Goal: Task Accomplishment & Management: Manage account settings

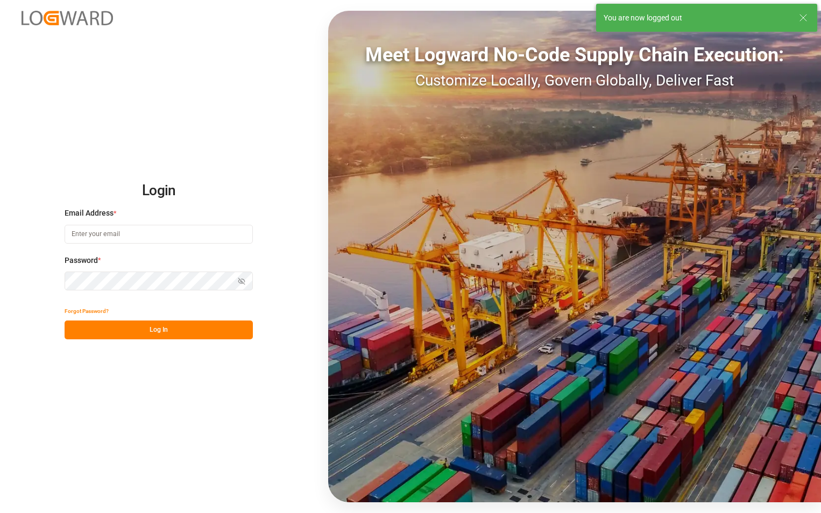
type input "sophia.zhang@jamindustries.com"
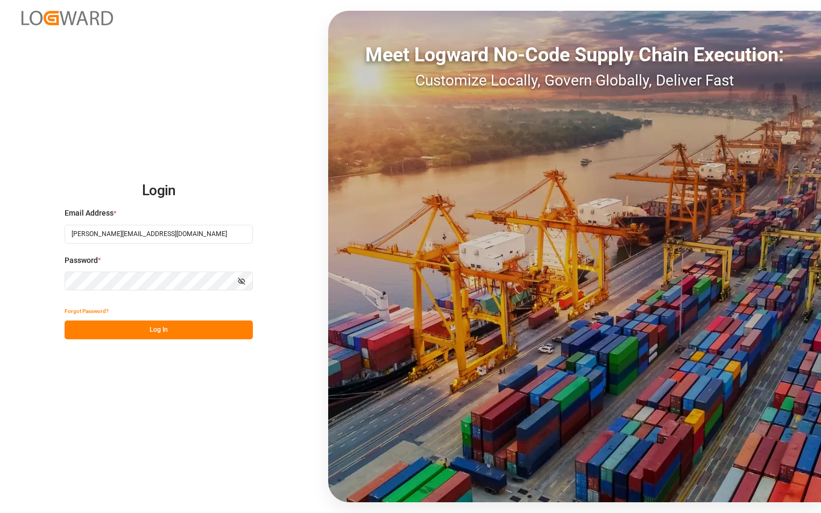
click at [158, 332] on button "Log In" at bounding box center [159, 330] width 188 height 19
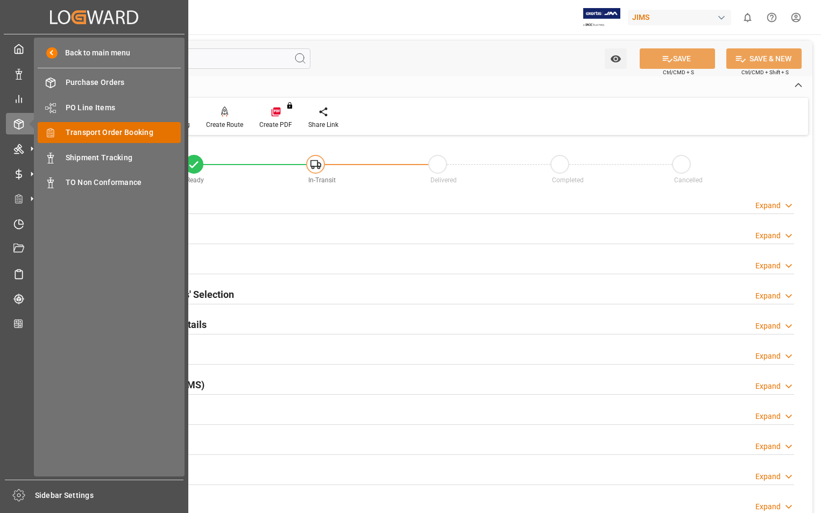
click at [150, 132] on span "Transport Order Booking" at bounding box center [124, 132] width 116 height 11
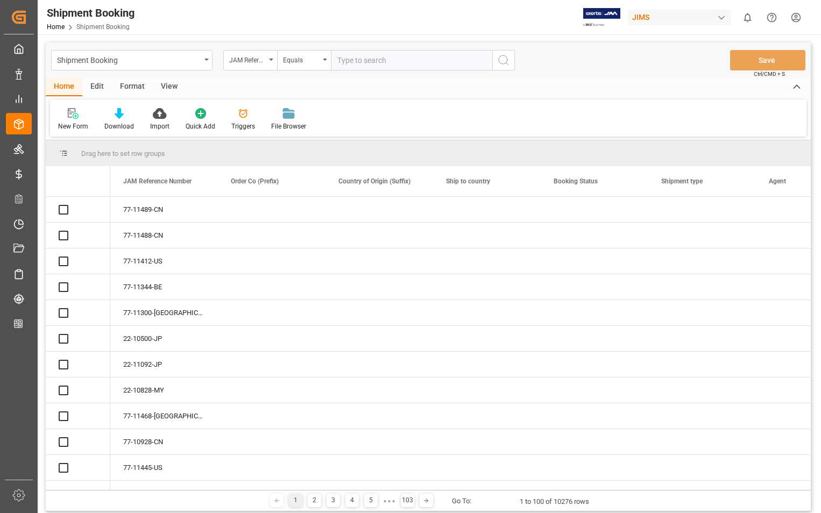
click at [420, 59] on input "text" at bounding box center [411, 60] width 161 height 20
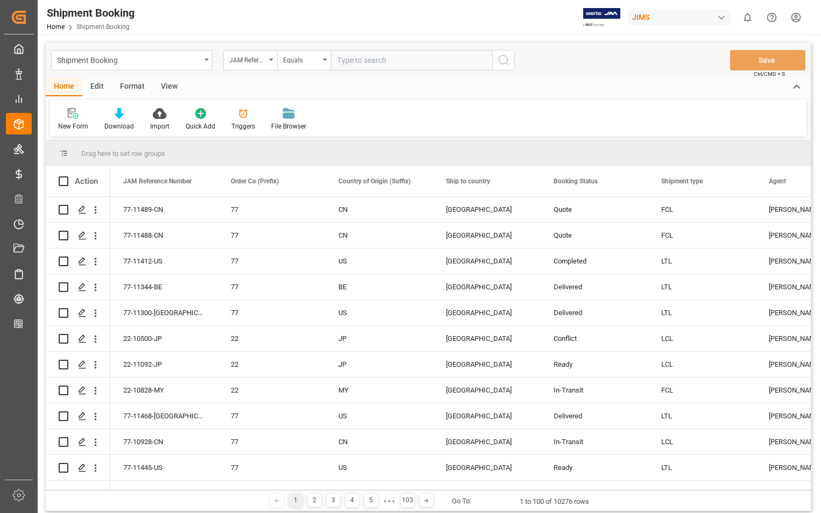
click at [420, 59] on input "text" at bounding box center [411, 60] width 161 height 20
type input "22-11426-US"
click at [503, 60] on icon "search button" at bounding box center [503, 60] width 13 height 13
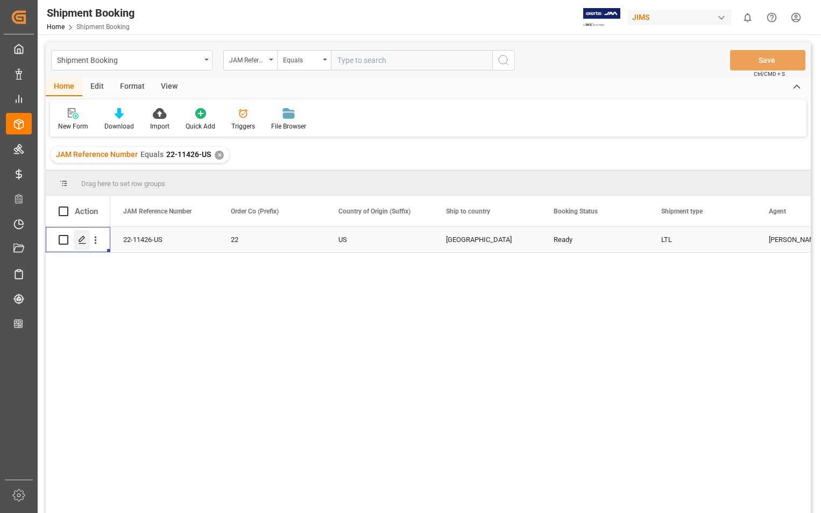
click at [82, 244] on icon "Press SPACE to select this row." at bounding box center [82, 240] width 9 height 9
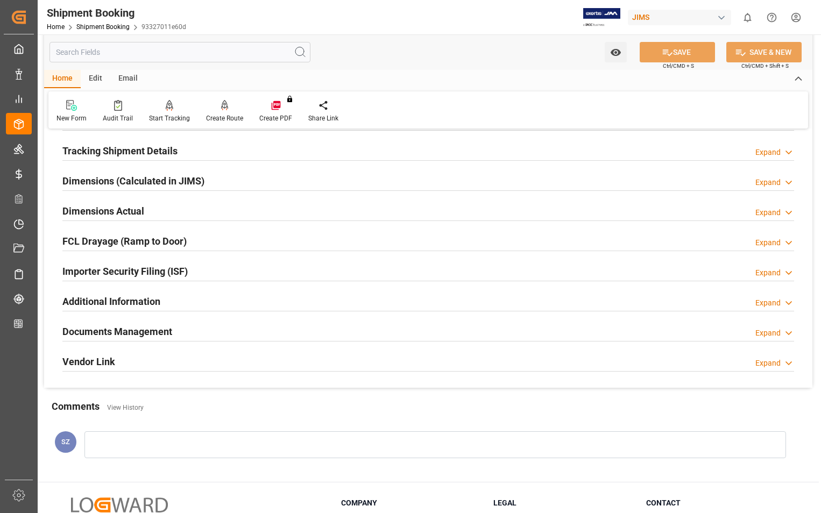
scroll to position [215, 0]
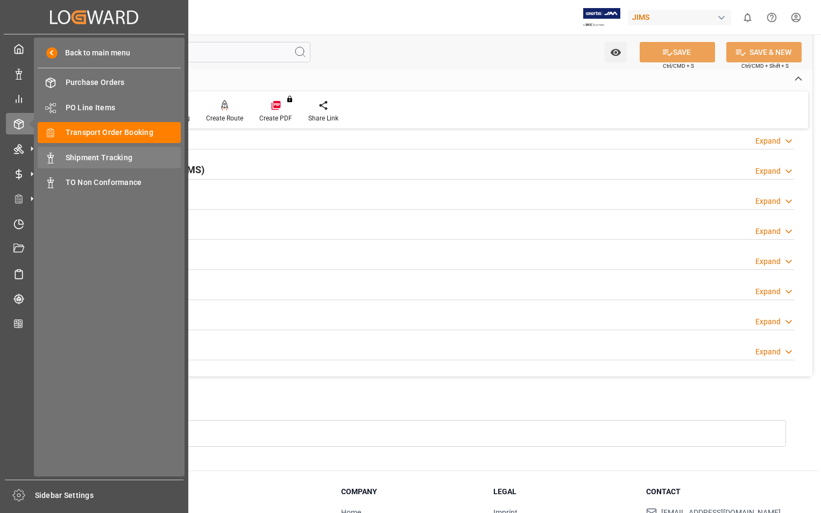
click at [76, 162] on span "Shipment Tracking" at bounding box center [124, 157] width 116 height 11
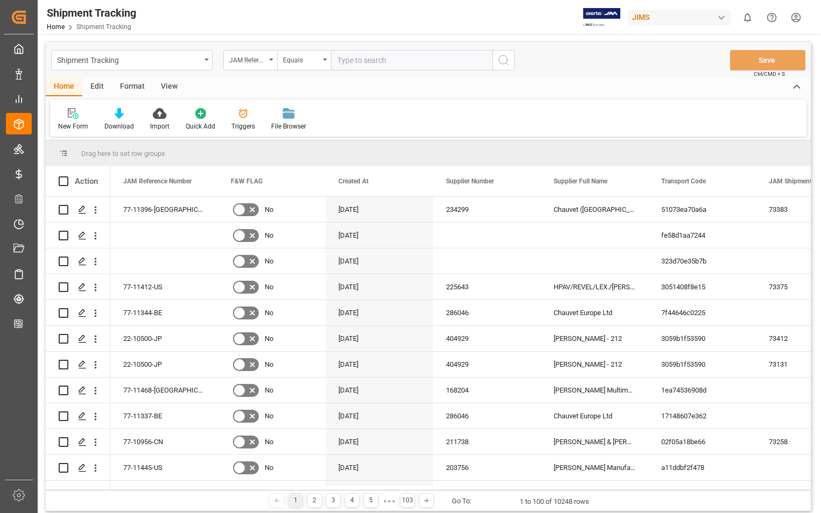
click at [442, 66] on input "text" at bounding box center [411, 60] width 161 height 20
paste input "22-11426-US"
type input "22-11426-US"
click at [501, 62] on icon "search button" at bounding box center [503, 60] width 13 height 13
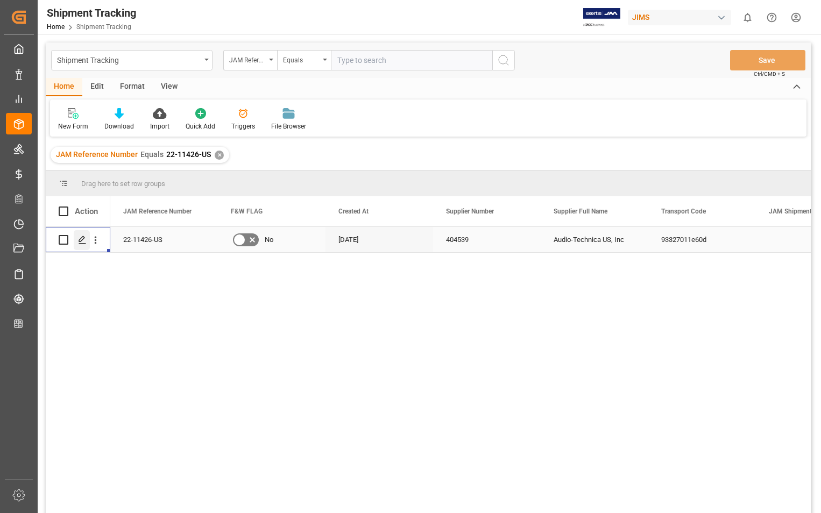
click at [80, 243] on icon "Press SPACE to select this row." at bounding box center [82, 240] width 9 height 9
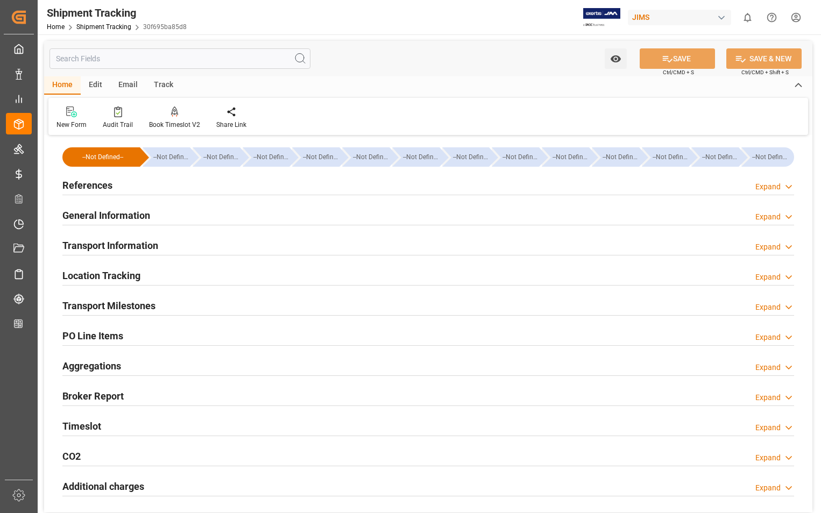
click at [98, 184] on h2 "References" at bounding box center [87, 185] width 50 height 15
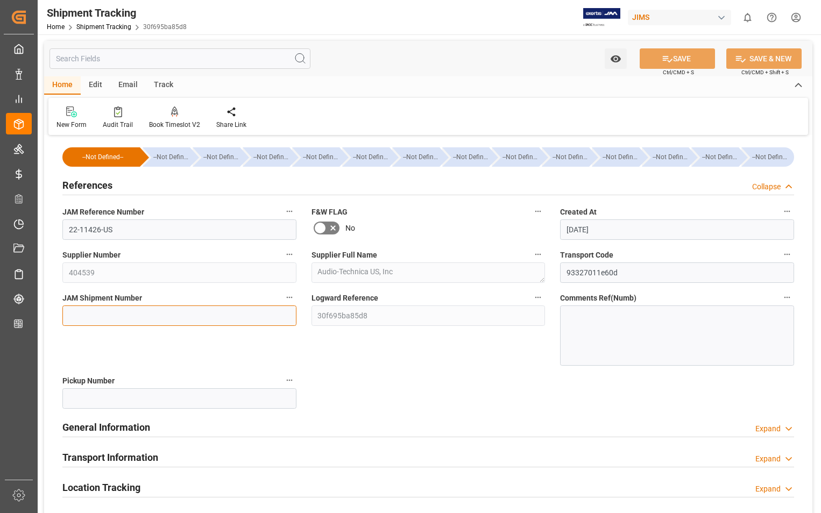
click at [94, 318] on input at bounding box center [179, 316] width 234 height 20
paste input "73413"
type input "73413"
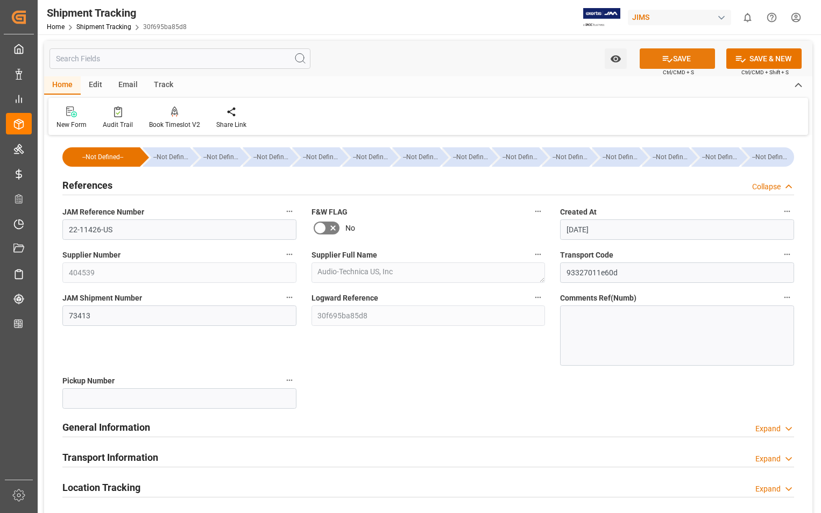
click at [690, 65] on button "SAVE" at bounding box center [677, 58] width 75 height 20
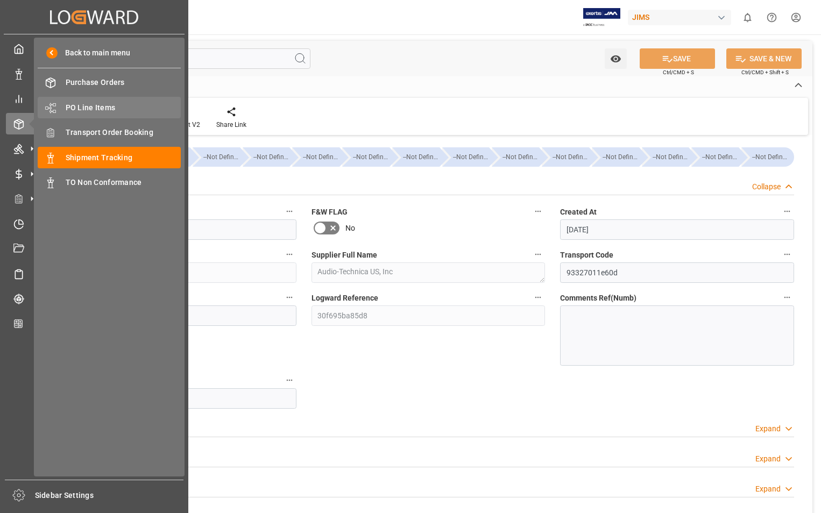
click at [86, 106] on span "PO Line Items" at bounding box center [124, 107] width 116 height 11
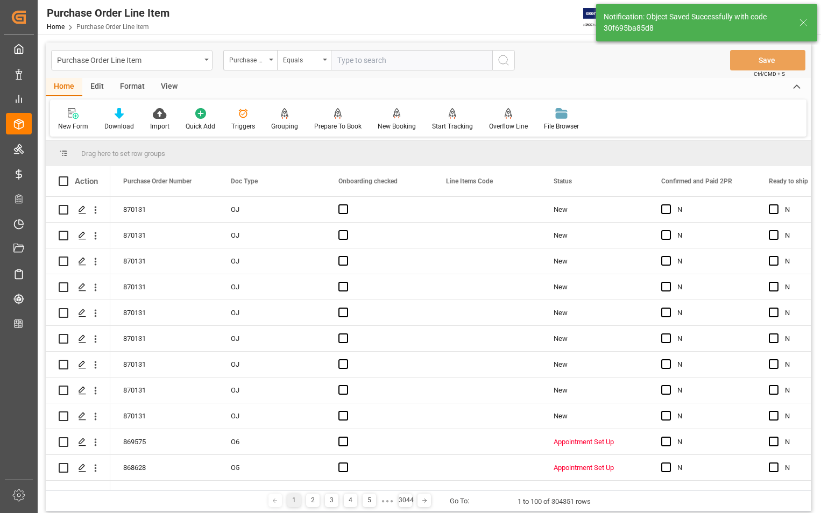
click at [372, 59] on input "text" at bounding box center [411, 60] width 161 height 20
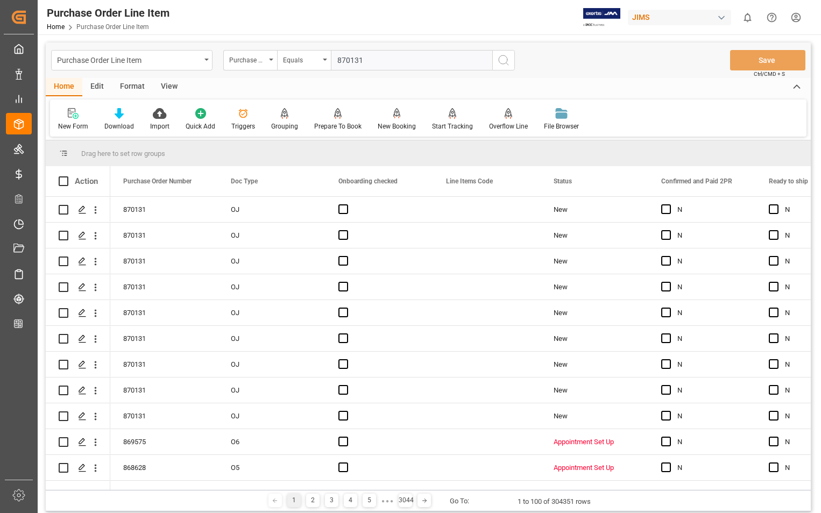
type input "870131"
click at [506, 58] on icon "search button" at bounding box center [503, 60] width 13 height 13
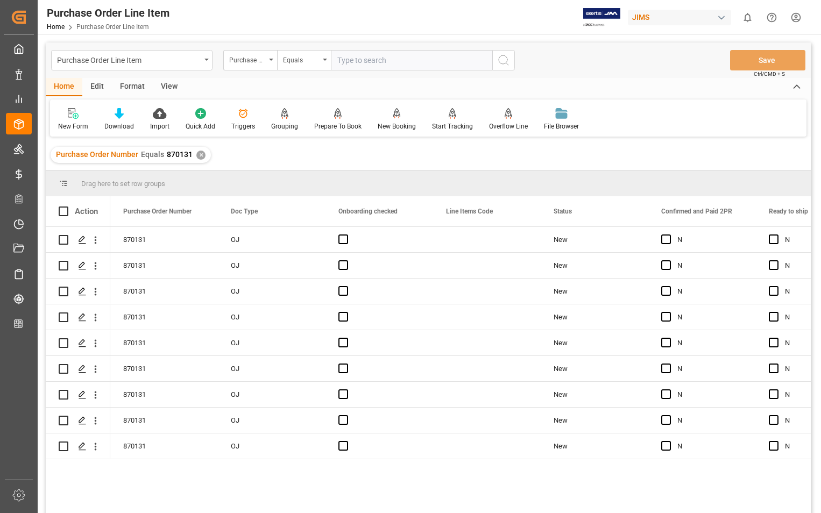
click at [168, 83] on div "View" at bounding box center [169, 87] width 33 height 18
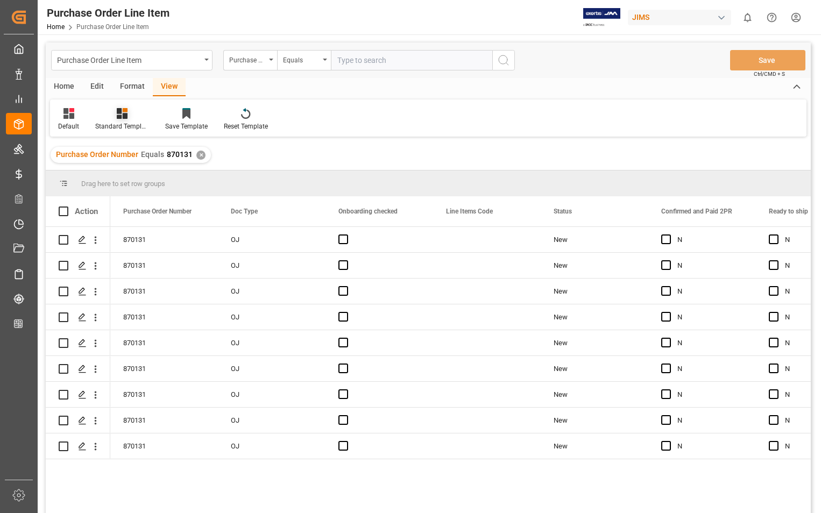
click at [120, 128] on div "Standard Templates" at bounding box center [122, 127] width 54 height 10
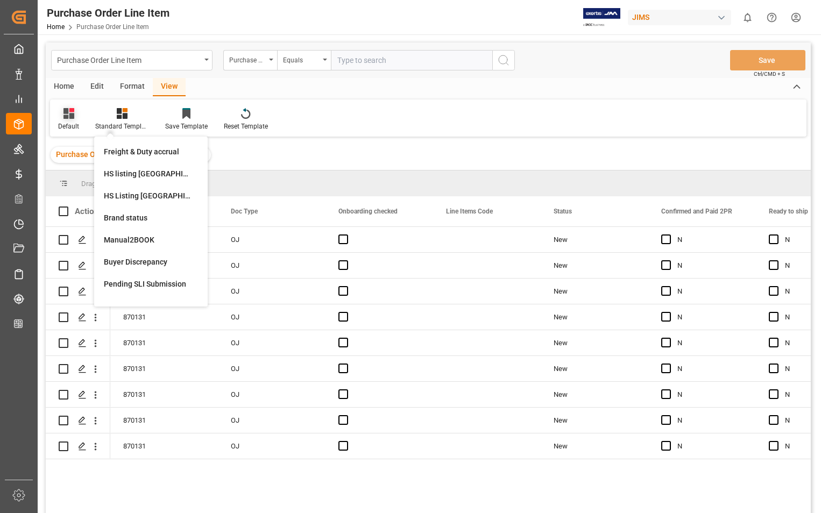
click at [65, 121] on div "Default" at bounding box center [68, 120] width 37 height 24
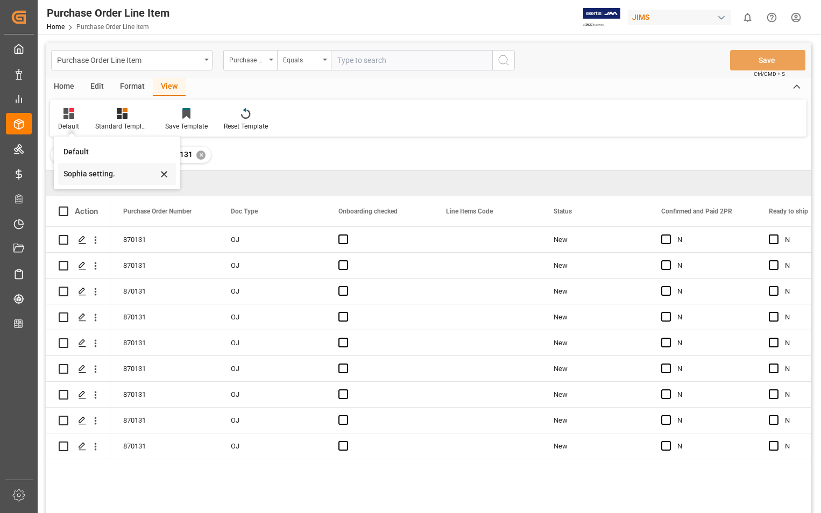
click at [84, 178] on div "Sophia setting." at bounding box center [111, 173] width 94 height 11
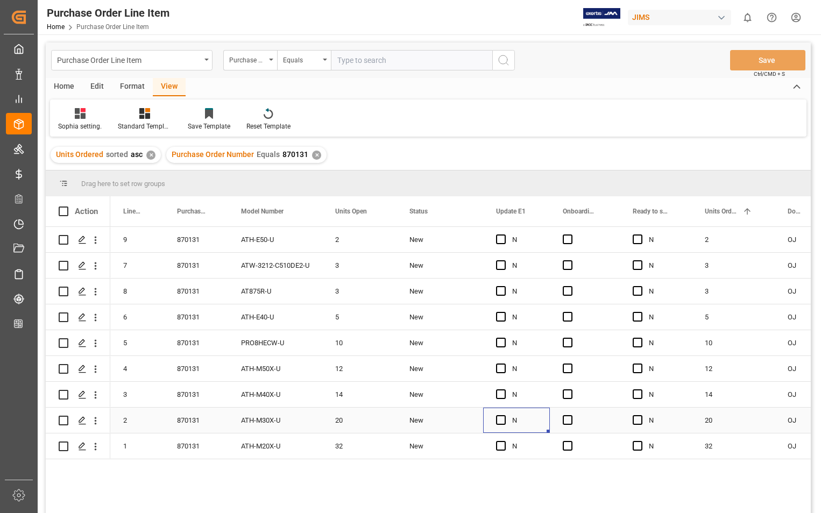
drag, startPoint x: 499, startPoint y: 423, endPoint x: 514, endPoint y: 421, distance: 14.6
click at [501, 423] on span "Press SPACE to select this row." at bounding box center [501, 421] width 10 height 10
click at [504, 416] on input "Press SPACE to select this row." at bounding box center [504, 416] width 0 height 0
click at [572, 419] on span "Press SPACE to select this row." at bounding box center [568, 421] width 10 height 10
click at [571, 416] on input "Press SPACE to select this row." at bounding box center [571, 416] width 0 height 0
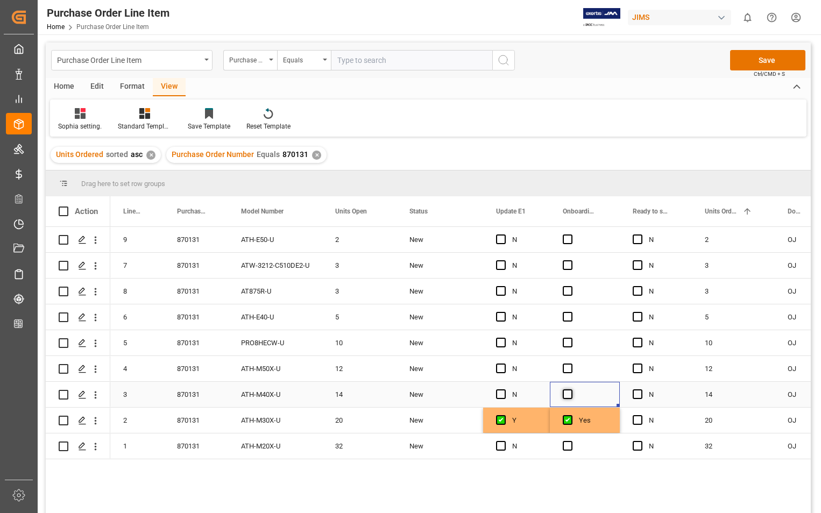
click at [568, 390] on span "Press SPACE to select this row." at bounding box center [568, 395] width 10 height 10
click at [571, 390] on input "Press SPACE to select this row." at bounding box center [571, 390] width 0 height 0
click at [499, 392] on span "Press SPACE to select this row." at bounding box center [501, 395] width 10 height 10
click at [504, 390] on input "Press SPACE to select this row." at bounding box center [504, 390] width 0 height 0
click at [503, 388] on div "Press SPACE to select this row." at bounding box center [504, 395] width 16 height 25
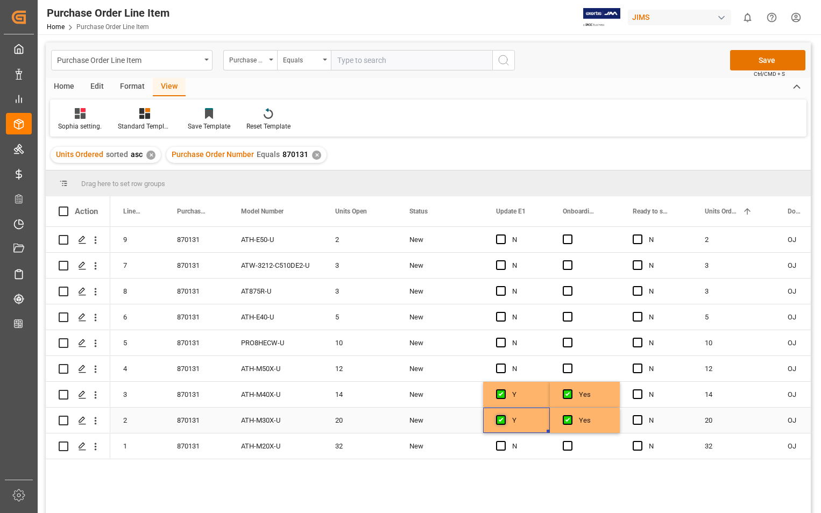
click at [501, 416] on span "Press SPACE to select this row." at bounding box center [501, 421] width 10 height 10
click at [504, 416] on input "Press SPACE to select this row." at bounding box center [504, 416] width 0 height 0
click at [501, 396] on span "Press SPACE to select this row." at bounding box center [501, 395] width 10 height 10
click at [504, 390] on input "Press SPACE to select this row." at bounding box center [504, 390] width 0 height 0
click at [567, 395] on span "Press SPACE to select this row." at bounding box center [568, 395] width 10 height 10
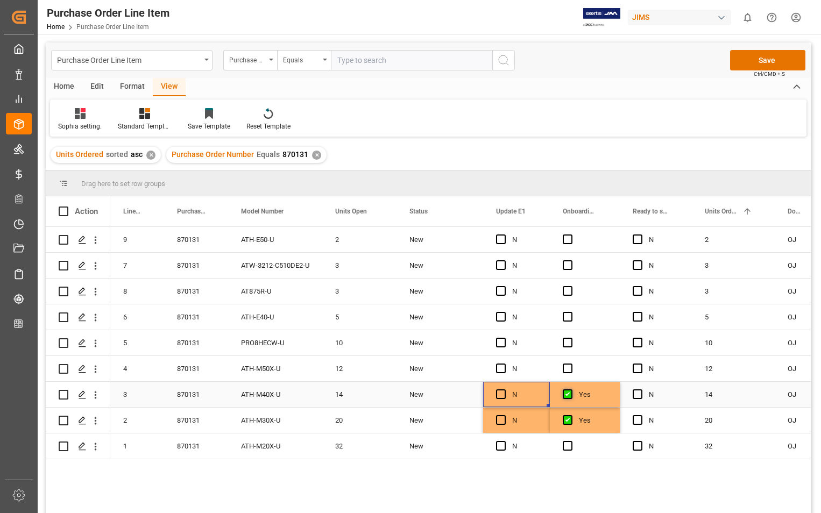
click at [571, 390] on input "Press SPACE to select this row." at bounding box center [571, 390] width 0 height 0
click at [572, 419] on span "Press SPACE to select this row." at bounding box center [568, 421] width 10 height 10
click at [571, 416] on input "Press SPACE to select this row." at bounding box center [571, 416] width 0 height 0
click at [499, 264] on span "Press SPACE to select this row." at bounding box center [501, 266] width 10 height 10
click at [504, 261] on input "Press SPACE to select this row." at bounding box center [504, 261] width 0 height 0
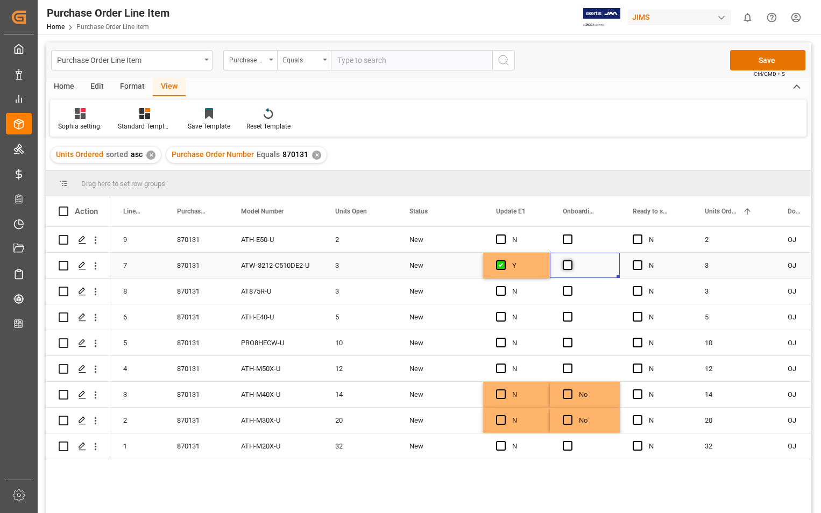
click at [567, 265] on span "Press SPACE to select this row." at bounding box center [568, 266] width 10 height 10
click at [571, 261] on input "Press SPACE to select this row." at bounding box center [571, 261] width 0 height 0
click at [567, 289] on span "Press SPACE to select this row." at bounding box center [568, 291] width 10 height 10
click at [571, 286] on input "Press SPACE to select this row." at bounding box center [571, 286] width 0 height 0
click at [501, 293] on span "Press SPACE to select this row." at bounding box center [501, 291] width 10 height 10
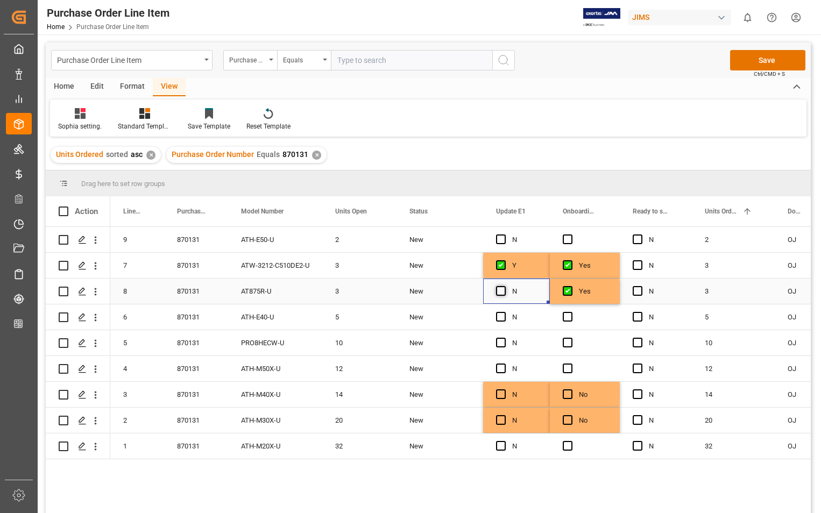
click at [504, 286] on input "Press SPACE to select this row." at bounding box center [504, 286] width 0 height 0
click at [504, 342] on span "Press SPACE to select this row." at bounding box center [501, 343] width 10 height 10
click at [504, 338] on input "Press SPACE to select this row." at bounding box center [504, 338] width 0 height 0
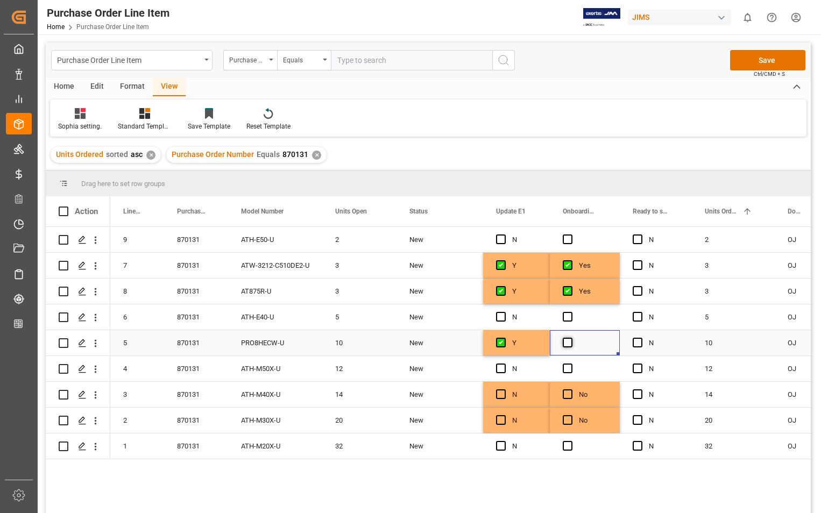
click at [565, 344] on span "Press SPACE to select this row." at bounding box center [568, 343] width 10 height 10
click at [571, 338] on input "Press SPACE to select this row." at bounding box center [571, 338] width 0 height 0
click at [503, 238] on span "Press SPACE to select this row." at bounding box center [501, 240] width 10 height 10
click at [504, 235] on input "Press SPACE to select this row." at bounding box center [504, 235] width 0 height 0
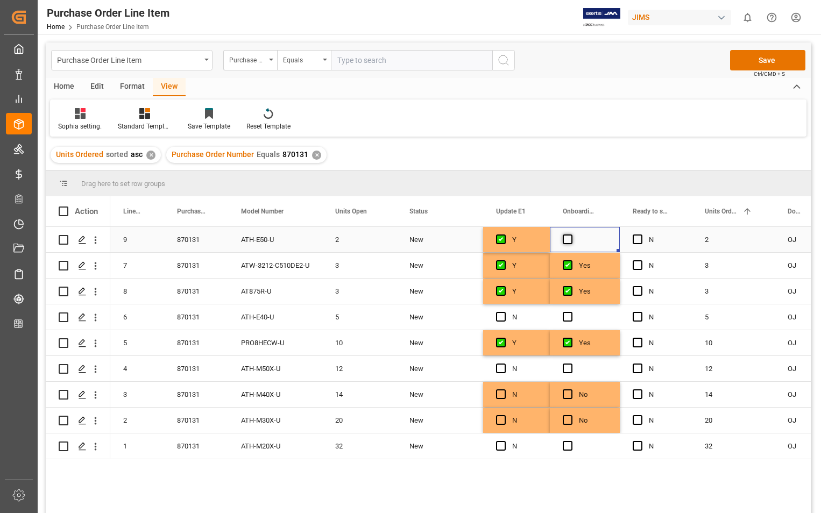
click at [569, 240] on span "Press SPACE to select this row." at bounding box center [568, 240] width 10 height 10
click at [571, 235] on input "Press SPACE to select this row." at bounding box center [571, 235] width 0 height 0
click at [768, 59] on button "Save" at bounding box center [767, 60] width 75 height 20
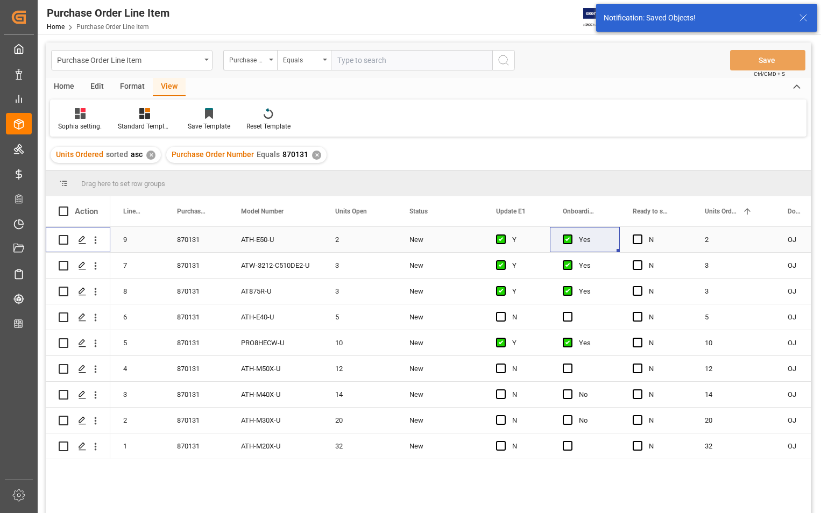
click at [62, 243] on input "Press Space to toggle row selection (unchecked)" at bounding box center [64, 240] width 10 height 10
checkbox input "true"
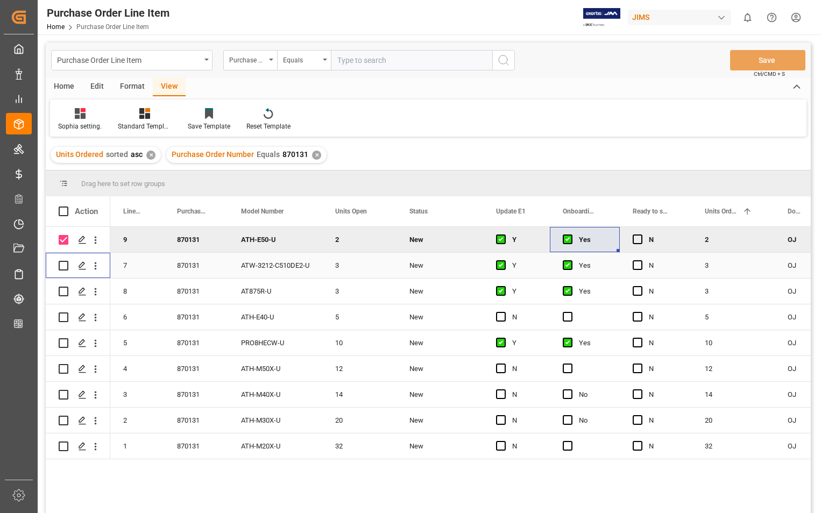
click at [64, 267] on input "Press Space to toggle row selection (unchecked)" at bounding box center [64, 266] width 10 height 10
checkbox input "true"
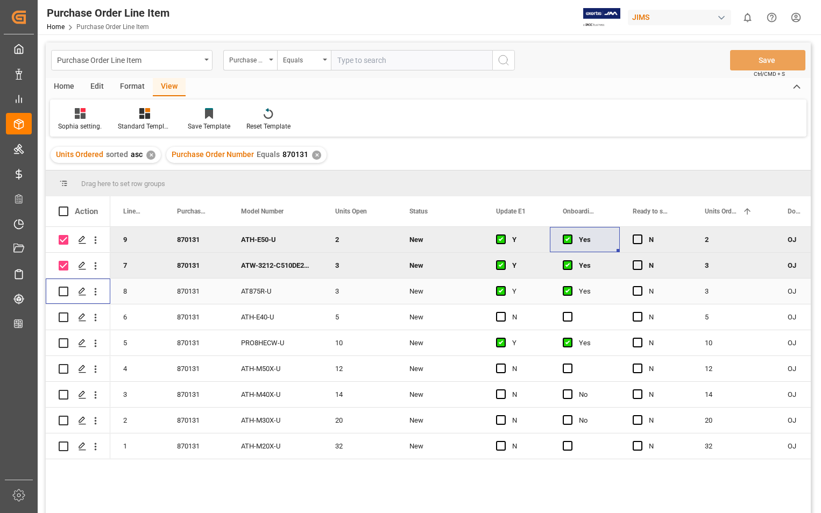
click at [62, 292] on input "Press Space to toggle row selection (unchecked)" at bounding box center [64, 292] width 10 height 10
checkbox input "true"
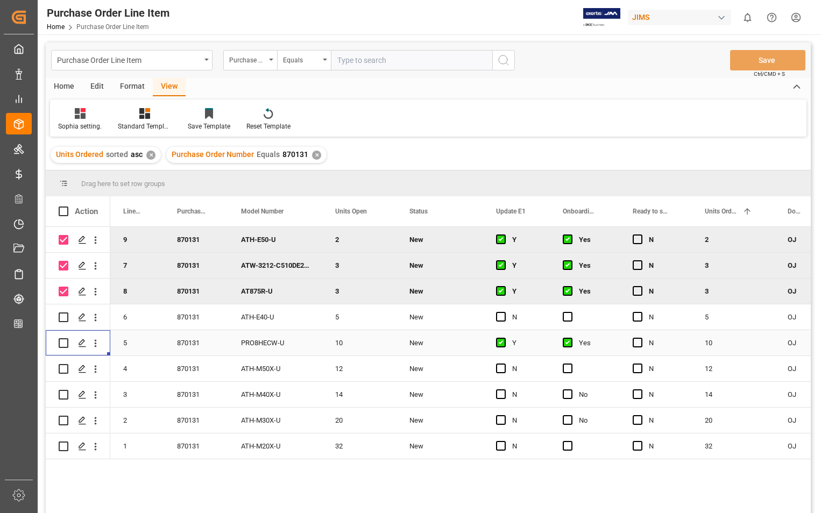
click at [56, 345] on div "Press SPACE to select this row." at bounding box center [78, 342] width 65 height 25
click at [66, 344] on input "Press Space to toggle row selection (unchecked)" at bounding box center [64, 344] width 10 height 10
checkbox input "true"
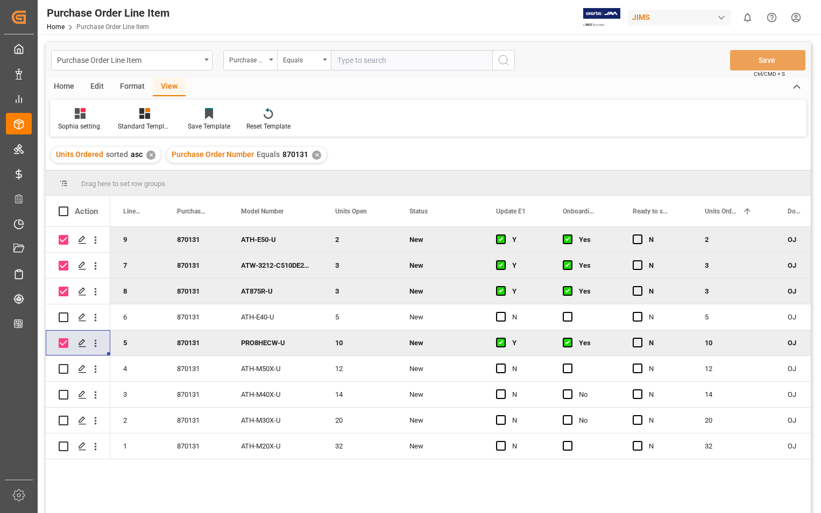
click at [69, 88] on div "Home" at bounding box center [64, 87] width 37 height 18
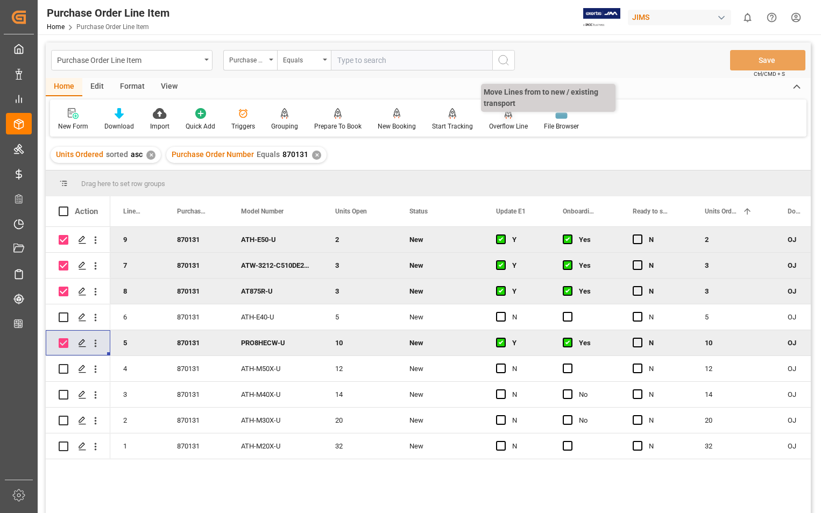
click at [508, 116] on icon at bounding box center [509, 112] width 8 height 9
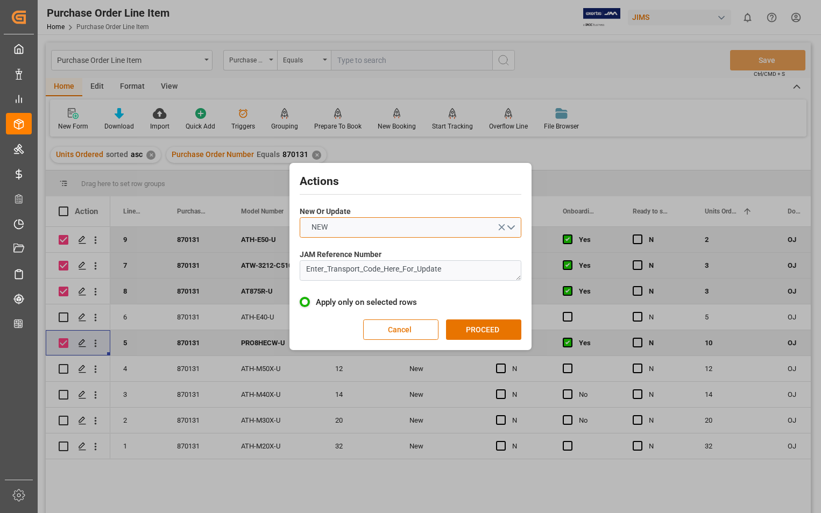
click at [512, 227] on button "NEW" at bounding box center [411, 227] width 222 height 20
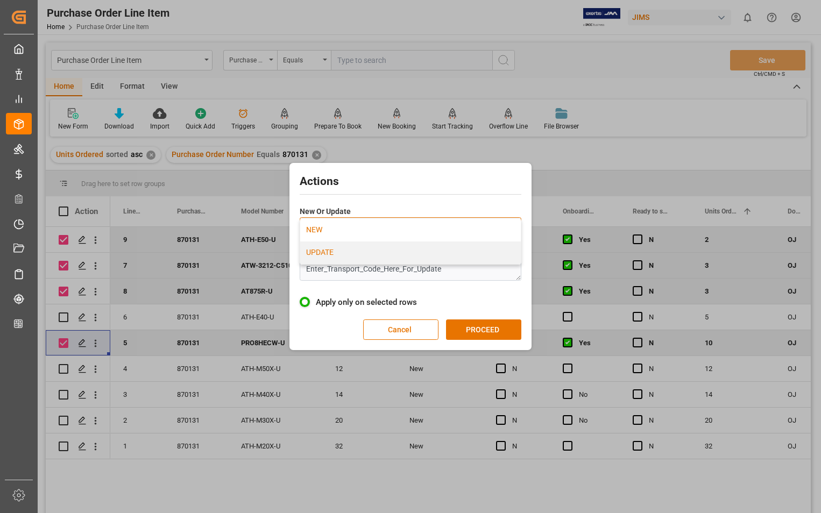
click at [351, 256] on div "UPDATE" at bounding box center [410, 253] width 221 height 23
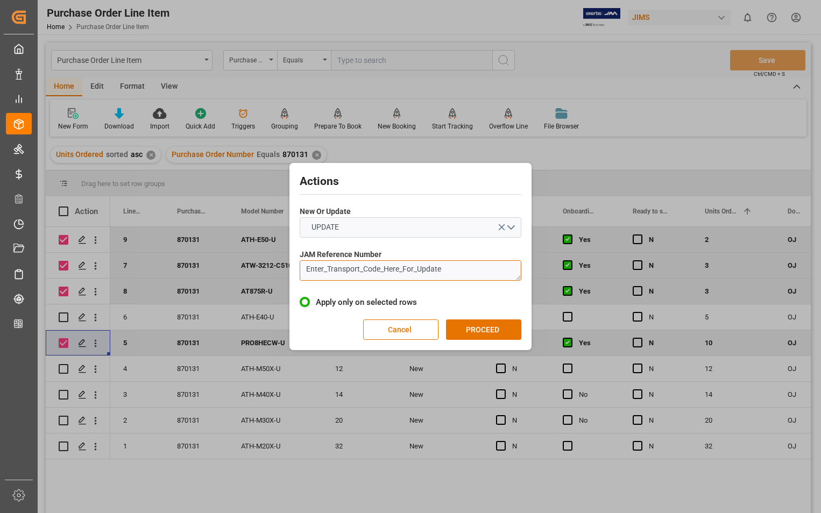
drag, startPoint x: 473, startPoint y: 274, endPoint x: 288, endPoint y: 266, distance: 185.3
click at [288, 266] on div "Actions New Or Update UPDATE JAM Reference Number Enter_Transport_Code_Here_For…" at bounding box center [410, 256] width 821 height 513
paste textarea "22-11426-US"
type textarea "22-11426-US"
click at [482, 326] on button "PROCEED" at bounding box center [483, 330] width 75 height 20
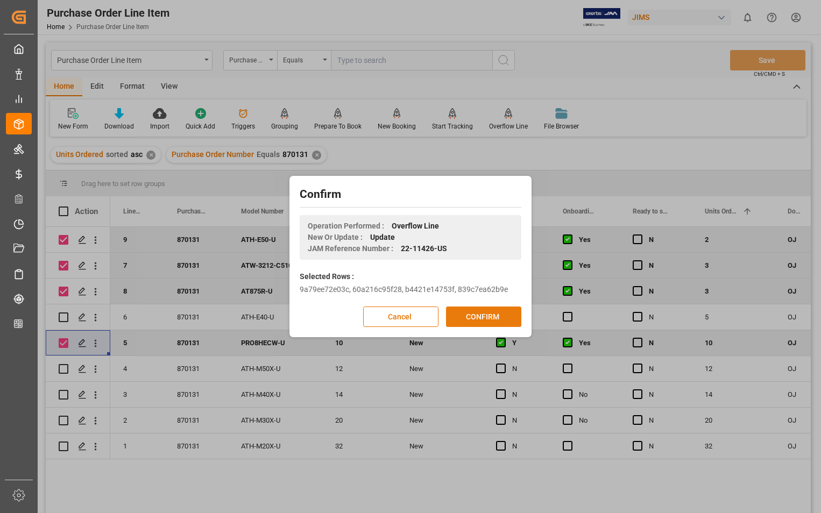
click at [485, 310] on button "CONFIRM" at bounding box center [483, 317] width 75 height 20
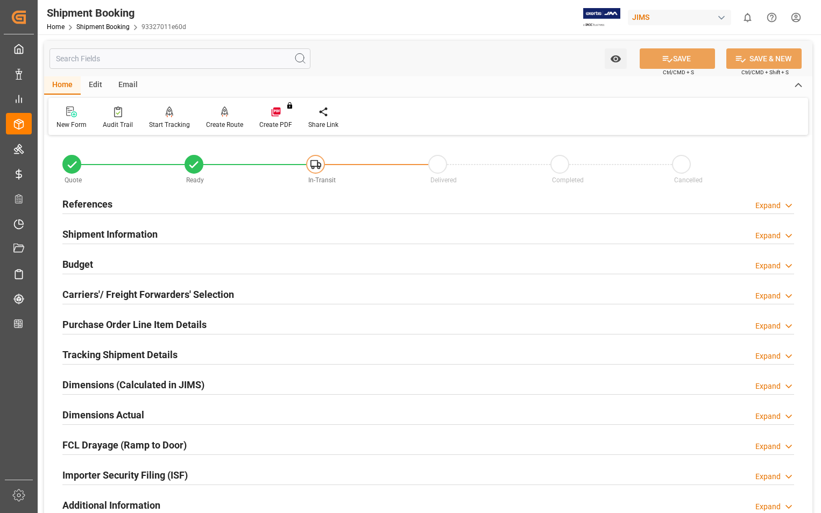
click at [219, 104] on div "New Form Audit Trail Start Tracking Create Empty Shipment Tracking Create Route…" at bounding box center [428, 116] width 760 height 37
click at [223, 119] on div "Create Route" at bounding box center [224, 118] width 53 height 24
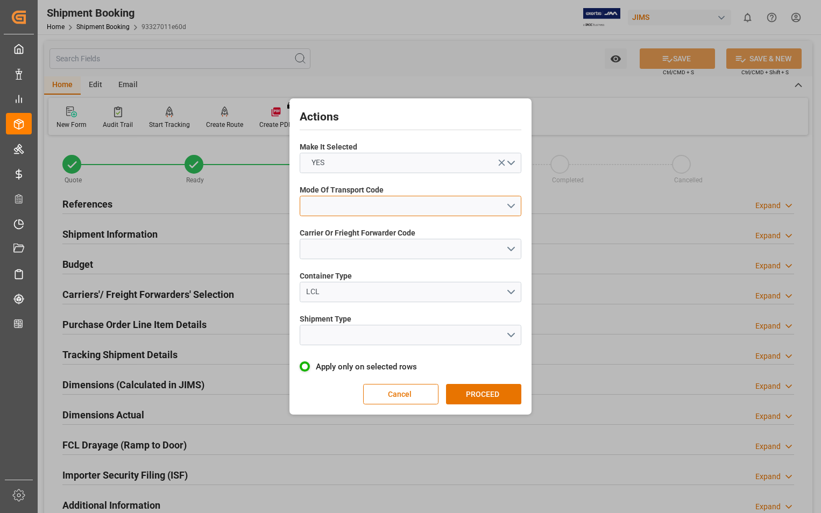
click at [516, 206] on button "open menu" at bounding box center [411, 206] width 222 height 20
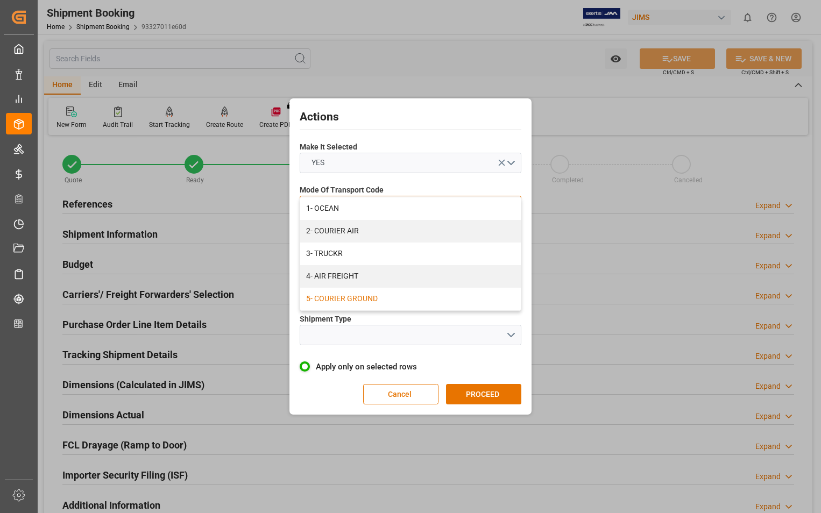
click at [385, 298] on div "5- COURIER GROUND" at bounding box center [410, 299] width 221 height 23
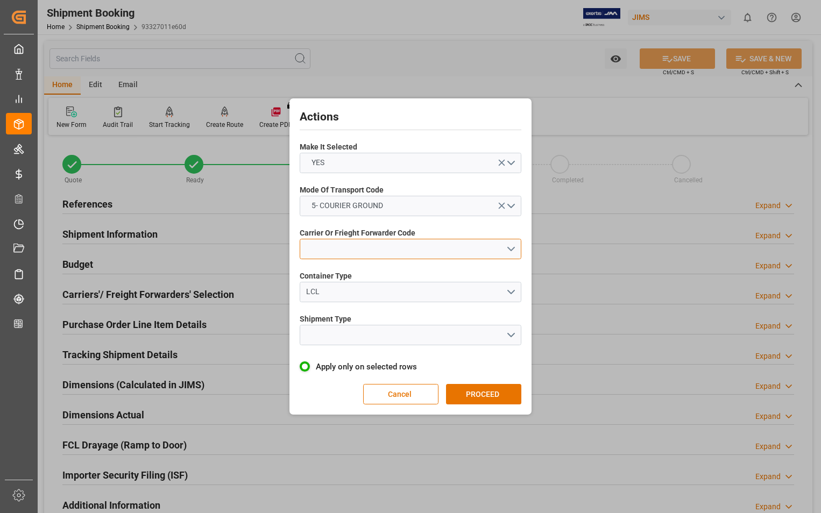
click at [511, 250] on button "open menu" at bounding box center [411, 249] width 222 height 20
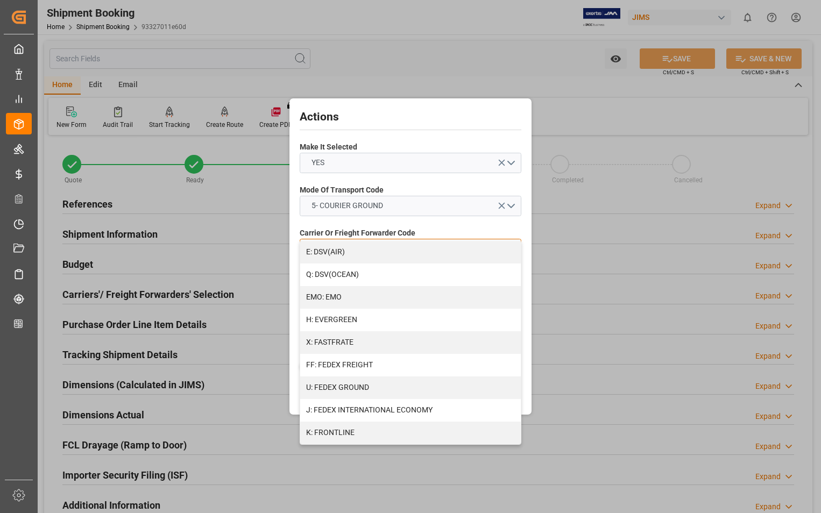
scroll to position [269, 0]
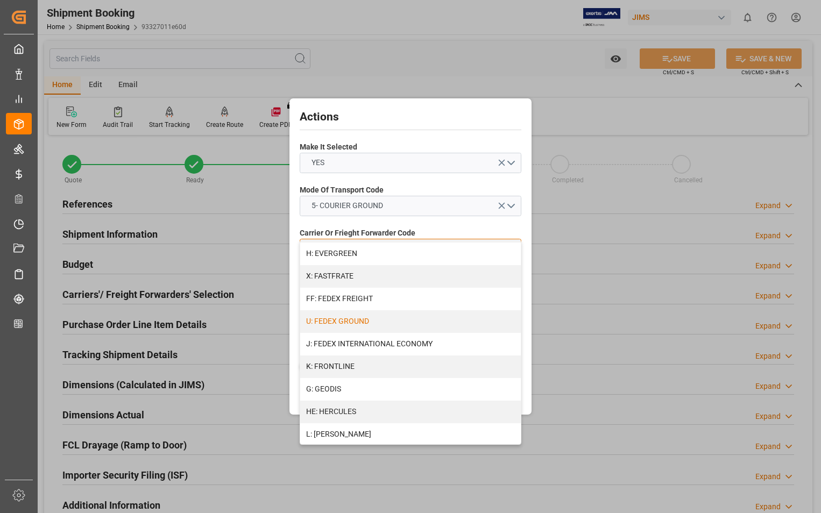
click at [400, 319] on div "U: FEDEX GROUND" at bounding box center [410, 322] width 221 height 23
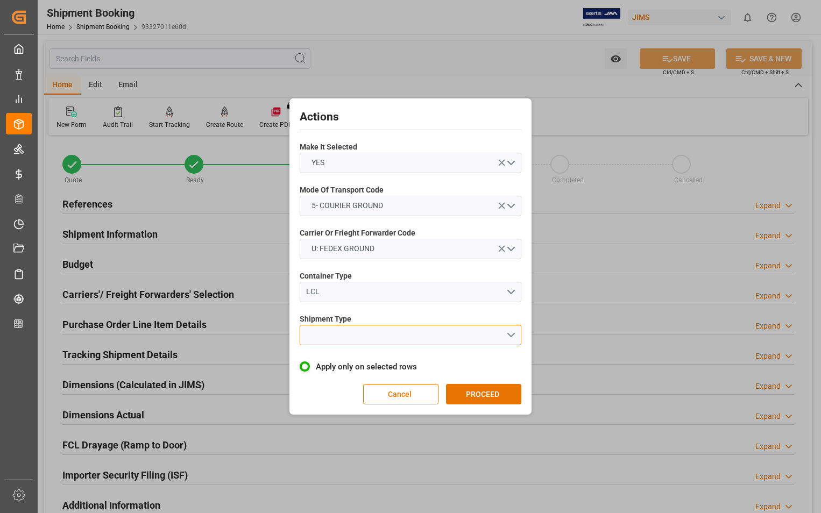
click at [513, 335] on button "open menu" at bounding box center [411, 335] width 222 height 20
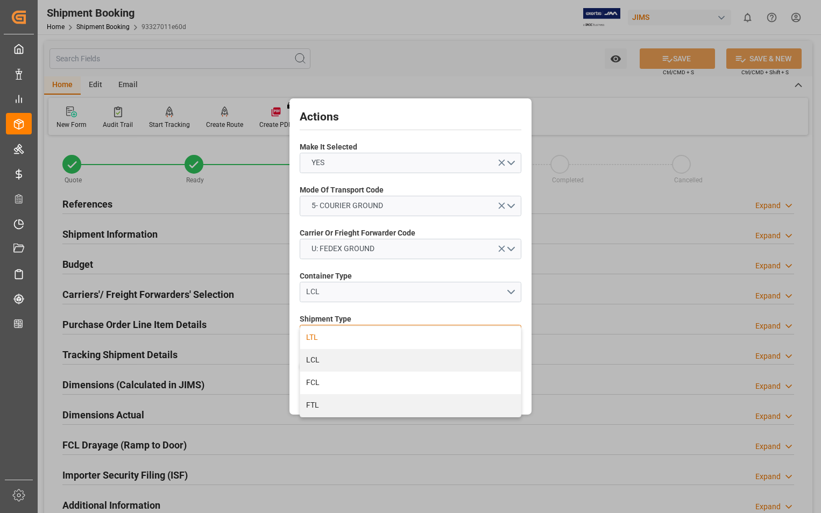
click at [339, 338] on div "LTL" at bounding box center [410, 338] width 221 height 23
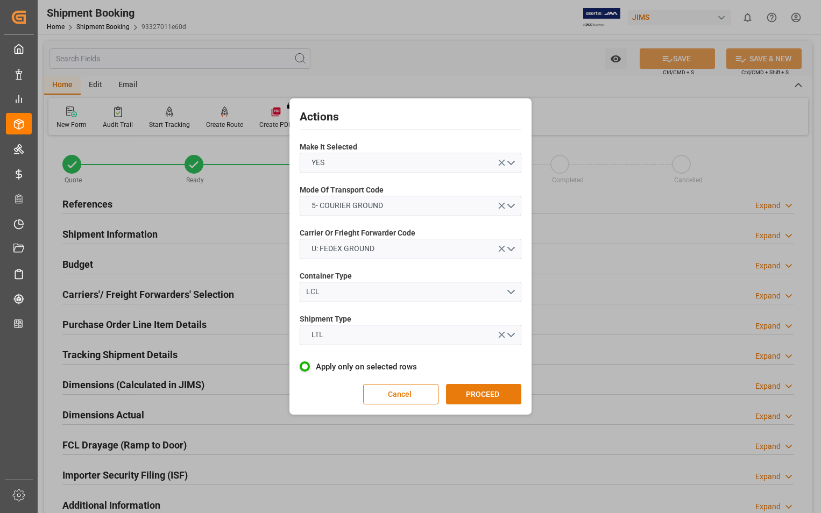
click at [466, 395] on button "PROCEED" at bounding box center [483, 394] width 75 height 20
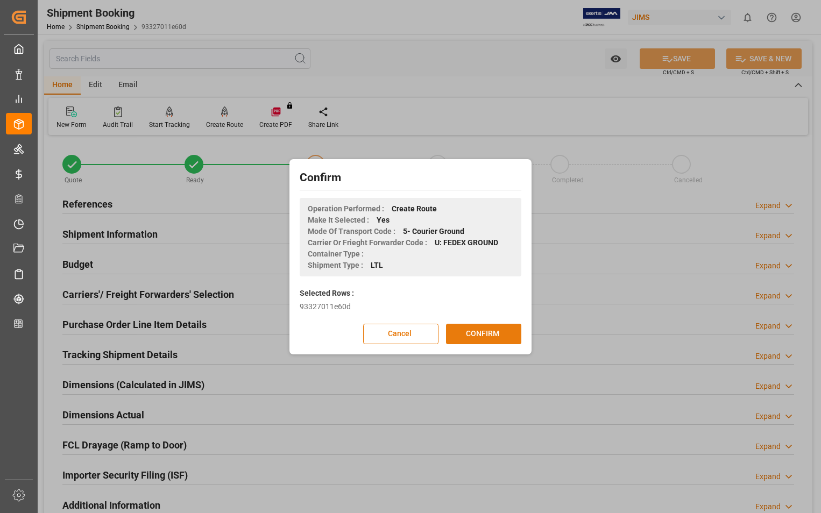
click at [477, 340] on button "CONFIRM" at bounding box center [483, 334] width 75 height 20
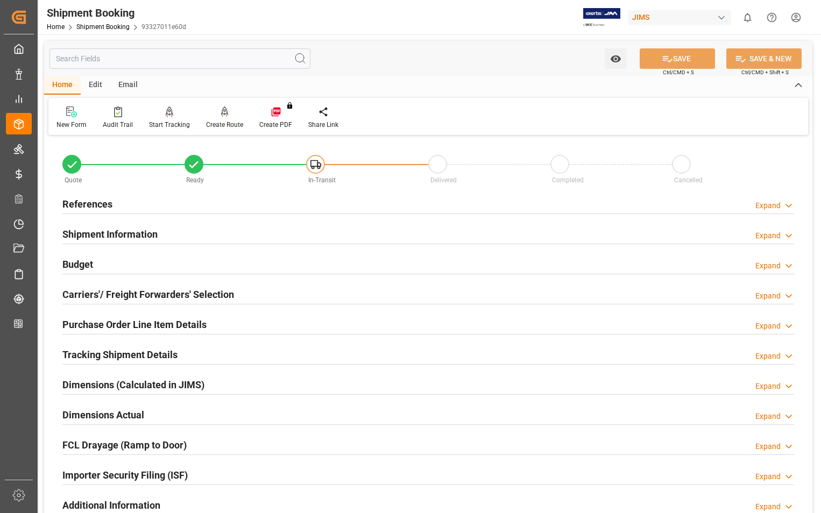
click at [93, 418] on h2 "Dimensions Actual" at bounding box center [103, 415] width 82 height 15
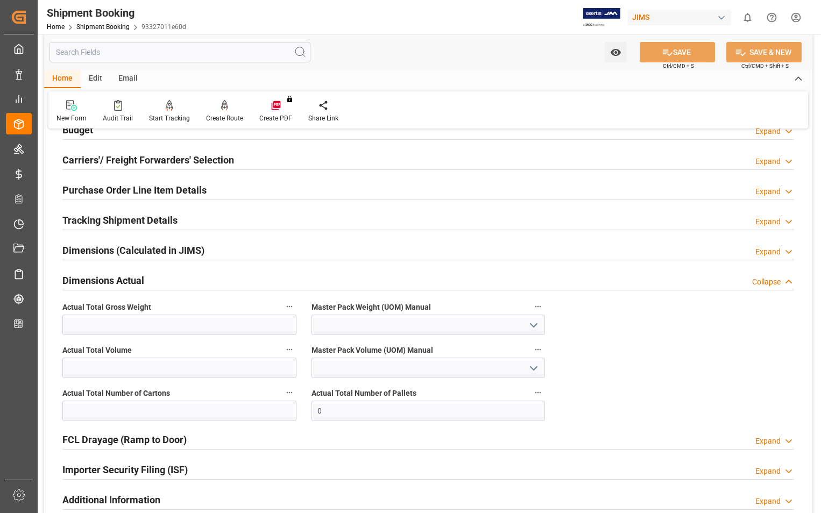
scroll to position [161, 0]
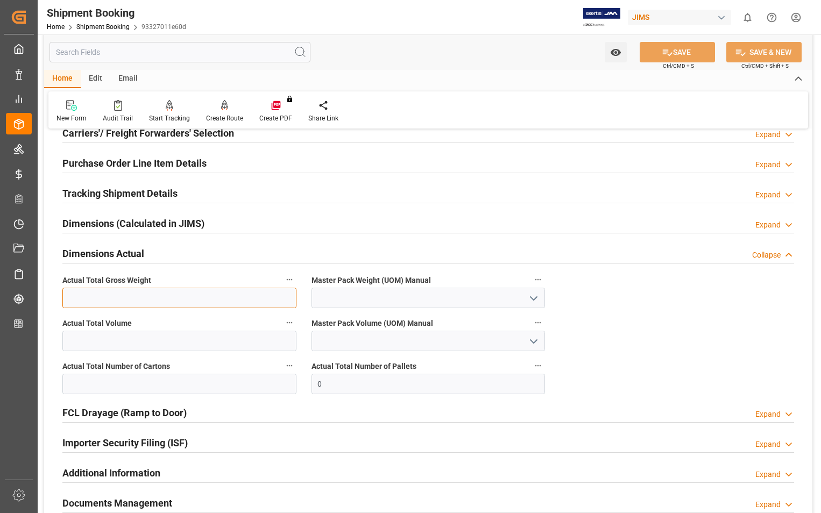
click at [179, 296] on input "text" at bounding box center [179, 298] width 234 height 20
type input "27.6"
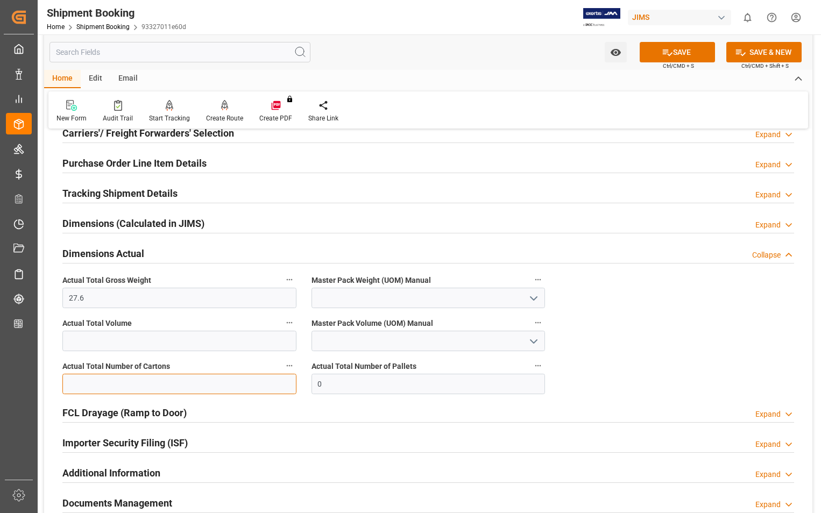
click at [209, 378] on input "text" at bounding box center [179, 384] width 234 height 20
click at [143, 386] on input "text" at bounding box center [179, 384] width 234 height 20
type input "2"
click at [679, 42] on button "SAVE" at bounding box center [677, 52] width 75 height 20
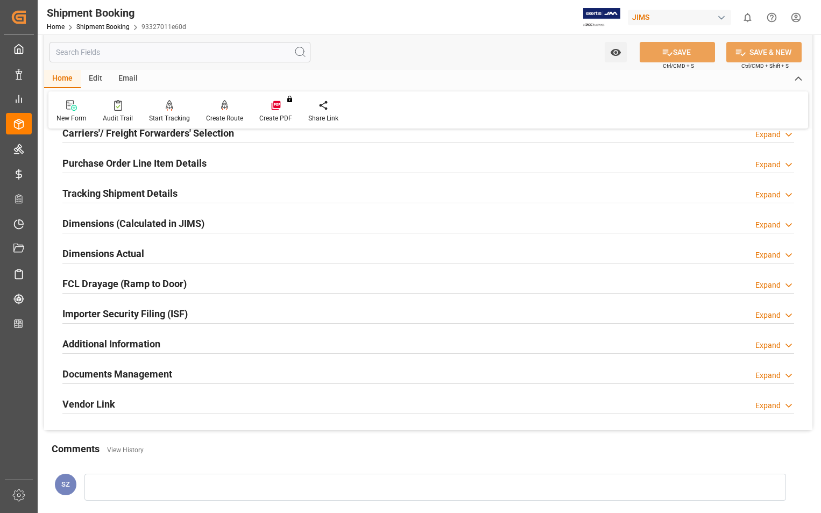
click at [138, 378] on h2 "Documents Management" at bounding box center [117, 374] width 110 height 15
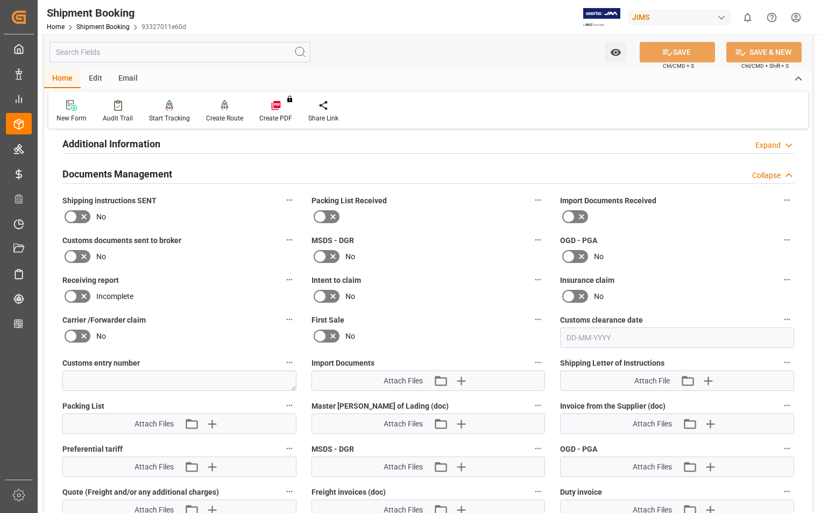
scroll to position [484, 0]
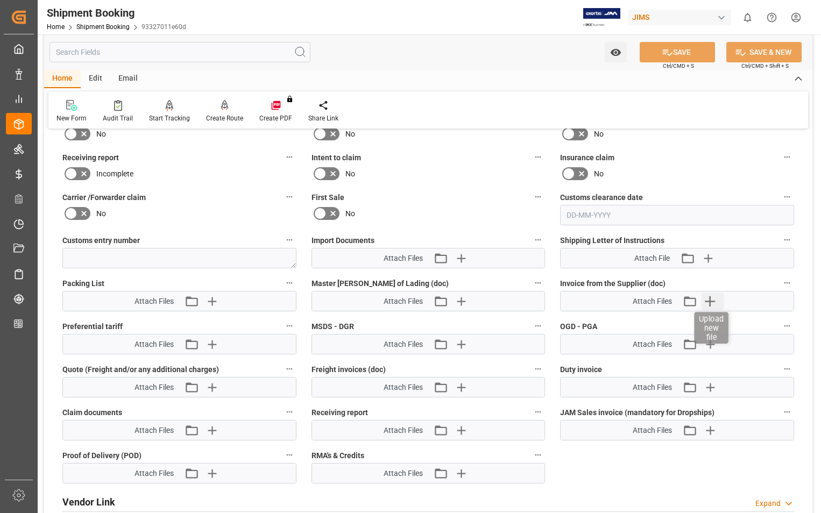
click at [710, 304] on icon "button" at bounding box center [710, 302] width 10 height 10
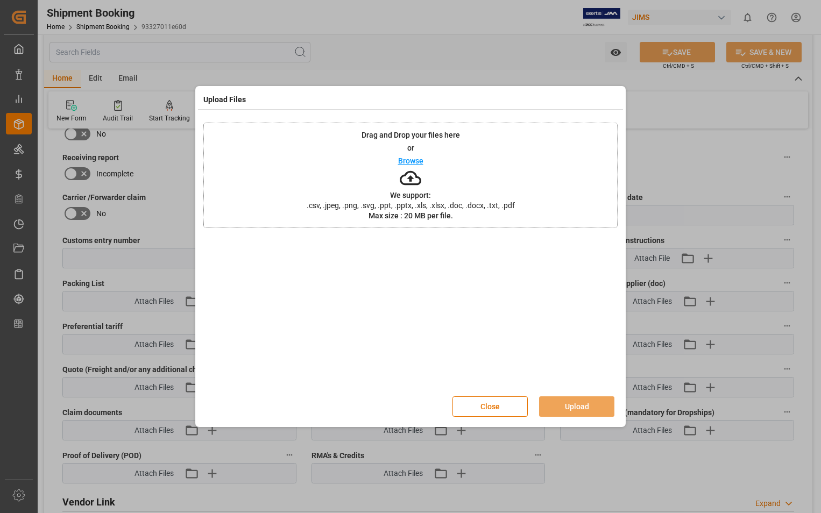
click at [407, 160] on p "Browse" at bounding box center [410, 161] width 25 height 8
click at [590, 407] on button "Upload" at bounding box center [576, 407] width 75 height 20
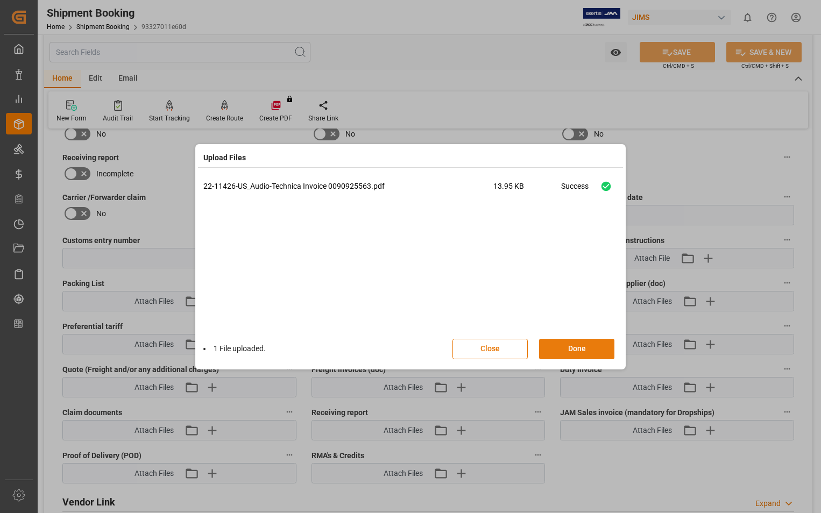
click at [573, 347] on button "Done" at bounding box center [576, 349] width 75 height 20
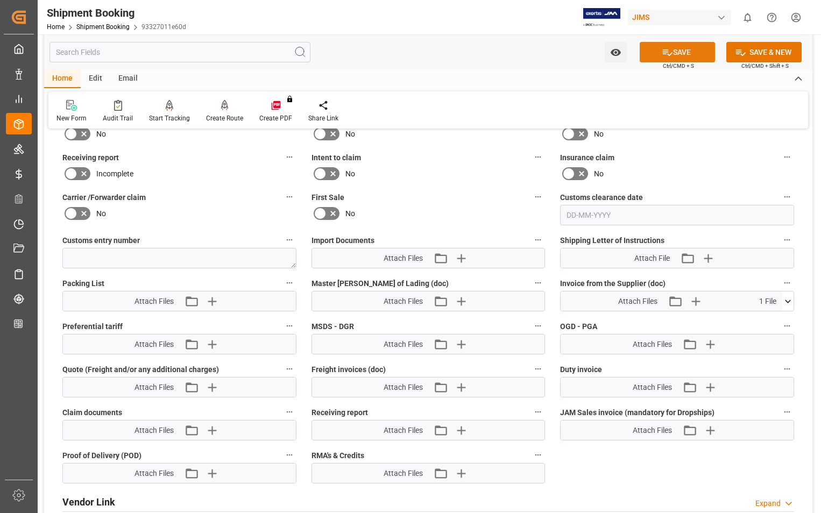
click at [681, 47] on button "SAVE" at bounding box center [677, 52] width 75 height 20
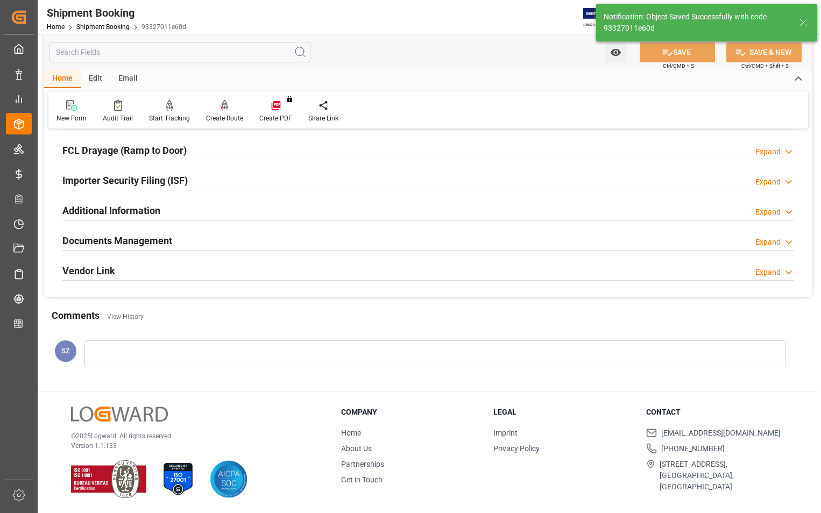
scroll to position [294, 0]
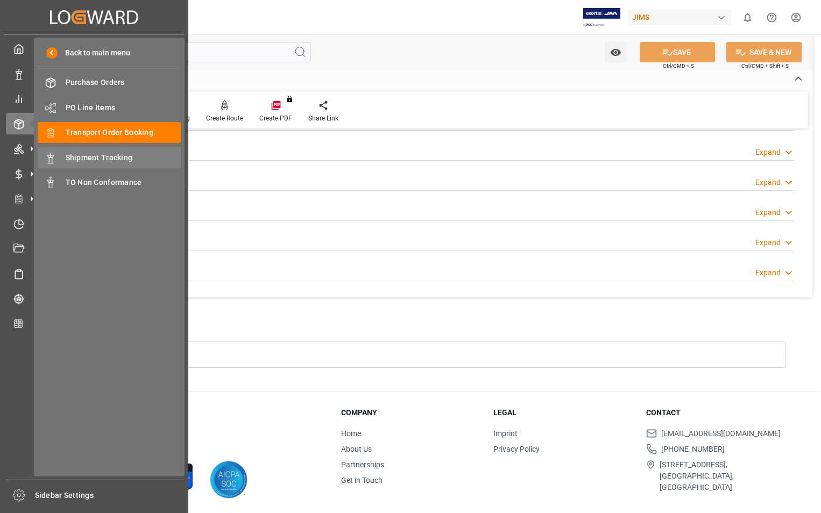
click at [107, 154] on span "Shipment Tracking" at bounding box center [124, 157] width 116 height 11
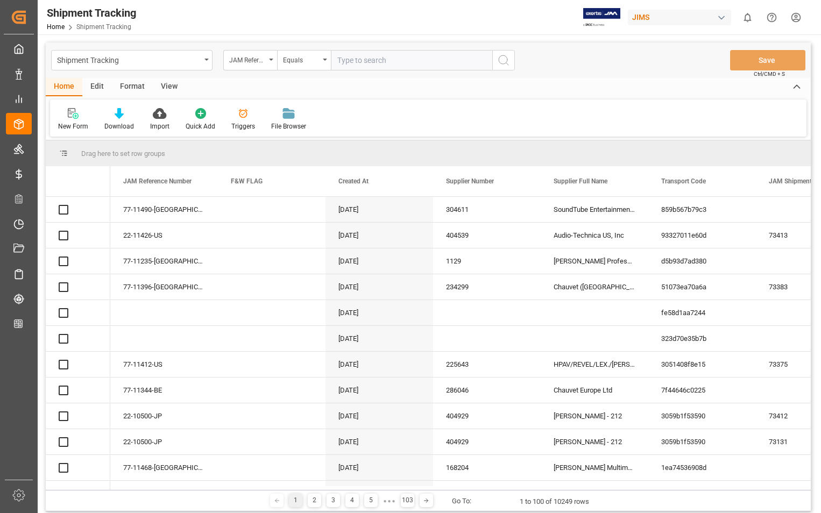
click at [445, 64] on input "text" at bounding box center [411, 60] width 161 height 20
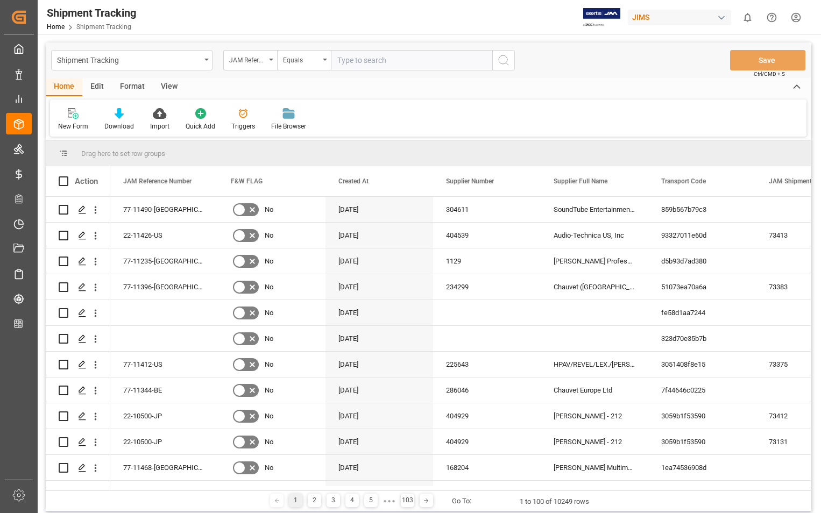
click at [445, 64] on input "text" at bounding box center [411, 60] width 161 height 20
type input "22-11426-US"
click at [504, 58] on icon "search button" at bounding box center [503, 60] width 13 height 13
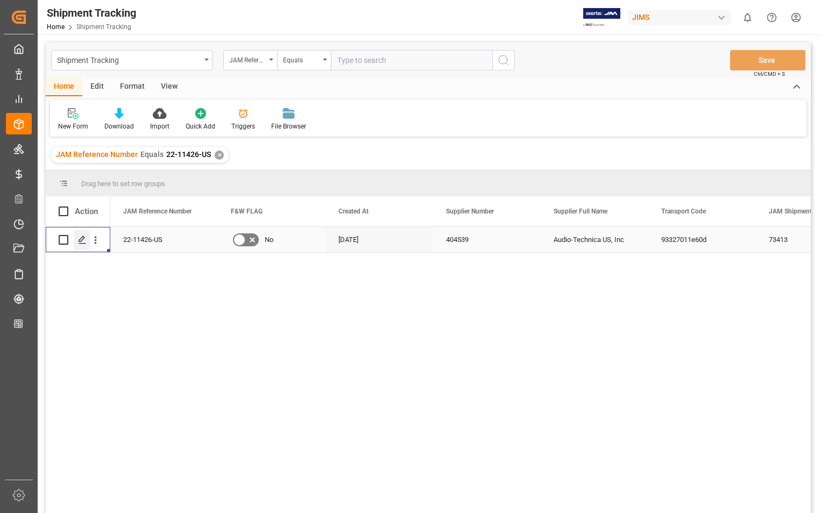
click at [82, 238] on icon "Press SPACE to select this row." at bounding box center [82, 240] width 9 height 9
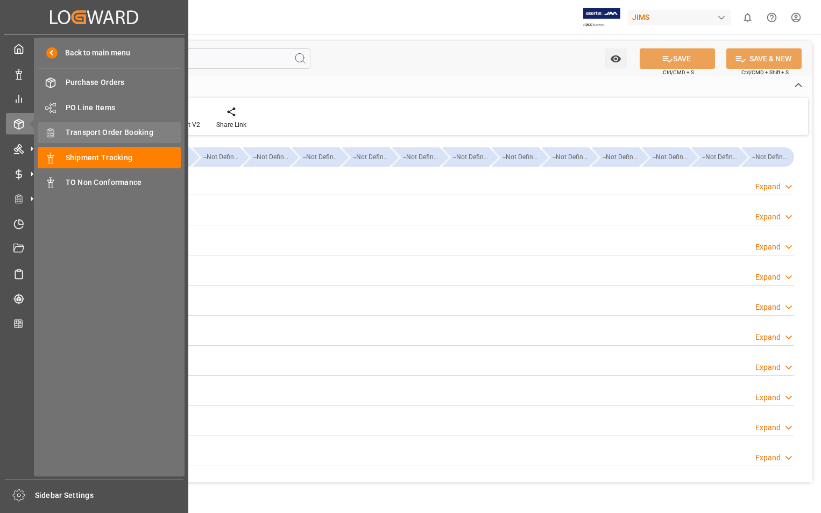
click at [103, 126] on div "Transport Order Booking Transport Order Booking" at bounding box center [109, 132] width 143 height 21
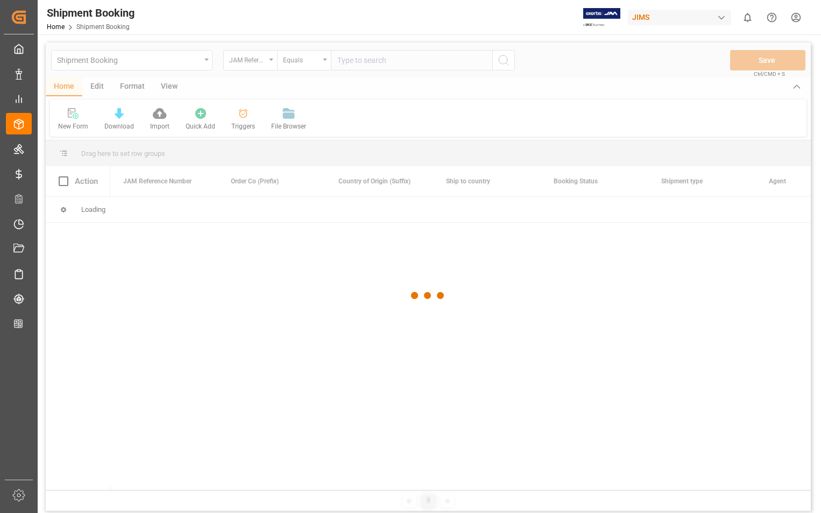
click at [374, 59] on div at bounding box center [428, 296] width 765 height 507
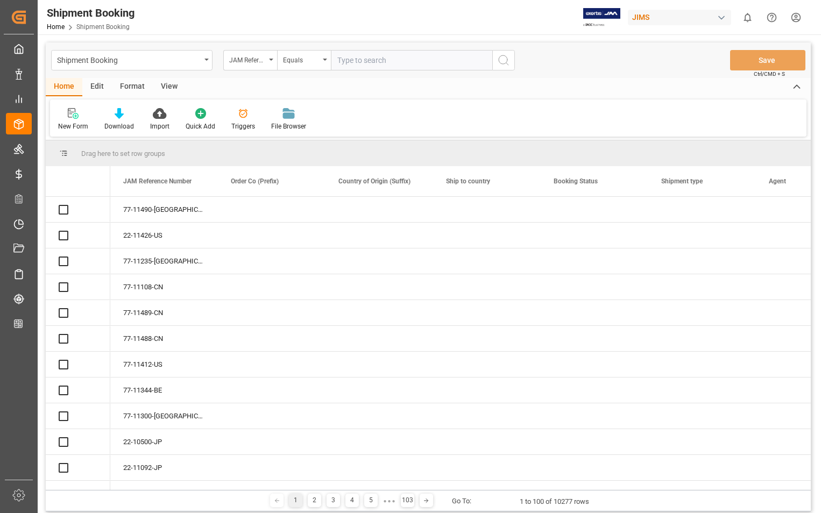
click at [373, 59] on input "text" at bounding box center [411, 60] width 161 height 20
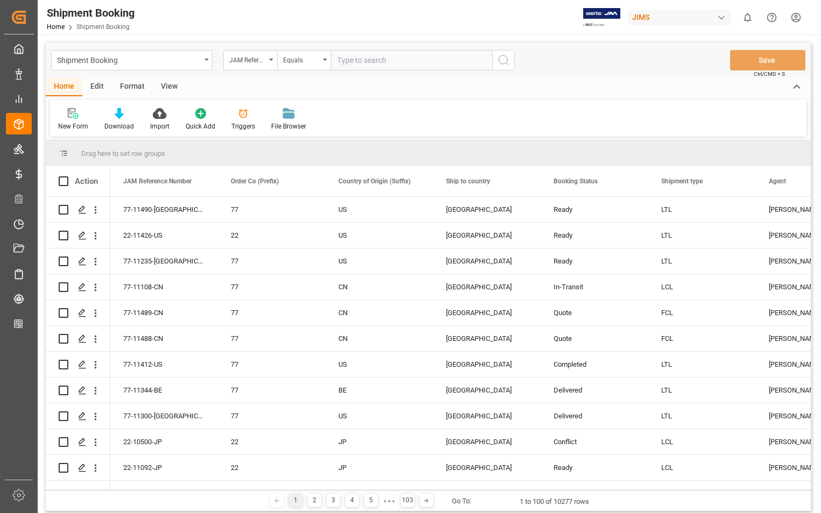
paste input "22-11426-US"
type input "22-11426-US"
click at [504, 66] on icon "search button" at bounding box center [503, 60] width 13 height 13
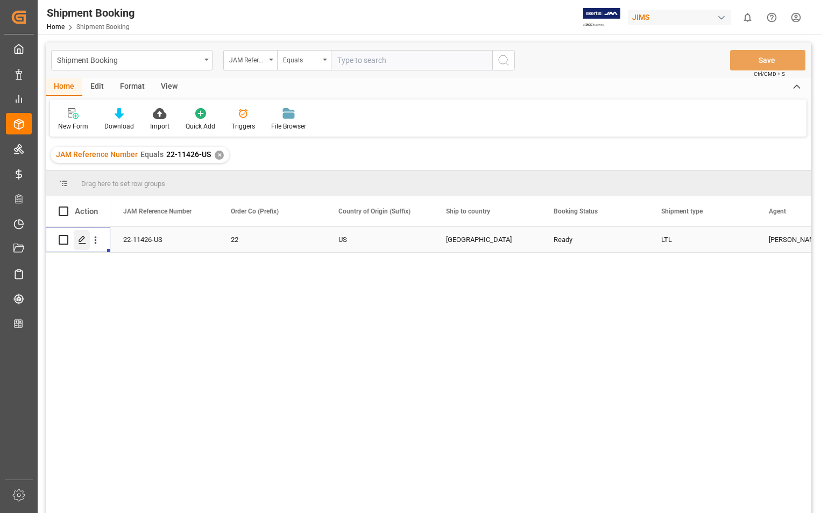
click at [80, 237] on icon "Press SPACE to select this row." at bounding box center [82, 240] width 9 height 9
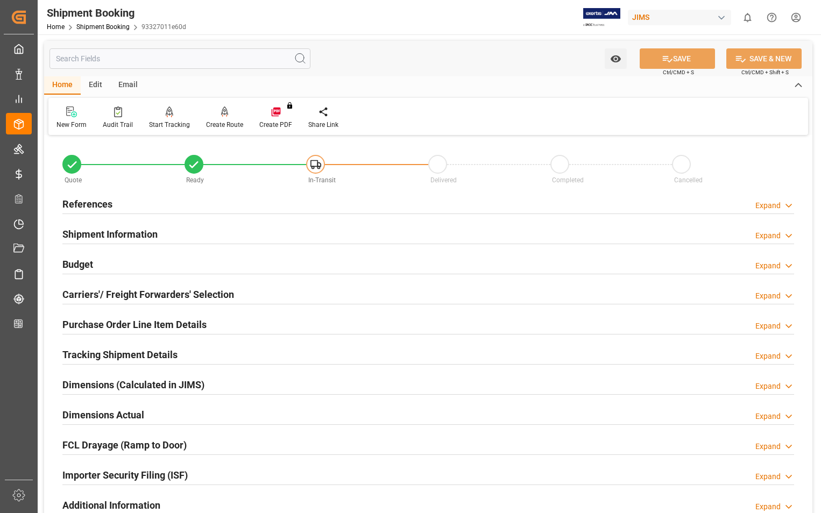
click at [109, 294] on h2 "Carriers'/ Freight Forwarders' Selection" at bounding box center [148, 294] width 172 height 15
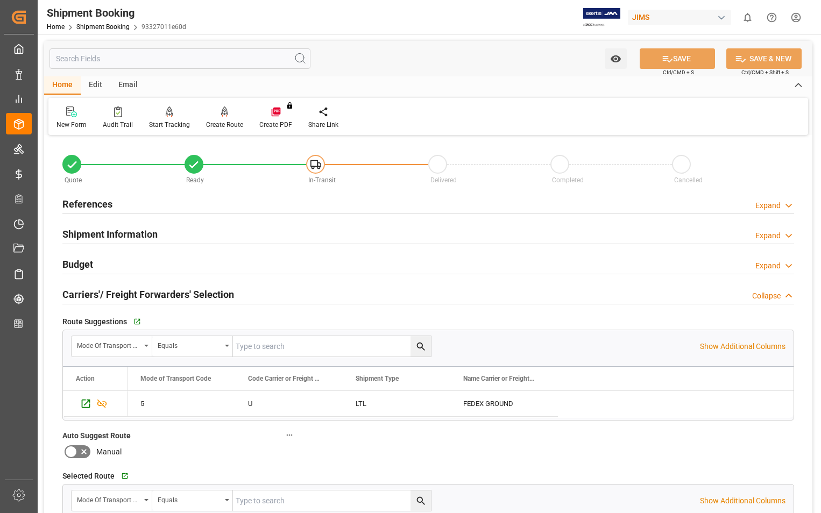
click at [109, 294] on h2 "Carriers'/ Freight Forwarders' Selection" at bounding box center [148, 294] width 172 height 15
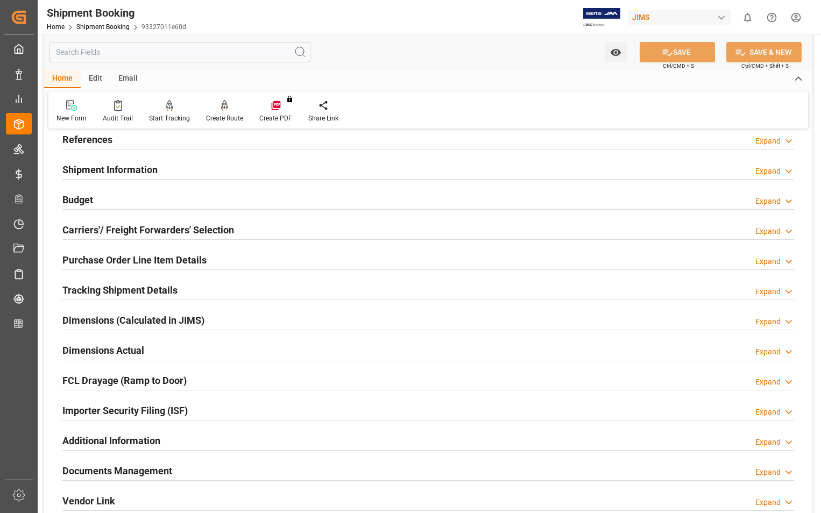
scroll to position [108, 0]
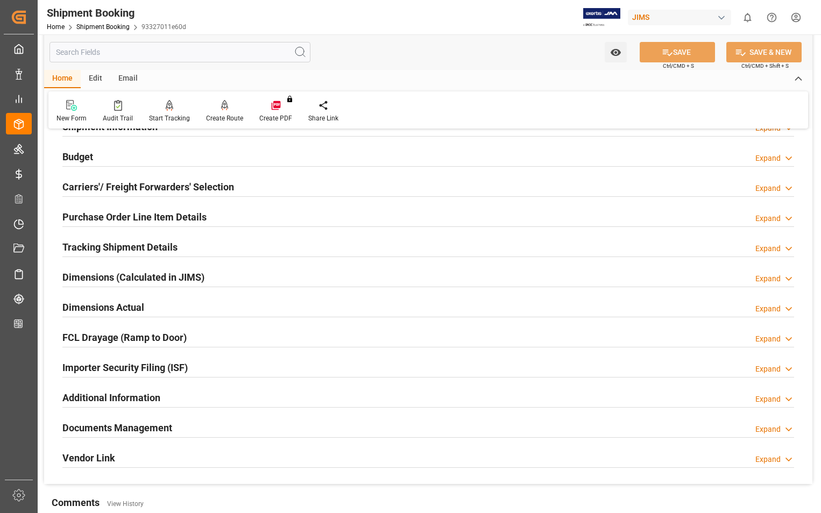
click at [112, 215] on h2 "Purchase Order Line Item Details" at bounding box center [134, 217] width 144 height 15
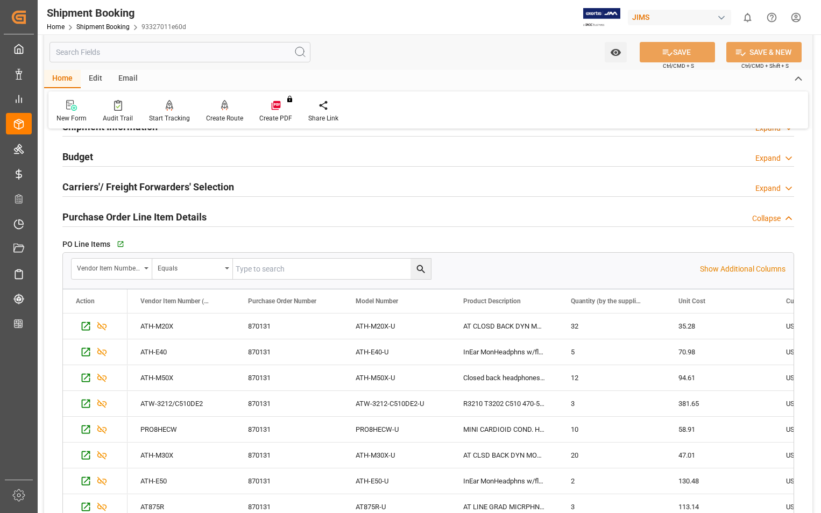
click at [112, 215] on h2 "Purchase Order Line Item Details" at bounding box center [134, 217] width 144 height 15
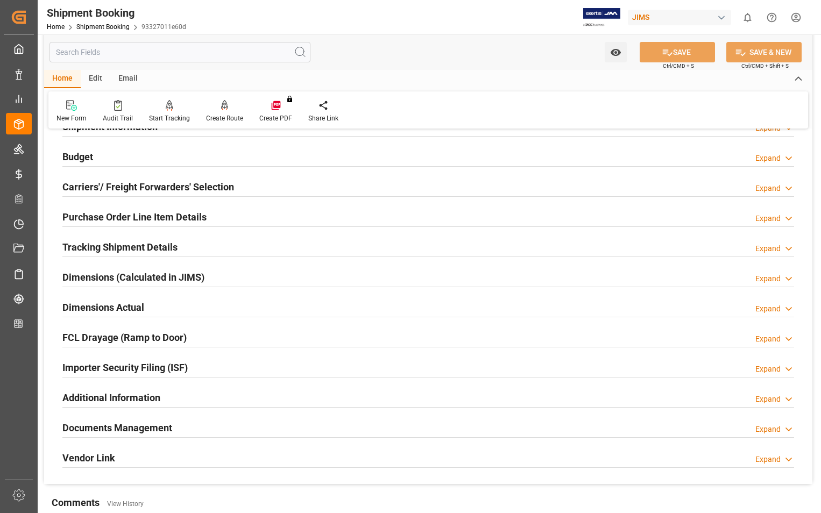
click at [150, 249] on h2 "Tracking Shipment Details" at bounding box center [119, 247] width 115 height 15
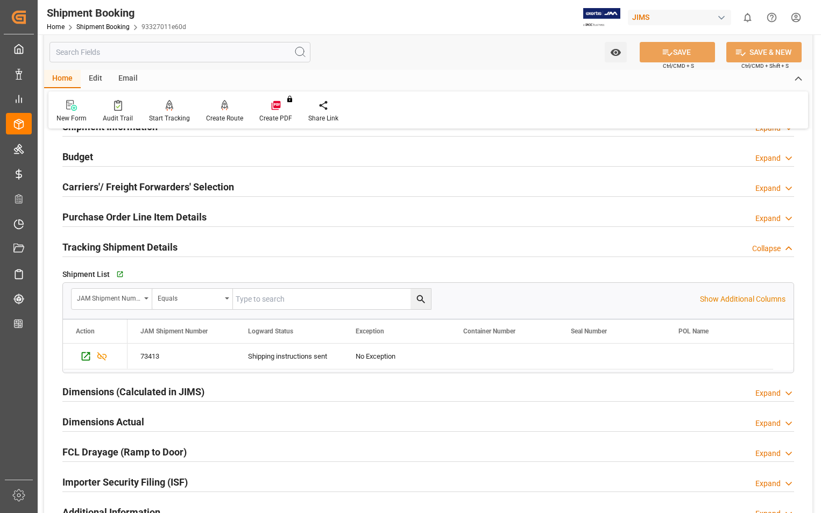
click at [150, 249] on h2 "Tracking Shipment Details" at bounding box center [119, 247] width 115 height 15
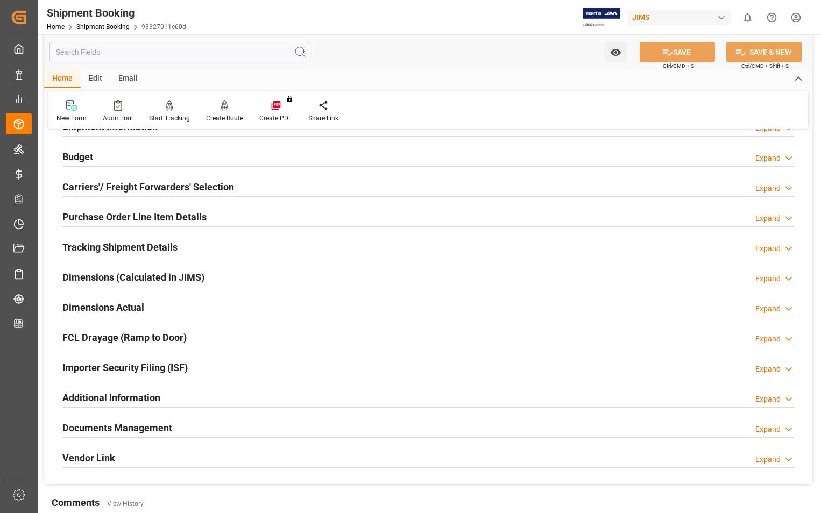
click at [92, 217] on h2 "Purchase Order Line Item Details" at bounding box center [134, 217] width 144 height 15
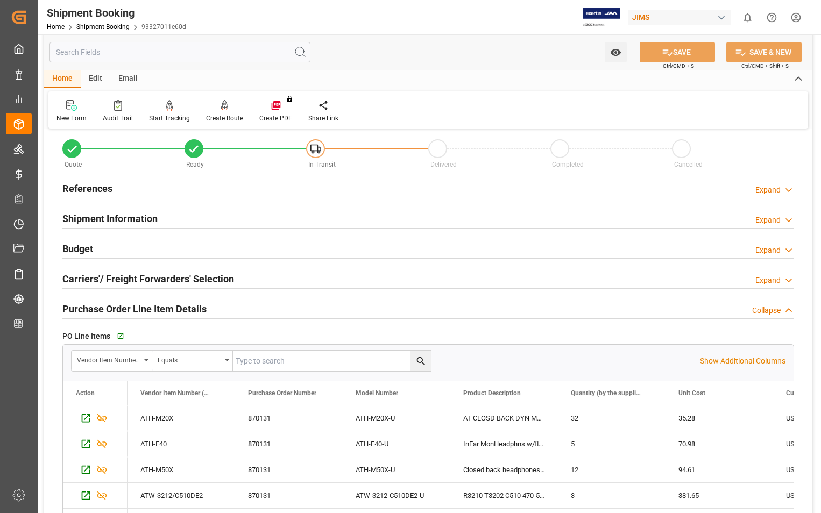
scroll to position [0, 0]
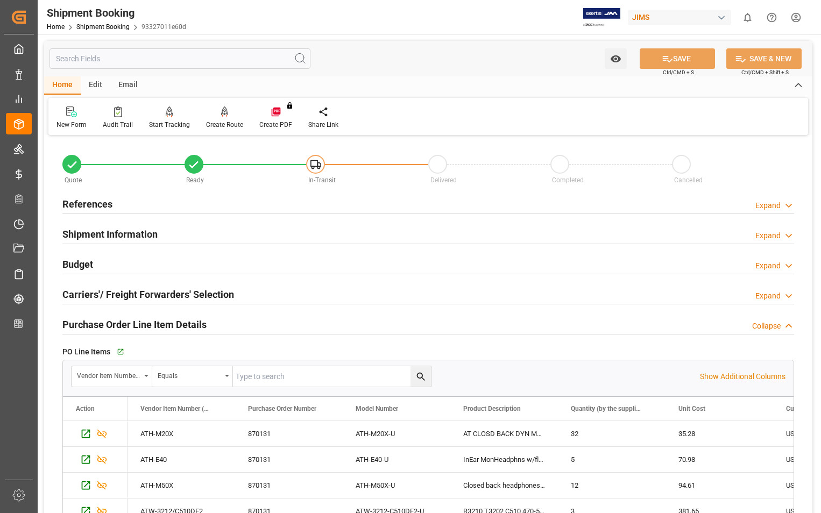
click at [91, 234] on h2 "Shipment Information" at bounding box center [109, 234] width 95 height 15
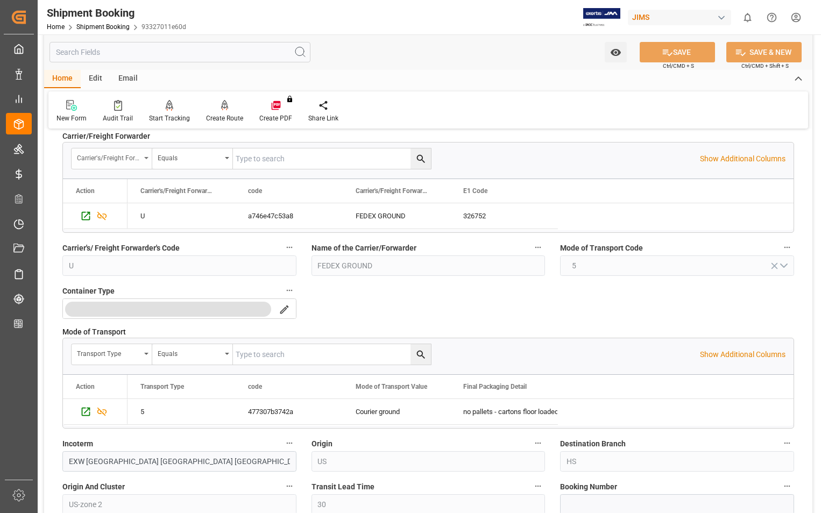
scroll to position [108, 0]
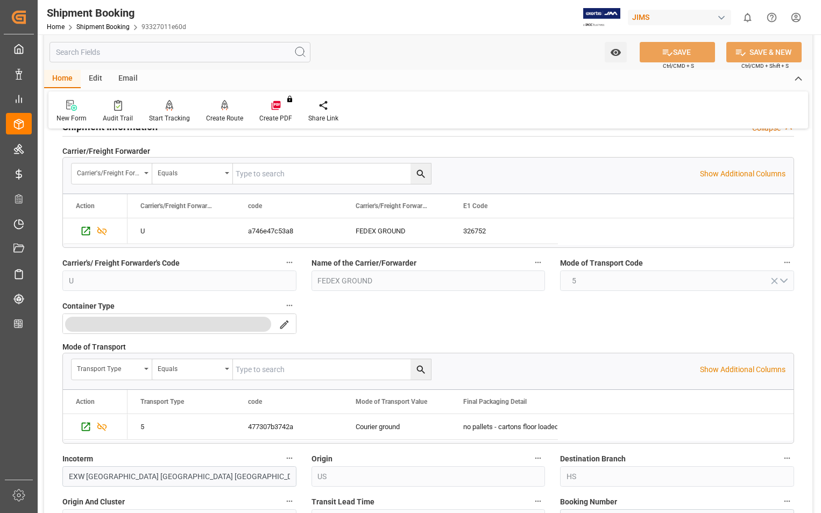
click at [105, 263] on span "Carrier's/ Freight Forwarder's Code" at bounding box center [120, 263] width 117 height 11
click at [283, 263] on button "Carrier's/ Freight Forwarder's Code" at bounding box center [290, 263] width 14 height 14
click at [533, 37] on div at bounding box center [410, 256] width 821 height 513
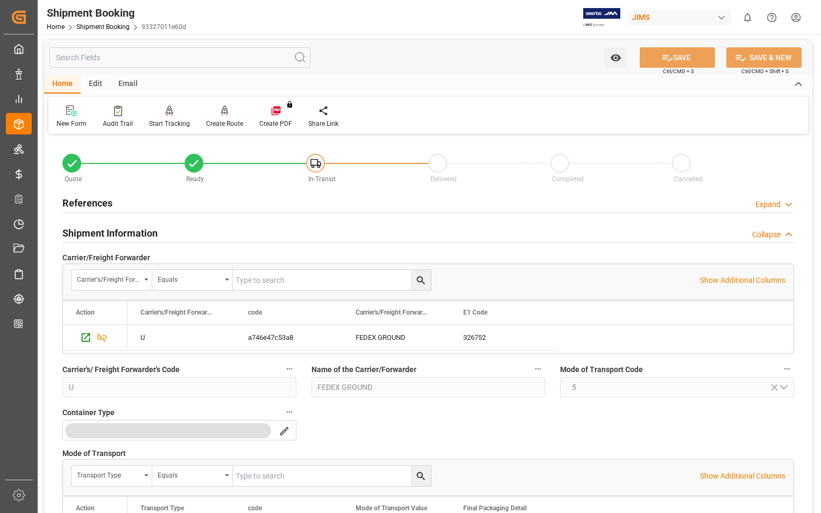
scroll to position [0, 0]
click at [110, 235] on h2 "Shipment Information" at bounding box center [109, 234] width 95 height 15
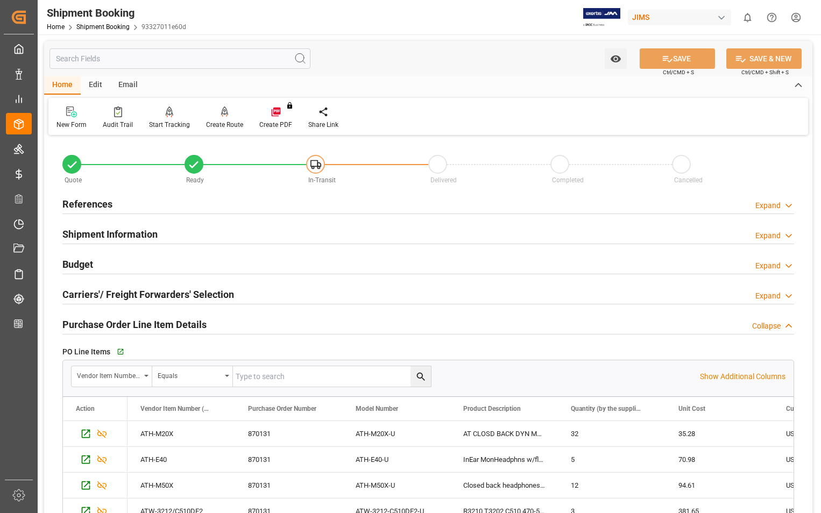
click at [208, 291] on h2 "Carriers'/ Freight Forwarders' Selection" at bounding box center [148, 294] width 172 height 15
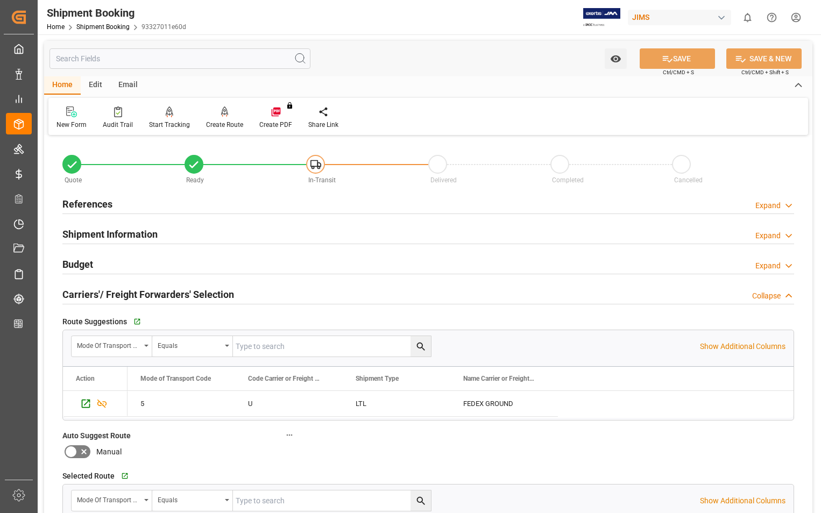
click at [140, 293] on h2 "Carriers'/ Freight Forwarders' Selection" at bounding box center [148, 294] width 172 height 15
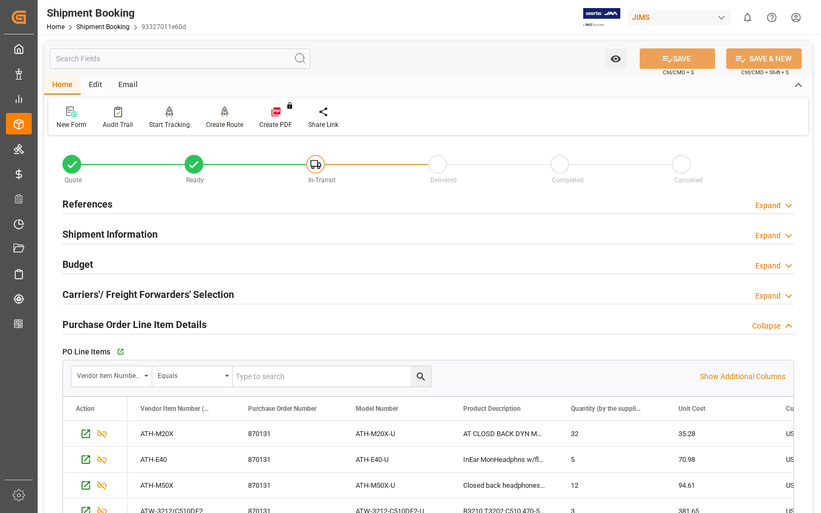
click at [140, 293] on h2 "Carriers'/ Freight Forwarders' Selection" at bounding box center [148, 294] width 172 height 15
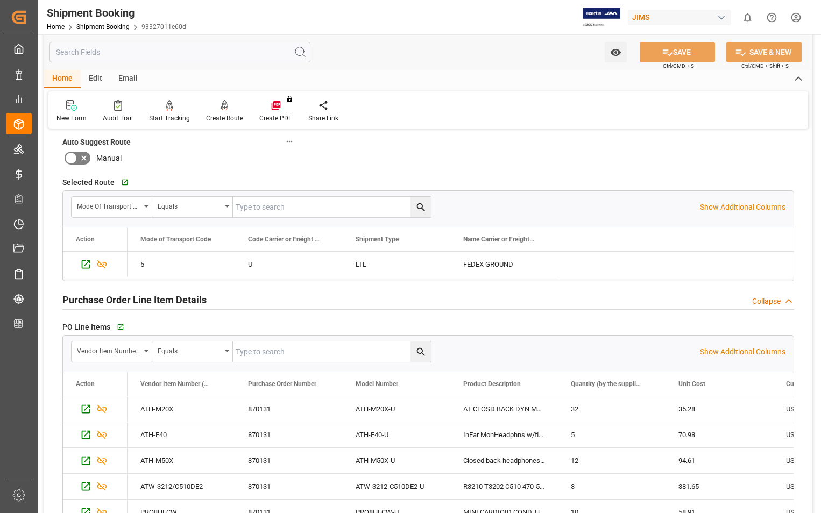
scroll to position [323, 0]
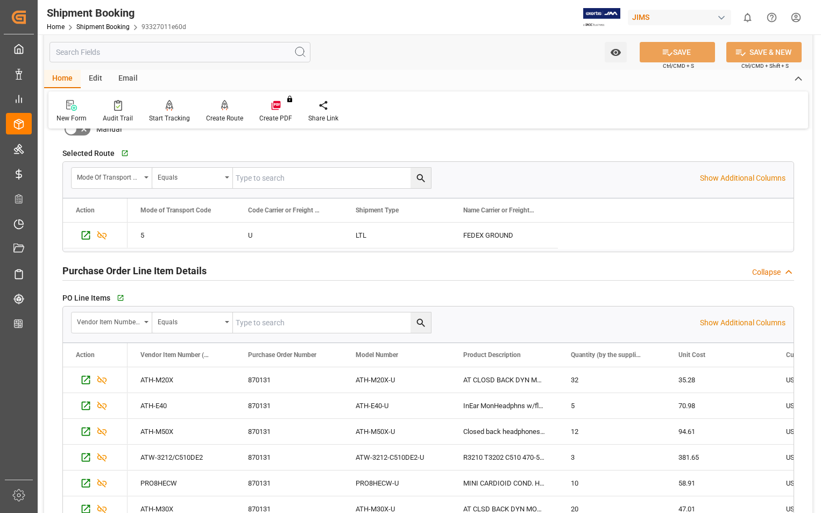
click at [146, 271] on h2 "Purchase Order Line Item Details" at bounding box center [134, 271] width 144 height 15
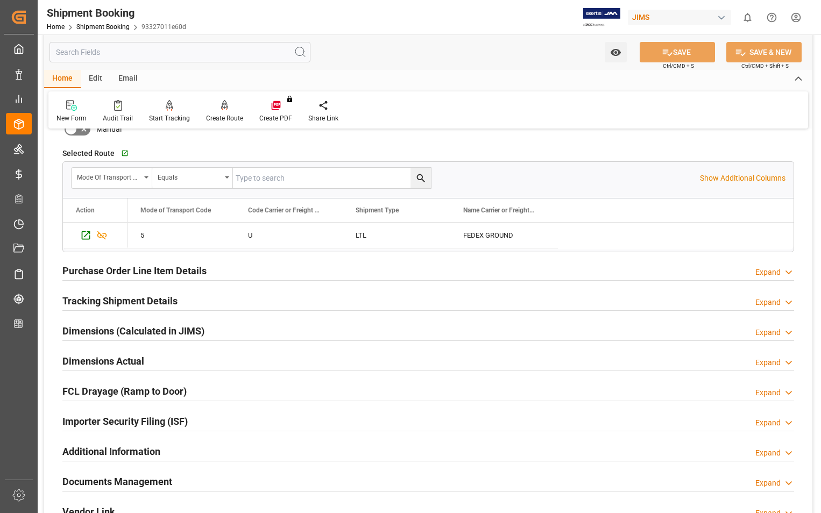
click at [130, 302] on h2 "Tracking Shipment Details" at bounding box center [119, 301] width 115 height 15
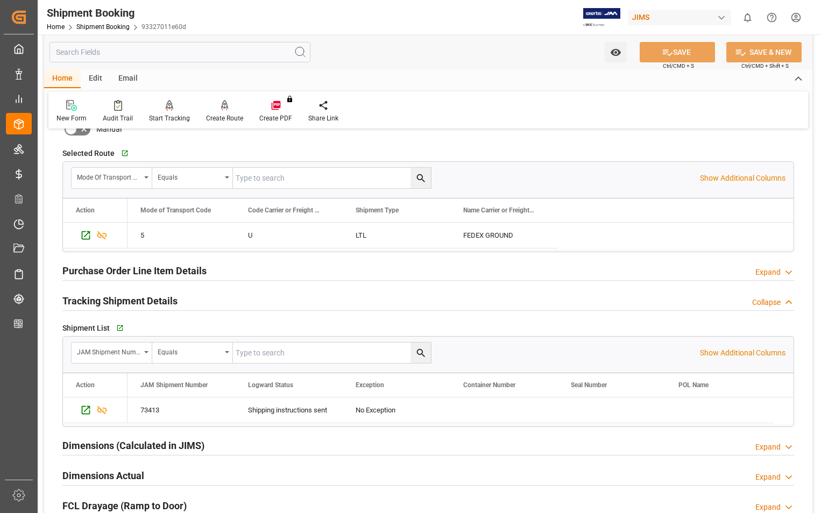
click at [130, 302] on h2 "Tracking Shipment Details" at bounding box center [119, 301] width 115 height 15
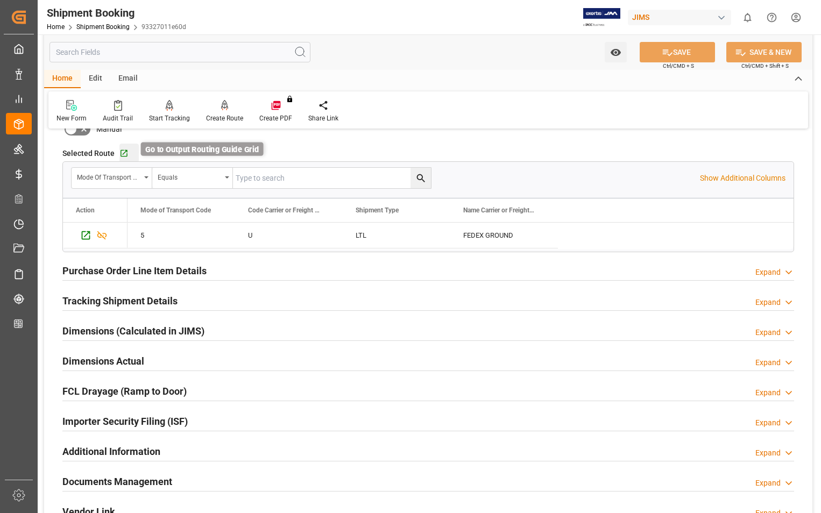
click at [125, 157] on icon "button" at bounding box center [123, 153] width 9 height 9
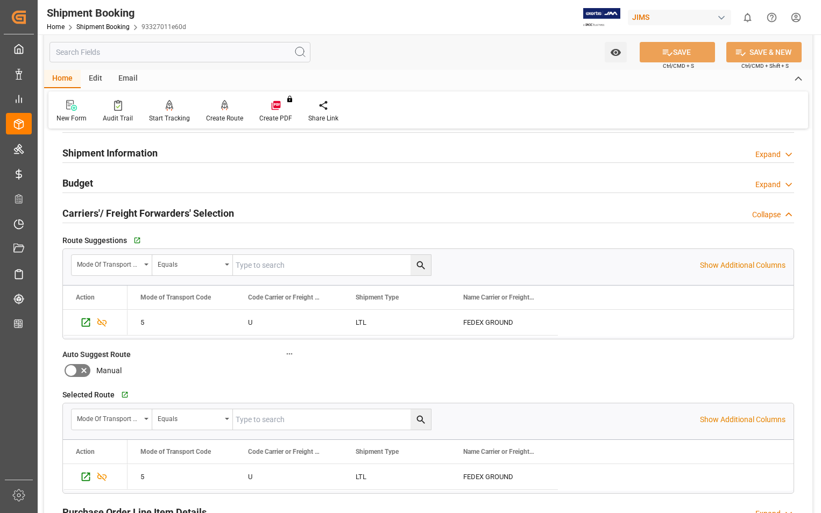
scroll to position [54, 0]
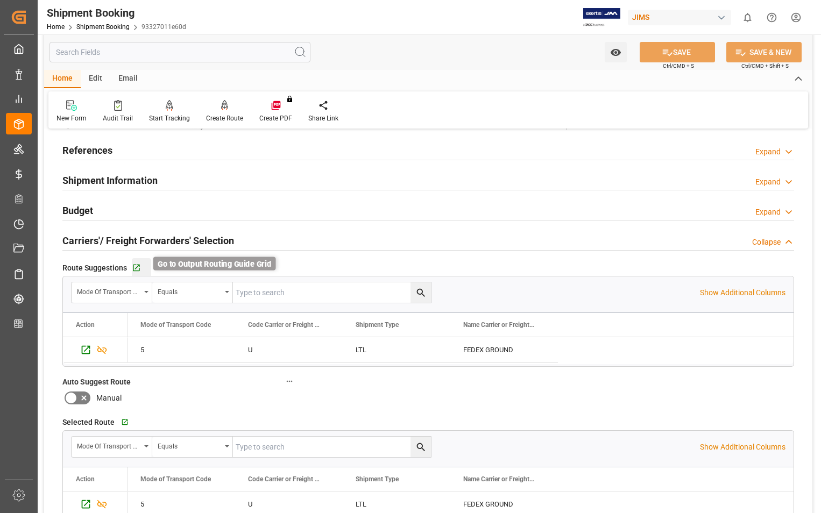
click at [136, 271] on icon "button" at bounding box center [136, 268] width 7 height 7
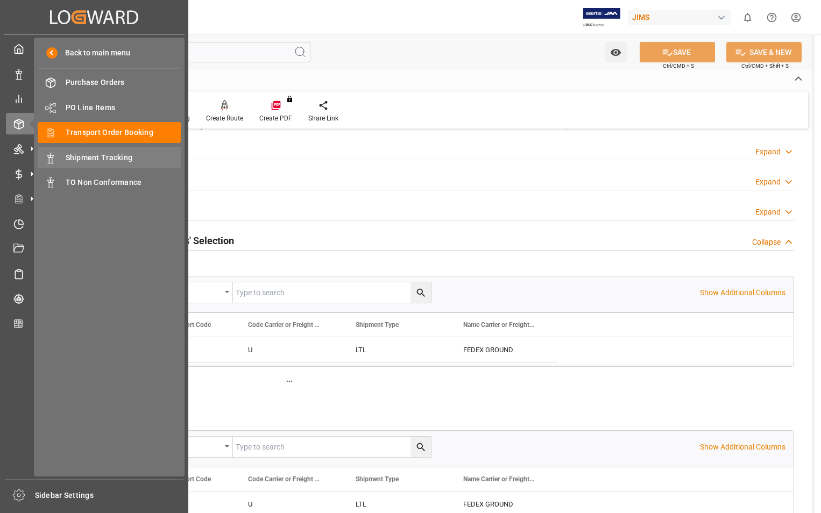
click at [97, 159] on span "Shipment Tracking" at bounding box center [124, 157] width 116 height 11
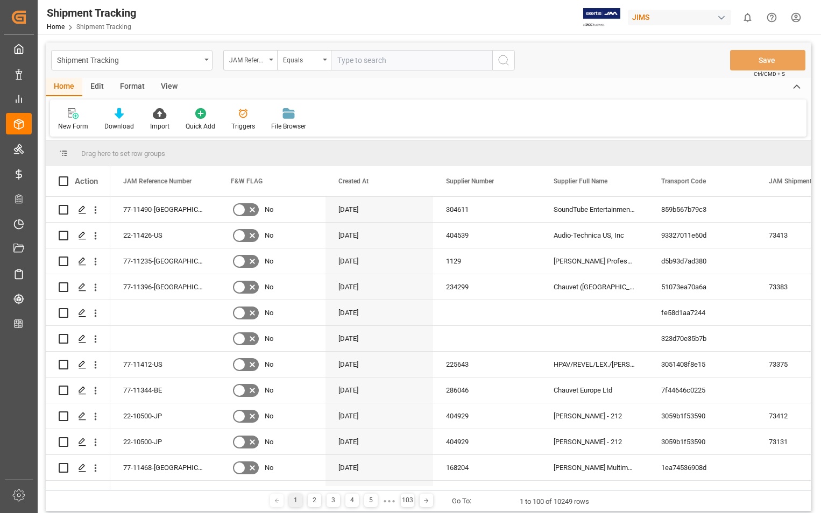
click at [406, 55] on input "text" at bounding box center [411, 60] width 161 height 20
type input "22-11426-US"
click at [501, 64] on icon "search button" at bounding box center [503, 60] width 13 height 13
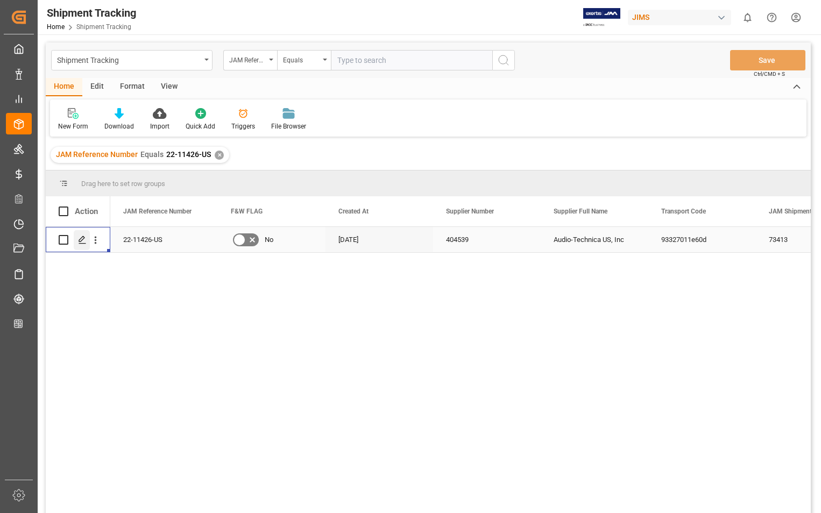
click at [82, 243] on icon "Press SPACE to select this row." at bounding box center [82, 240] width 9 height 9
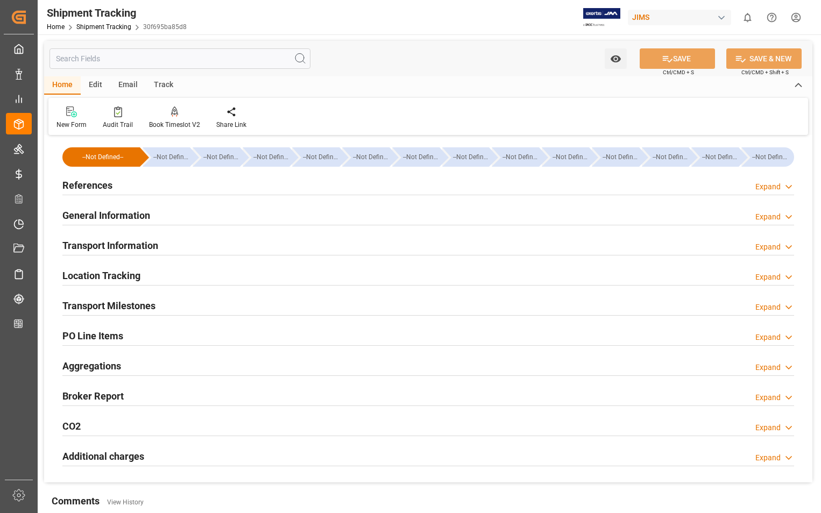
click at [135, 241] on h2 "Transport Information" at bounding box center [110, 245] width 96 height 15
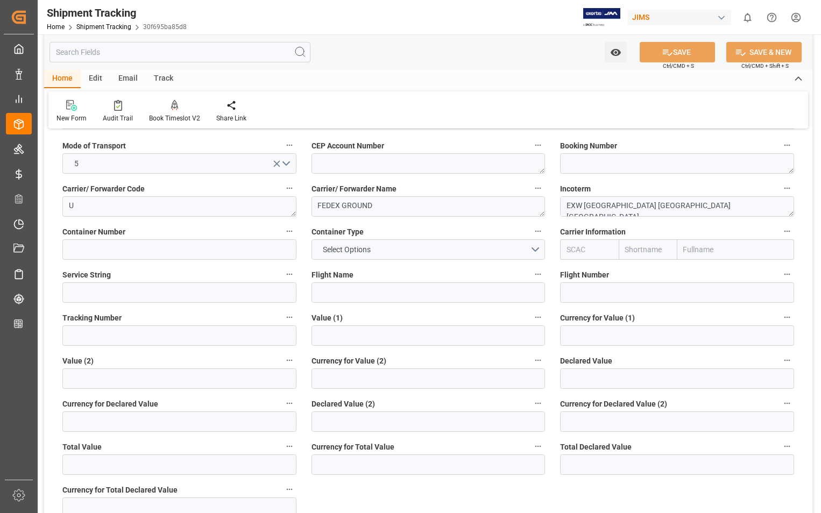
scroll to position [108, 0]
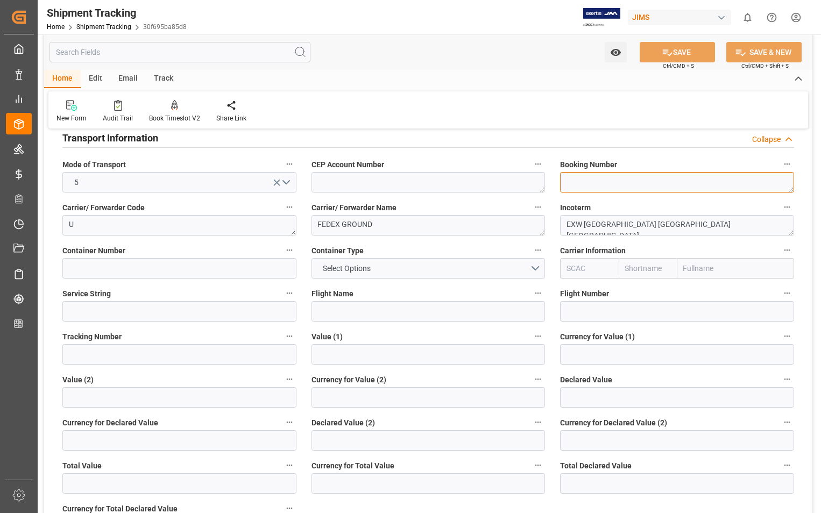
click at [667, 182] on textarea at bounding box center [677, 182] width 234 height 20
paste textarea "476032017706"
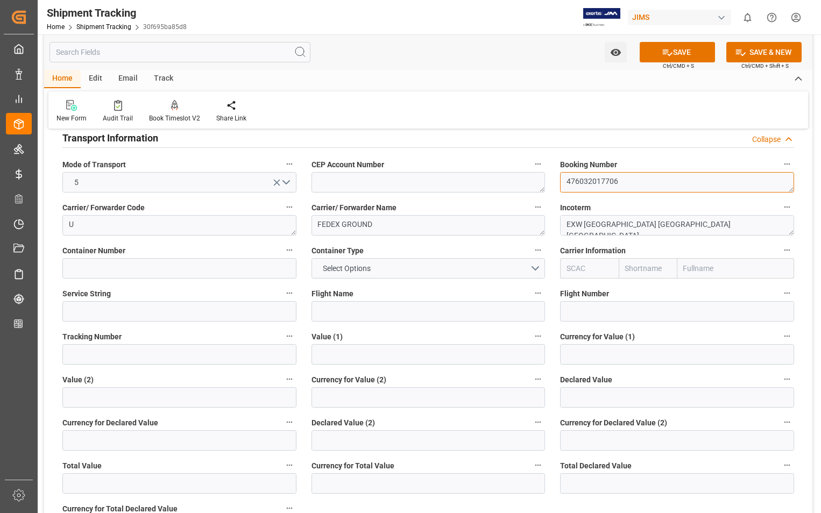
type textarea "476032017706"
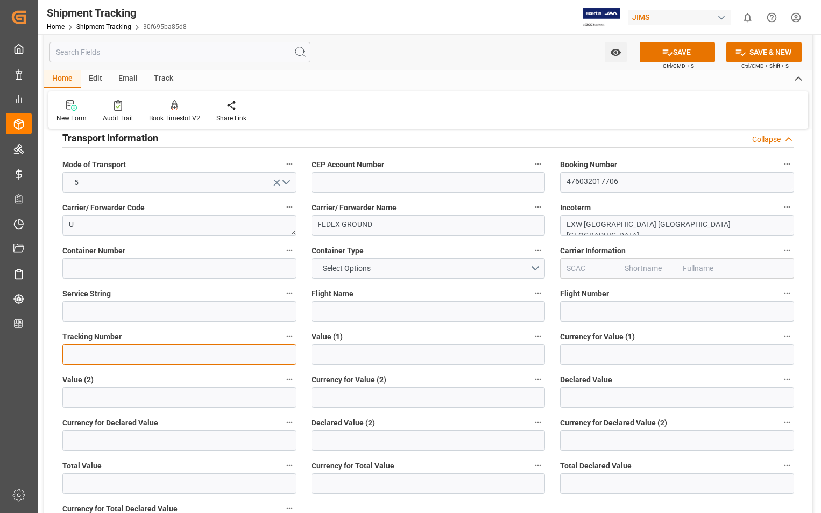
click at [109, 357] on input at bounding box center [179, 354] width 234 height 20
paste input "476032017706"
type input "476032017706"
click at [692, 52] on button "SAVE" at bounding box center [677, 52] width 75 height 20
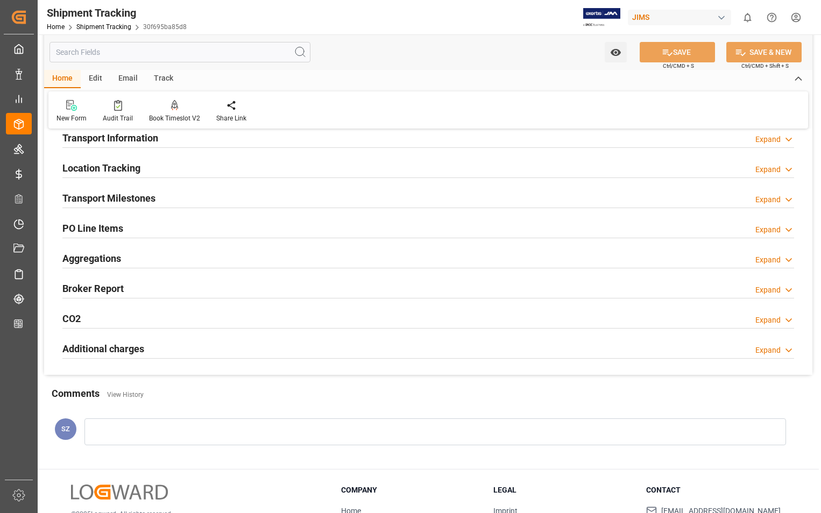
click at [135, 200] on h2 "Transport Milestones" at bounding box center [108, 198] width 93 height 15
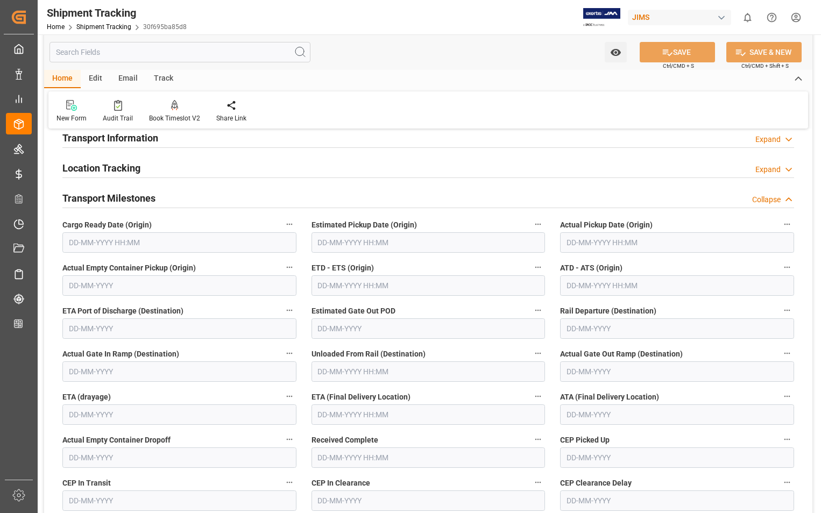
click at [442, 249] on input "text" at bounding box center [429, 243] width 234 height 20
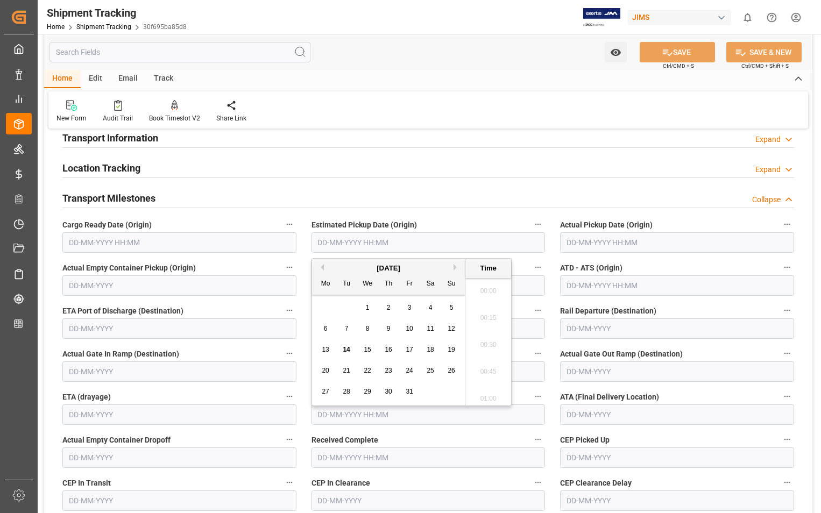
scroll to position [1511, 0]
click at [327, 348] on span "13" at bounding box center [325, 350] width 7 height 8
type input "13-10-2025 00:00"
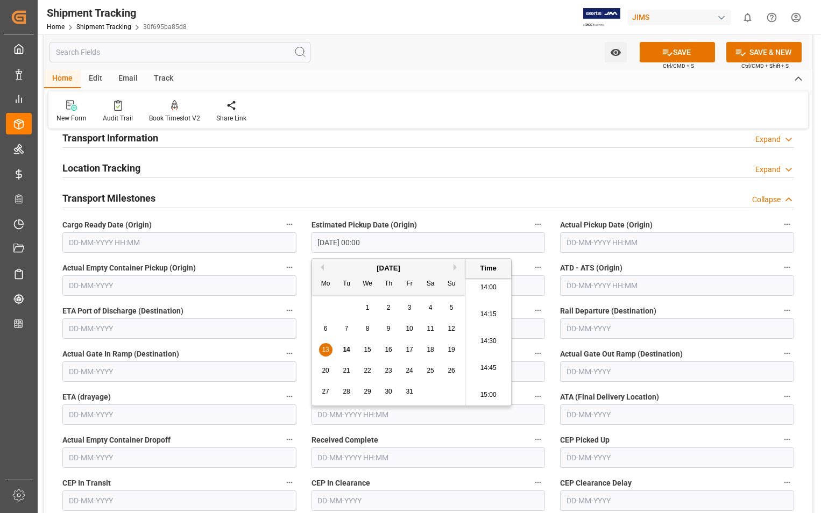
click at [672, 245] on input "text" at bounding box center [677, 243] width 234 height 20
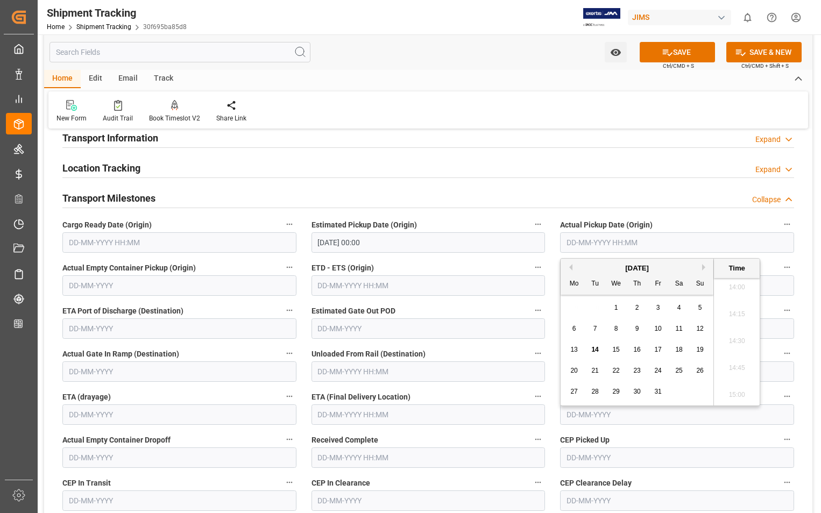
click at [578, 348] on div "13" at bounding box center [574, 350] width 13 height 13
type input "13-10-2025 00:00"
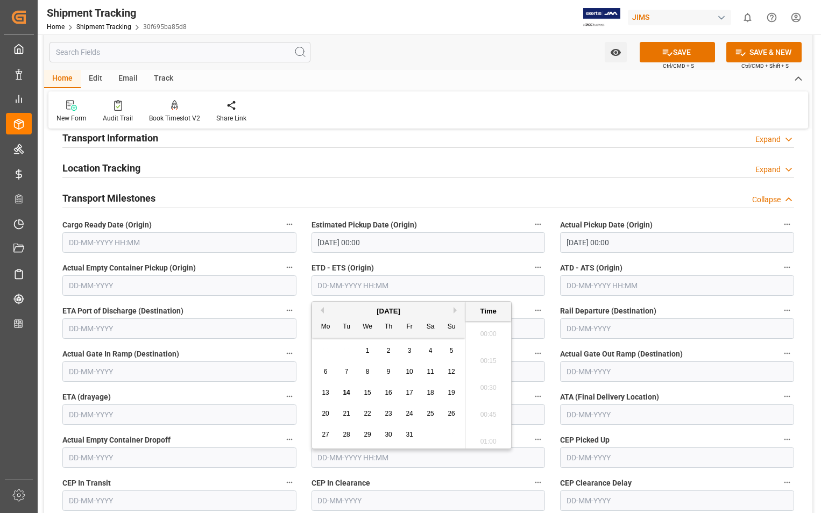
click at [438, 288] on input "text" at bounding box center [429, 286] width 234 height 20
click at [326, 393] on span "13" at bounding box center [325, 393] width 7 height 8
type input "13-10-2025 00:00"
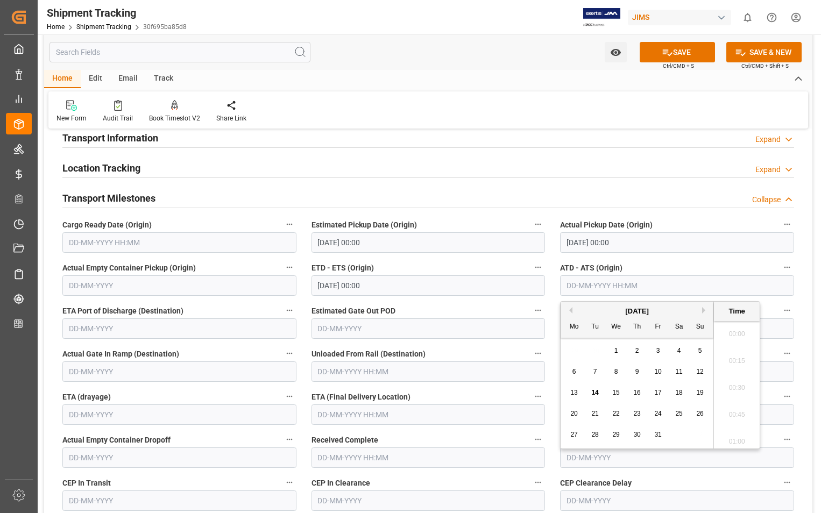
click at [666, 287] on input "text" at bounding box center [677, 286] width 234 height 20
click at [576, 394] on span "13" at bounding box center [574, 393] width 7 height 8
type input "13-10-2025 00:00"
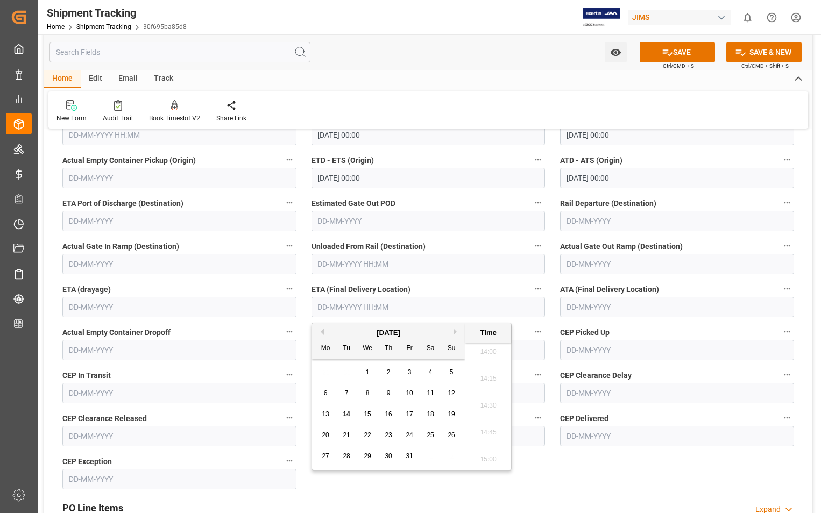
click at [428, 308] on input "text" at bounding box center [429, 307] width 234 height 20
click at [368, 415] on span "15" at bounding box center [367, 415] width 7 height 8
type input "15-10-2025 00:00"
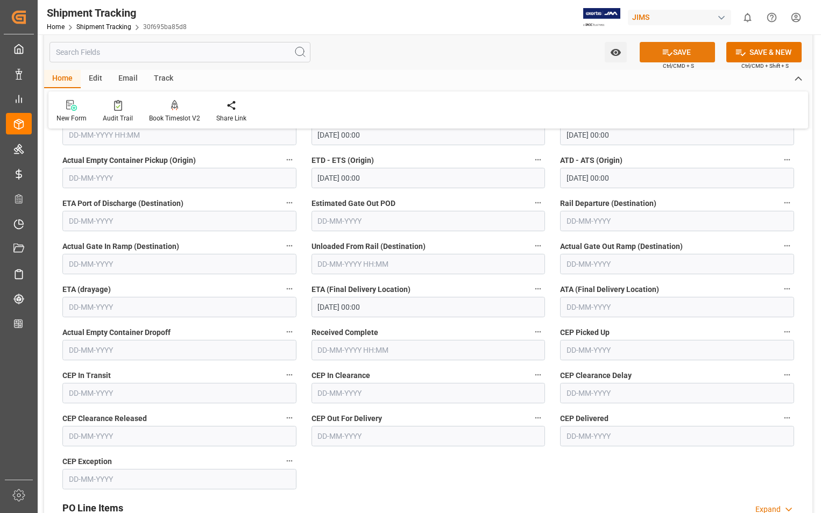
click at [685, 49] on button "SAVE" at bounding box center [677, 52] width 75 height 20
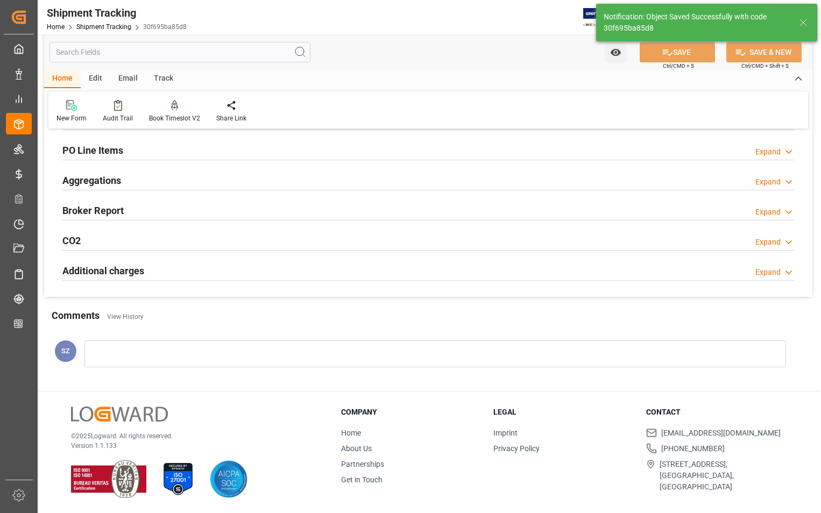
scroll to position [186, 0]
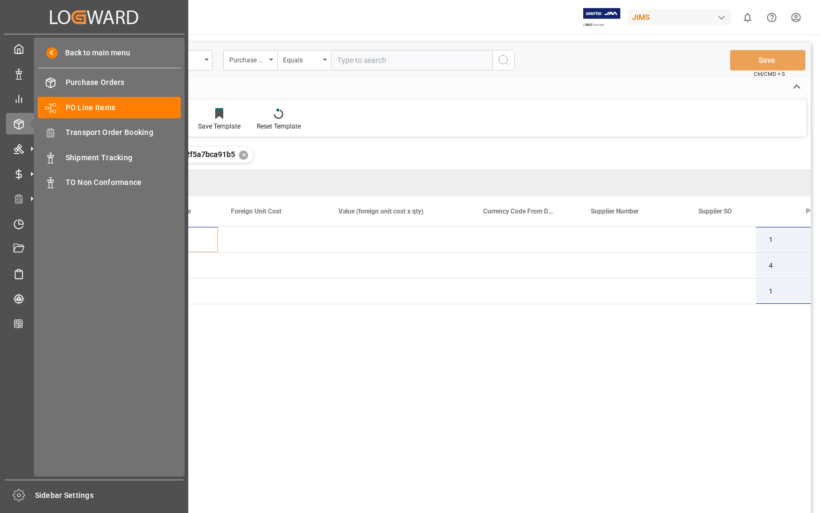
scroll to position [0, 861]
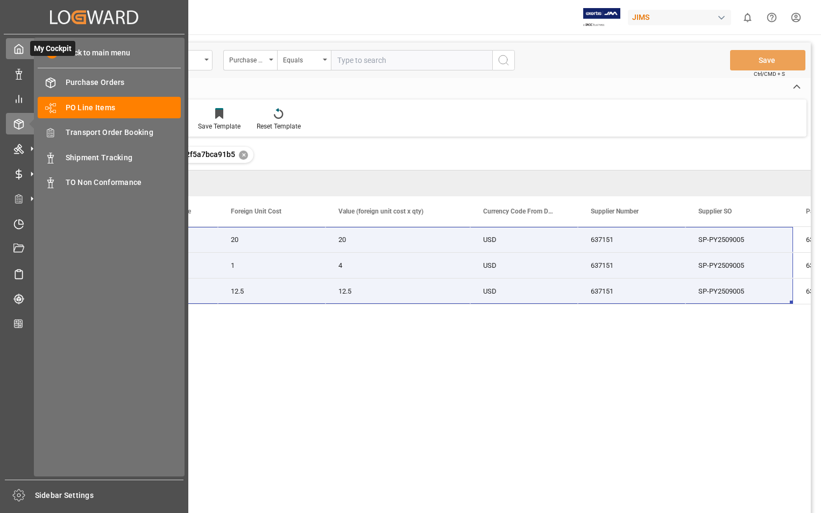
click at [24, 50] on div "My Cockpit My Cockpit" at bounding box center [94, 48] width 177 height 21
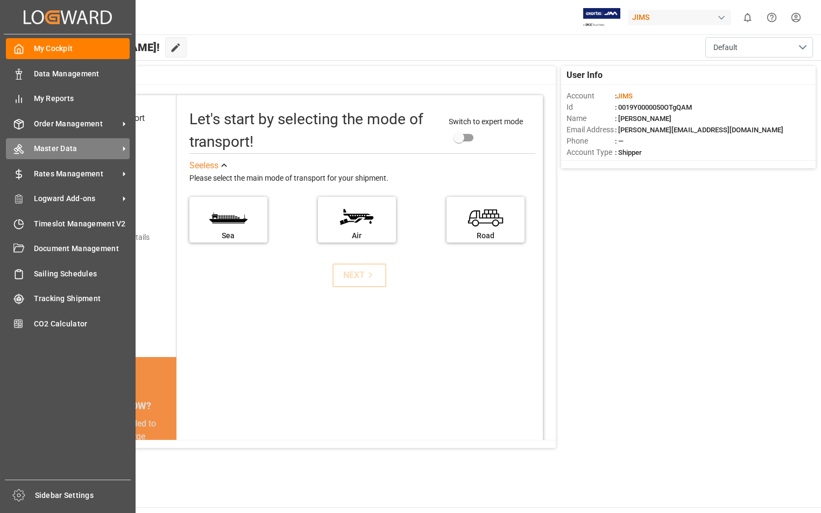
click at [77, 145] on span "Master Data" at bounding box center [76, 148] width 85 height 11
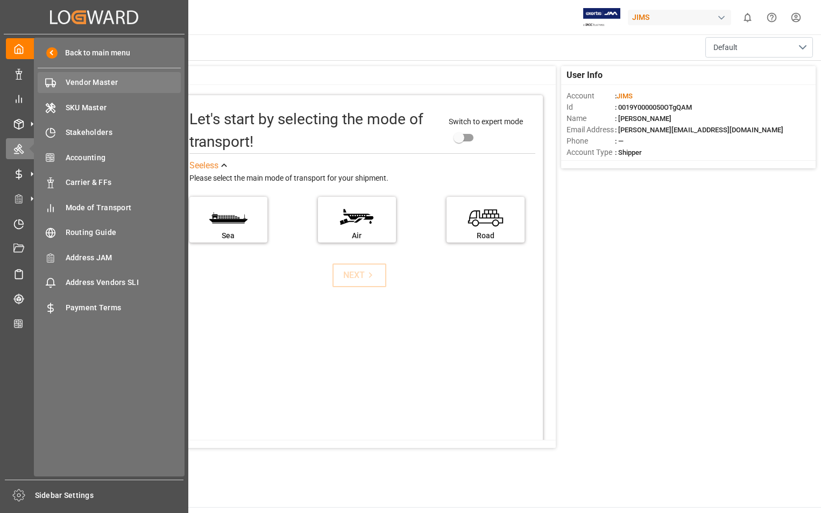
click at [97, 77] on span "Vendor Master" at bounding box center [124, 82] width 116 height 11
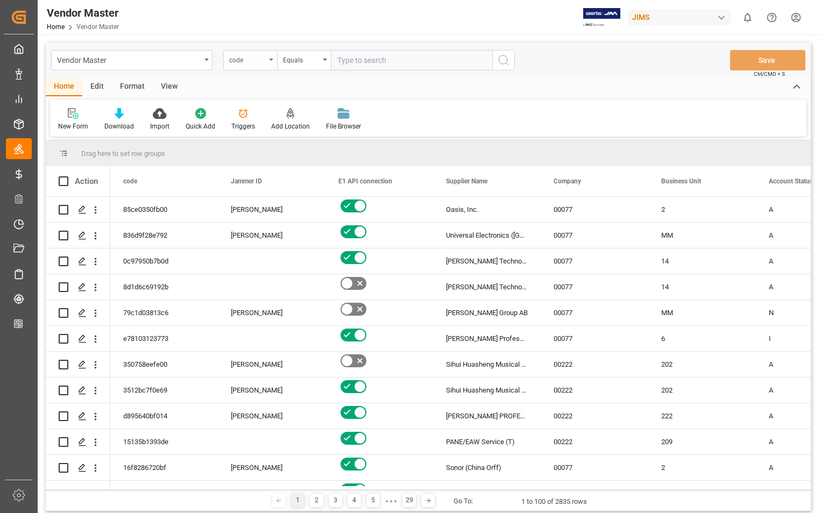
click at [273, 59] on icon "open menu" at bounding box center [271, 60] width 4 height 2
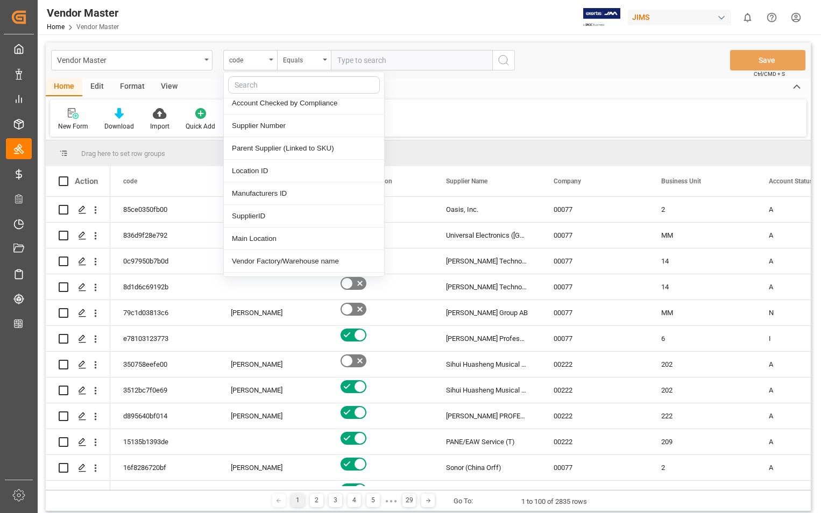
scroll to position [161, 0]
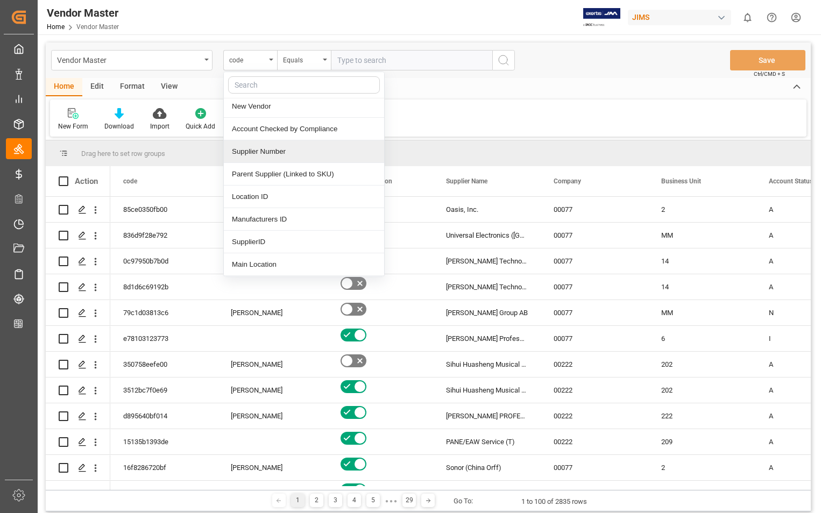
click at [277, 154] on div "Supplier Number" at bounding box center [304, 151] width 160 height 23
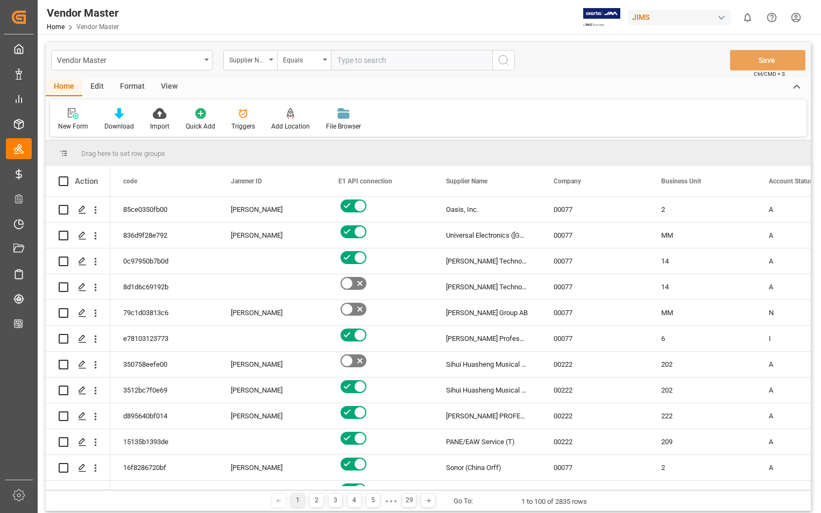
click at [349, 62] on input "text" at bounding box center [411, 60] width 161 height 20
type input "404677"
click at [508, 62] on icon "search button" at bounding box center [503, 60] width 13 height 13
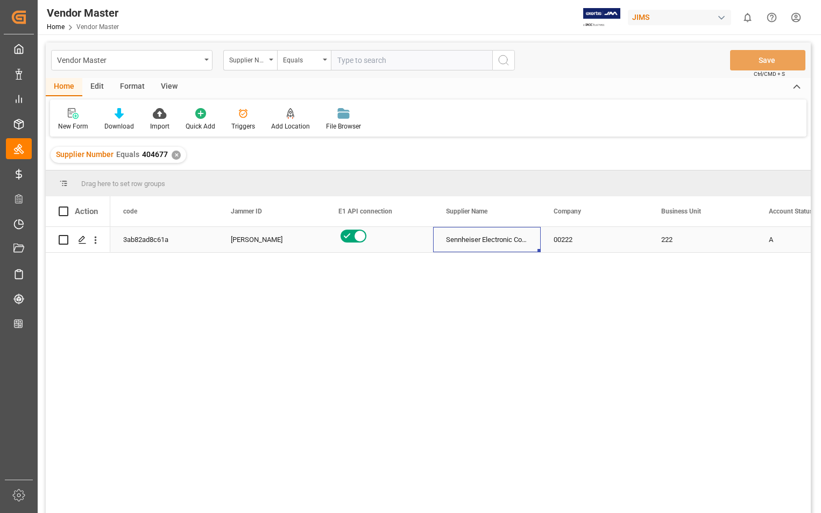
click at [489, 237] on div "Sennheiser Electronic Corporation - 212" at bounding box center [487, 239] width 108 height 25
click at [170, 87] on div "View" at bounding box center [169, 87] width 33 height 18
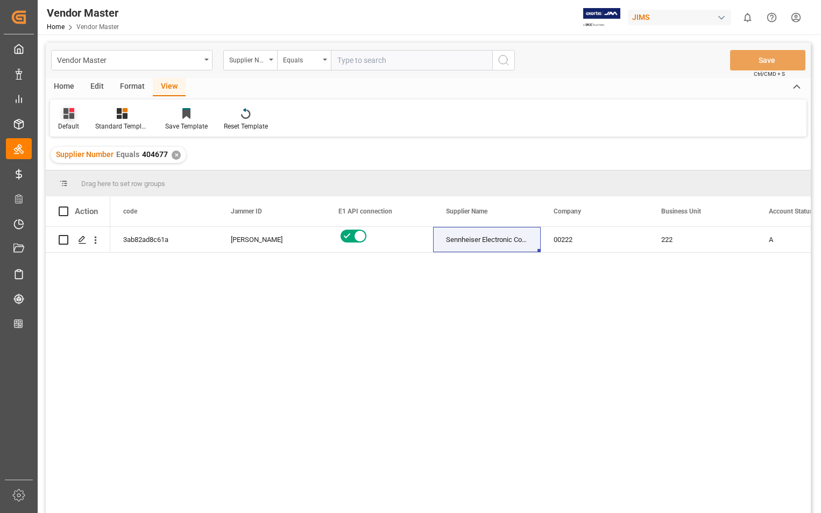
click at [68, 122] on div "Default" at bounding box center [68, 127] width 21 height 10
click at [72, 175] on div "Sophia setting" at bounding box center [111, 173] width 94 height 11
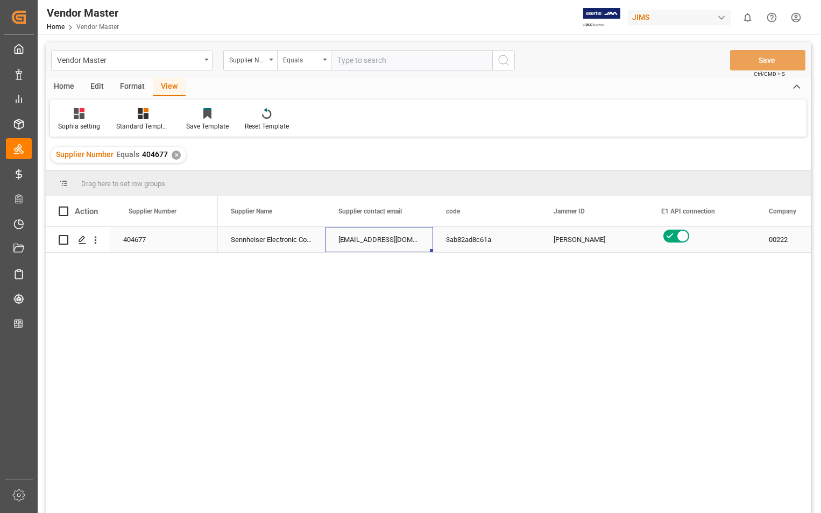
click at [356, 241] on div "[EMAIL_ADDRESS][DOMAIN_NAME]; [PERSON_NAME][DOMAIN_NAME][EMAIL_ADDRESS][DOMAIN_…" at bounding box center [380, 239] width 108 height 25
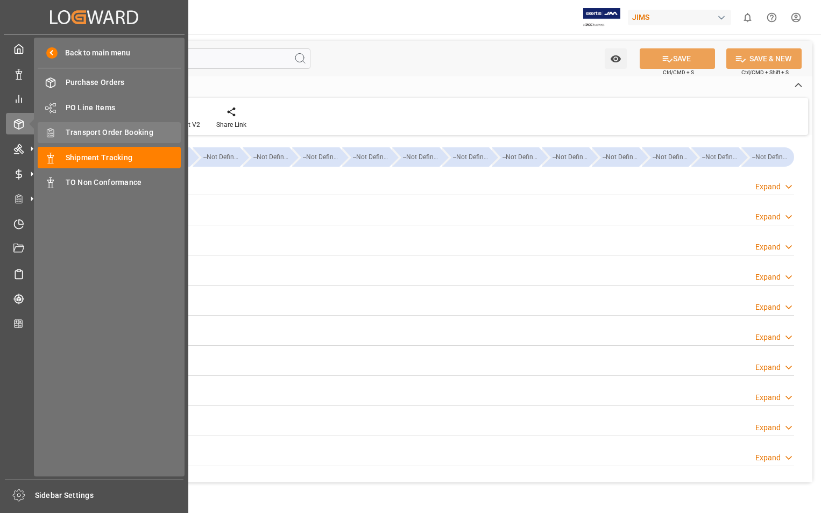
click at [98, 128] on span "Transport Order Booking" at bounding box center [124, 132] width 116 height 11
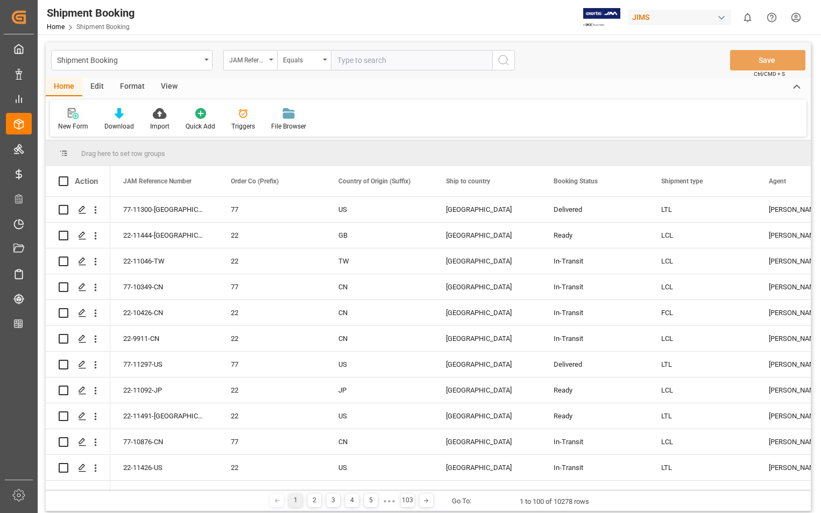
click at [76, 113] on icon at bounding box center [73, 113] width 11 height 11
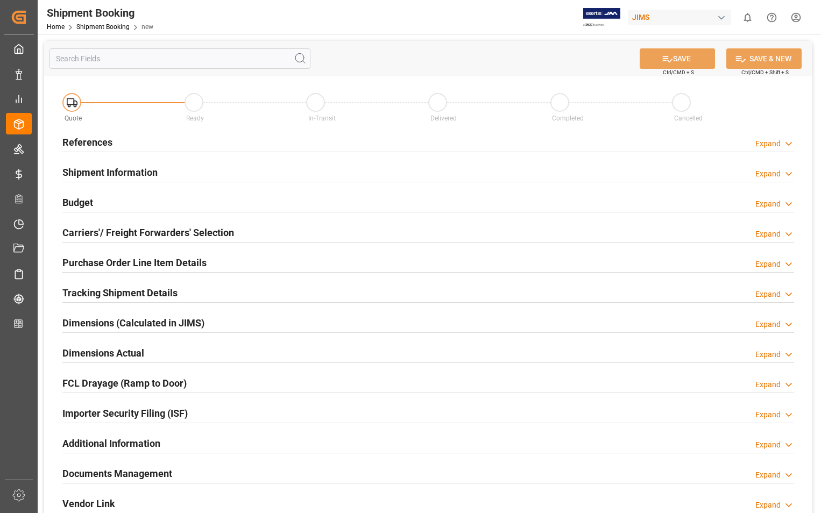
click at [94, 143] on h2 "References" at bounding box center [87, 142] width 50 height 15
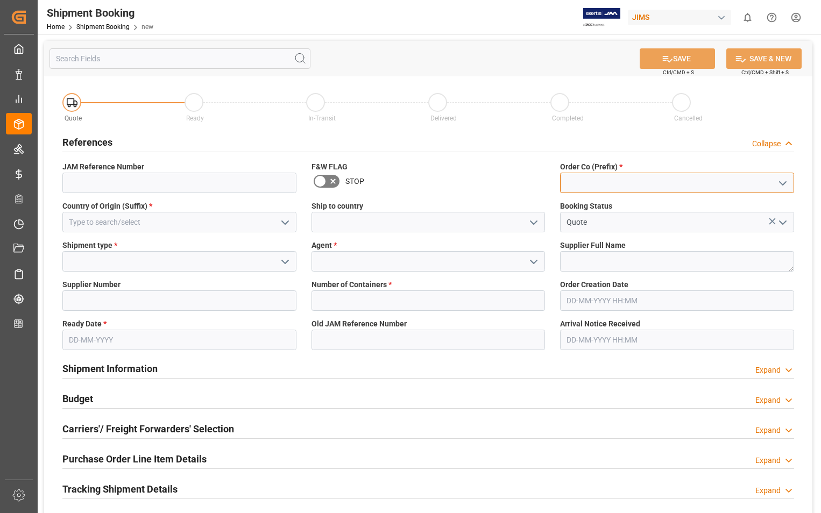
click at [574, 186] on input at bounding box center [677, 183] width 234 height 20
click at [570, 207] on div "22" at bounding box center [677, 207] width 233 height 24
type input "22"
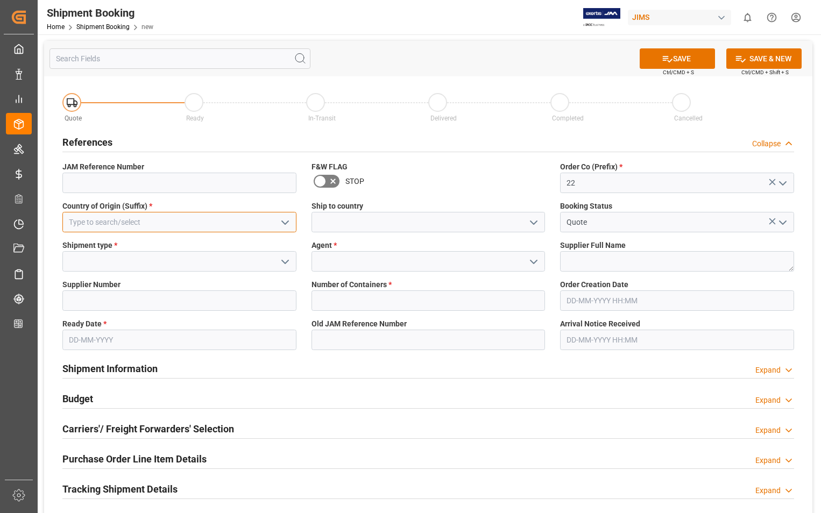
click at [121, 223] on input at bounding box center [179, 222] width 234 height 20
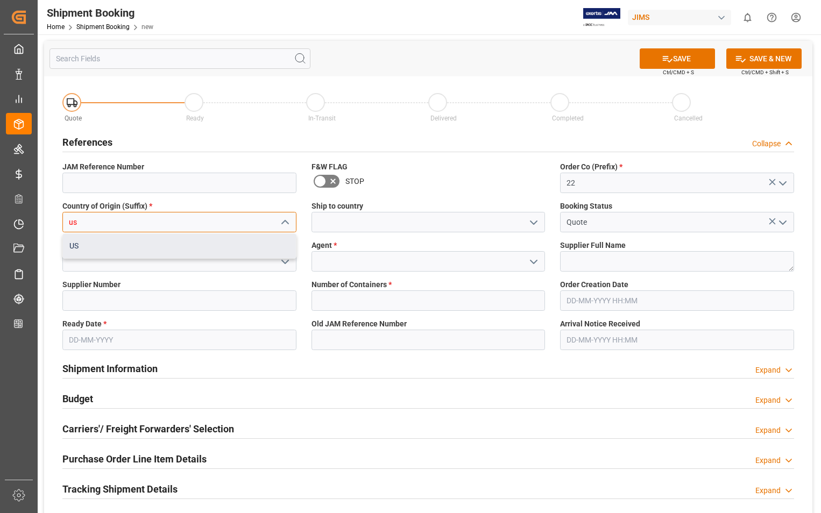
click at [79, 242] on div "US" at bounding box center [179, 246] width 233 height 24
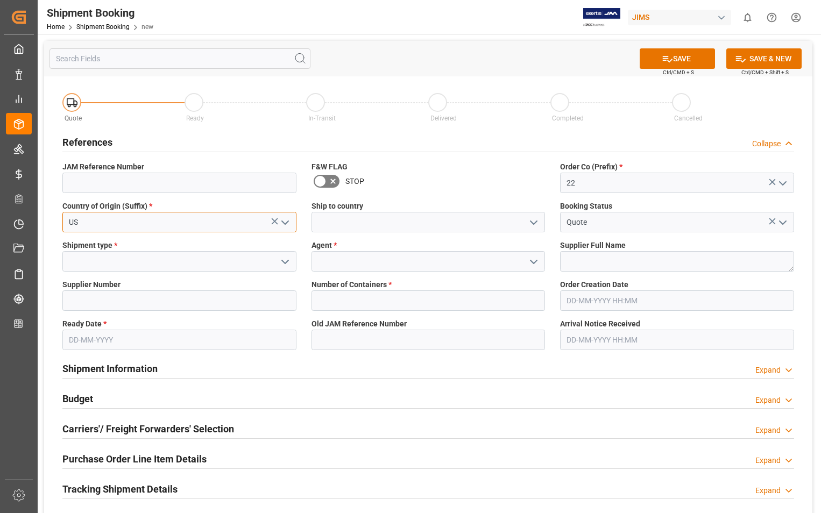
type input "US"
click at [341, 220] on input at bounding box center [429, 222] width 234 height 20
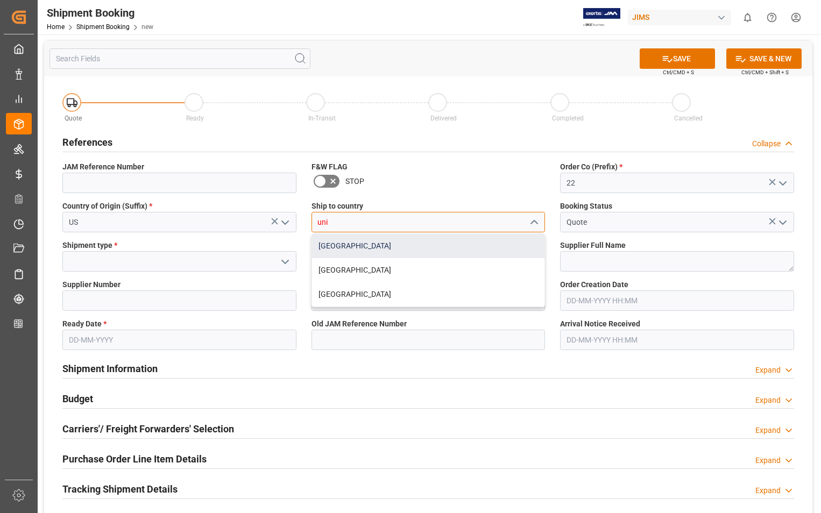
click at [334, 246] on div "[GEOGRAPHIC_DATA]" at bounding box center [428, 246] width 233 height 24
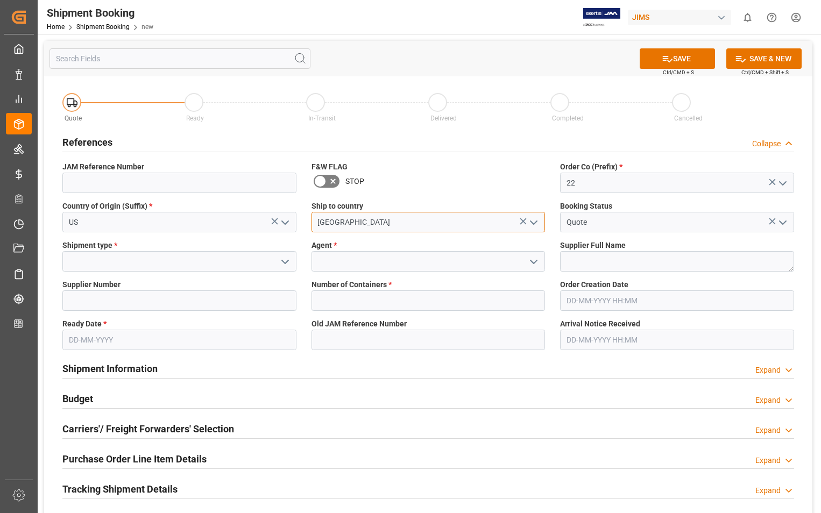
type input "[GEOGRAPHIC_DATA]"
click at [126, 262] on input at bounding box center [179, 261] width 234 height 20
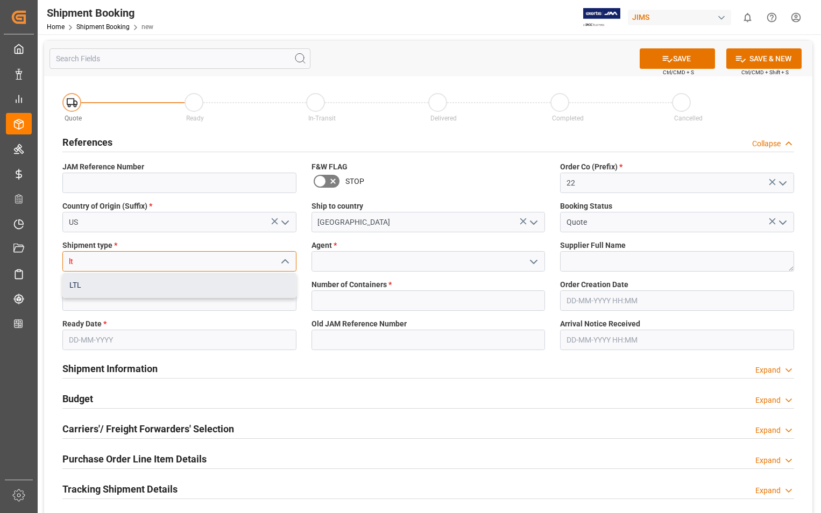
click at [84, 282] on div "LTL" at bounding box center [179, 285] width 233 height 24
type input "LTL"
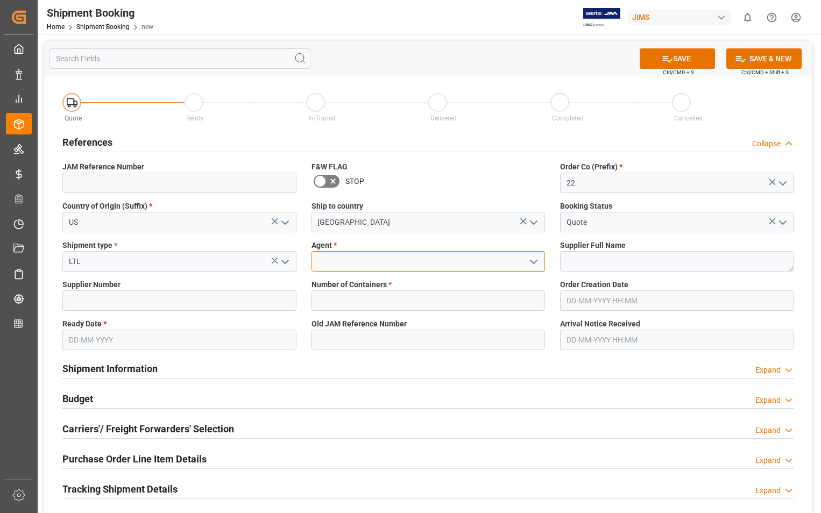
click at [334, 263] on input at bounding box center [429, 261] width 234 height 20
click at [323, 278] on div "[PERSON_NAME]" at bounding box center [428, 285] width 233 height 24
type input "[PERSON_NAME]"
click at [562, 260] on textarea at bounding box center [677, 261] width 234 height 20
paste textarea "[PERSON_NAME] & CO"
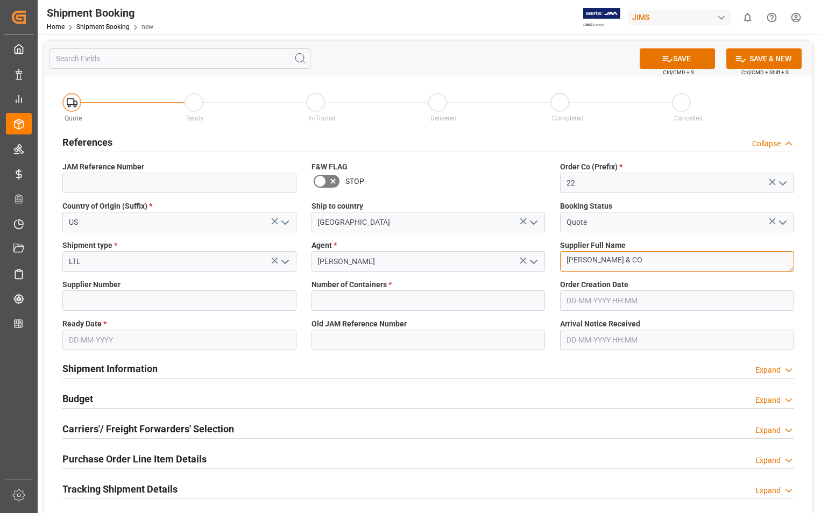
type textarea "[PERSON_NAME] & CO"
drag, startPoint x: 89, startPoint y: 299, endPoint x: 76, endPoint y: 220, distance: 80.2
click at [89, 299] on input at bounding box center [179, 301] width 234 height 20
paste input "398672"
type input "398672"
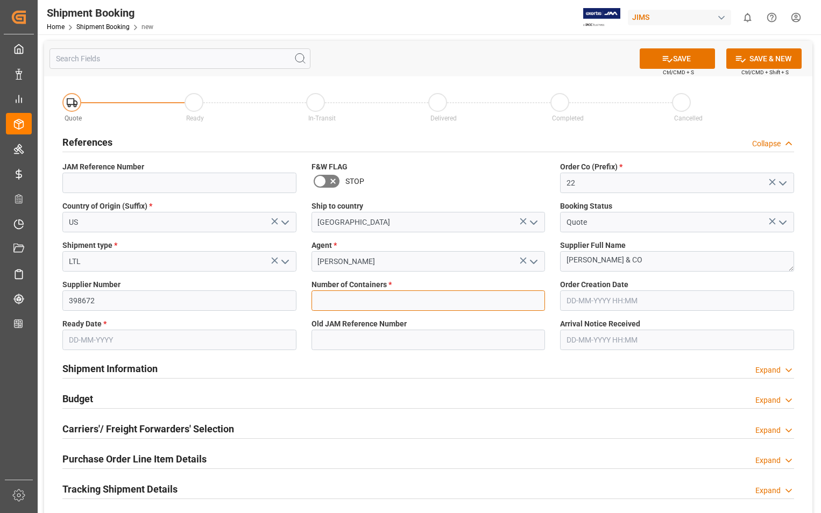
click at [386, 300] on input "text" at bounding box center [429, 301] width 234 height 20
type input "0"
type input "22-11463-US"
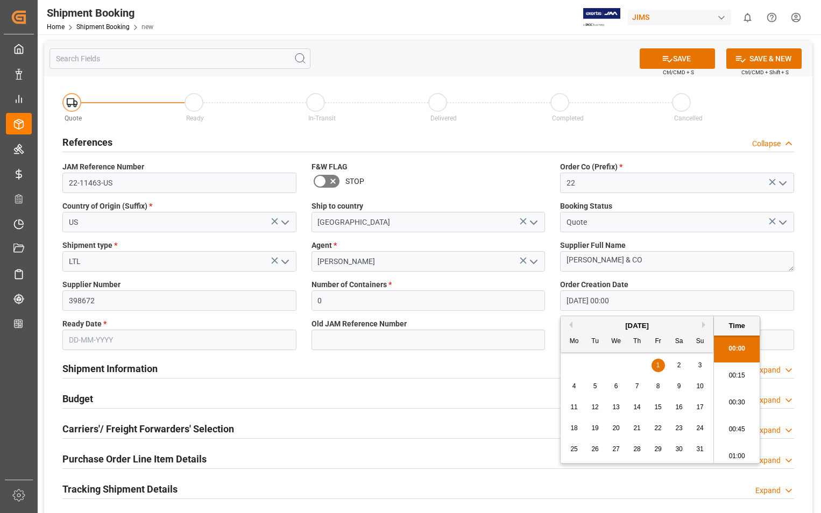
click at [653, 297] on input "[DATE] 00:00" at bounding box center [677, 301] width 234 height 20
click at [702, 328] on button "Next Month" at bounding box center [705, 325] width 6 height 6
click at [659, 385] on span "10" at bounding box center [657, 387] width 7 height 8
type input "[DATE] 00:00"
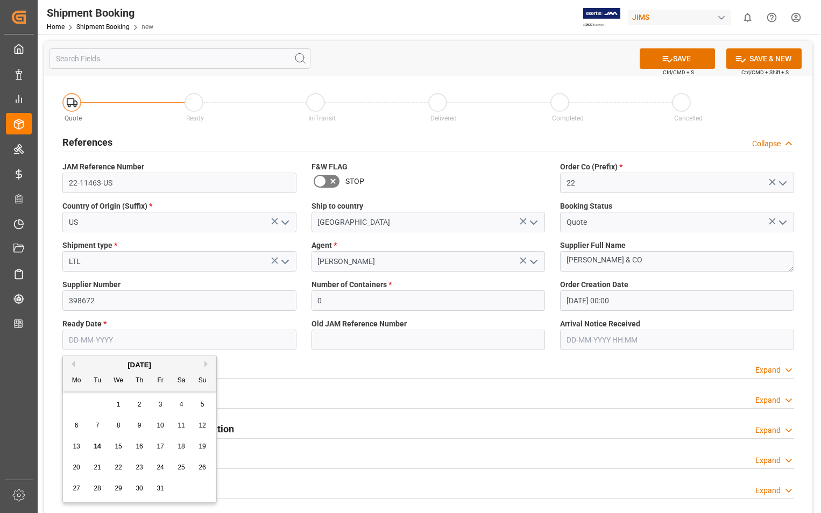
click at [108, 337] on input "text" at bounding box center [179, 340] width 234 height 20
click at [207, 363] on button "Next Month" at bounding box center [208, 364] width 6 height 6
click at [79, 444] on span "10" at bounding box center [76, 447] width 7 height 8
type input "[DATE]"
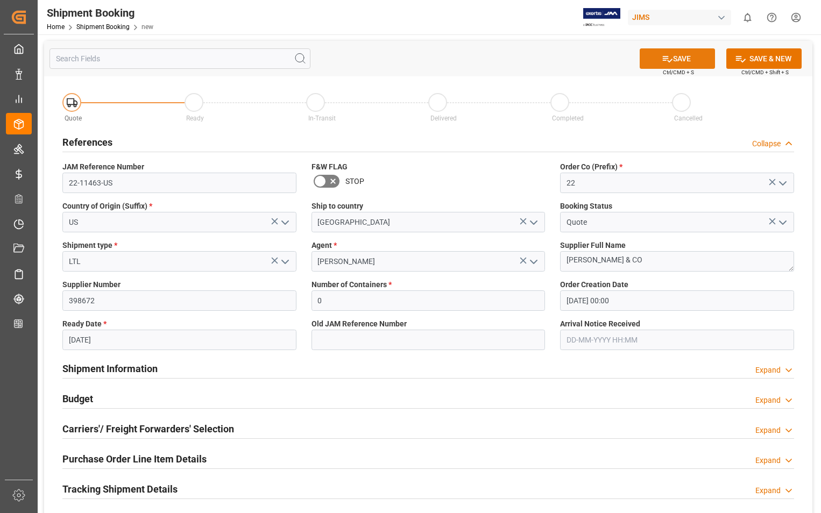
click at [688, 58] on button "SAVE" at bounding box center [677, 58] width 75 height 20
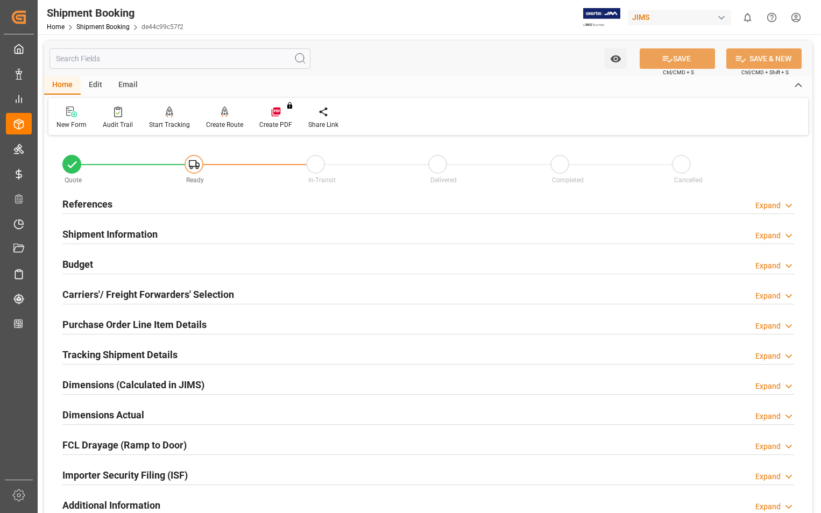
click at [96, 295] on h2 "Carriers'/ Freight Forwarders' Selection" at bounding box center [148, 294] width 172 height 15
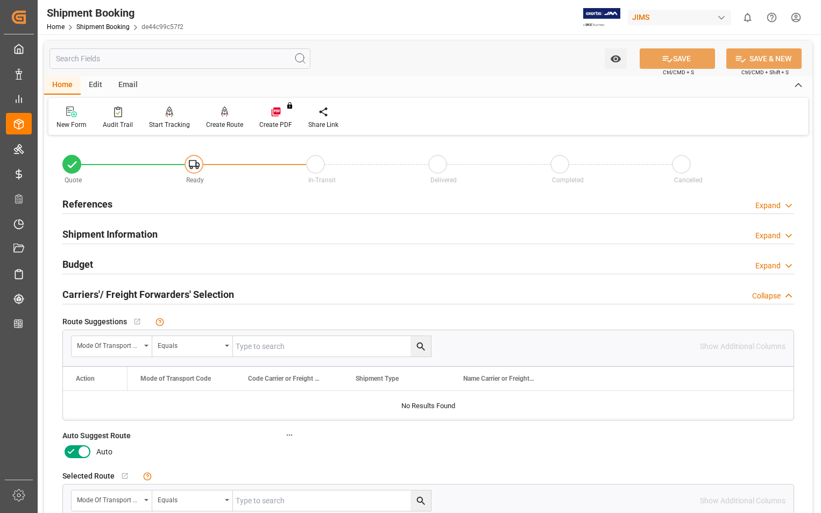
click at [82, 453] on icon at bounding box center [84, 452] width 13 height 13
click at [0, 0] on input "checkbox" at bounding box center [0, 0] width 0 height 0
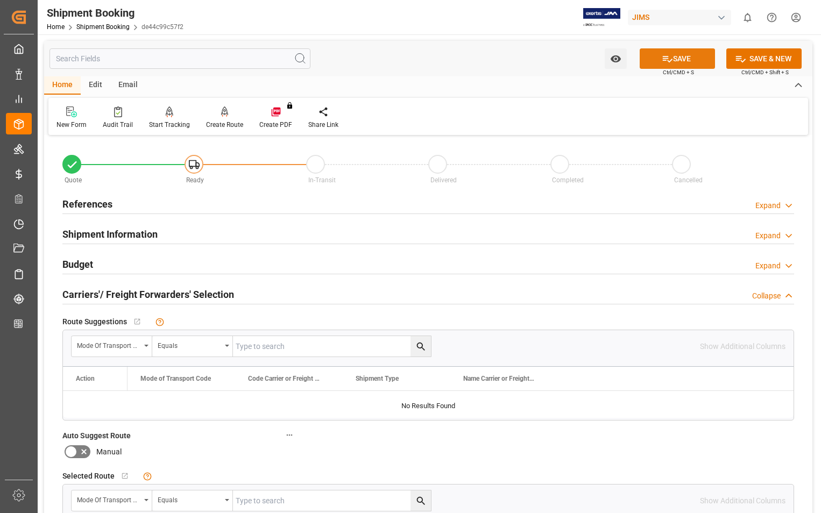
click at [688, 60] on button "SAVE" at bounding box center [677, 58] width 75 height 20
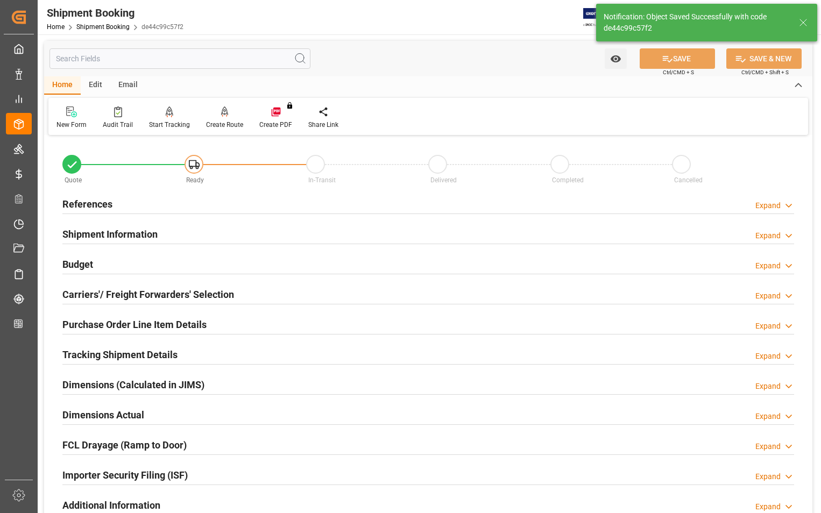
type input "Ready"
click at [90, 201] on h2 "References" at bounding box center [87, 204] width 50 height 15
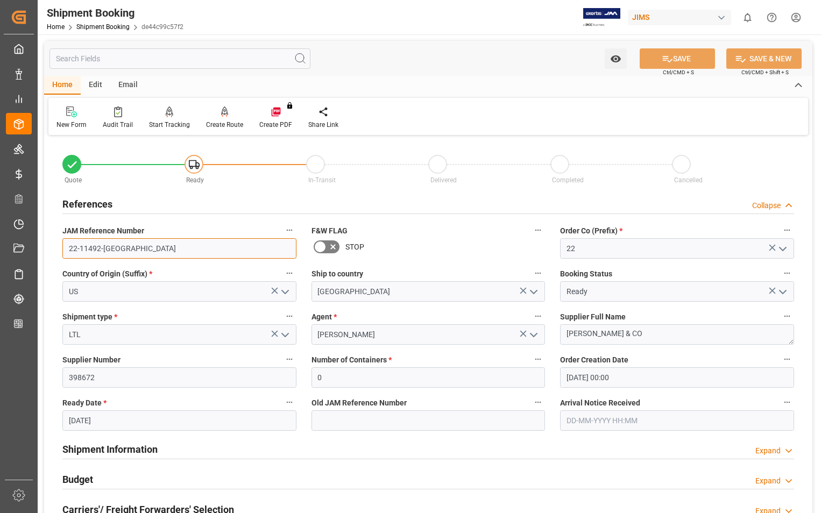
drag, startPoint x: 115, startPoint y: 247, endPoint x: 61, endPoint y: 250, distance: 53.9
click at [61, 250] on div "JAM Reference Number 22-11492-US" at bounding box center [179, 241] width 249 height 43
click at [80, 250] on input "22-11492-[GEOGRAPHIC_DATA]" at bounding box center [179, 248] width 234 height 20
drag, startPoint x: 112, startPoint y: 249, endPoint x: 67, endPoint y: 247, distance: 44.7
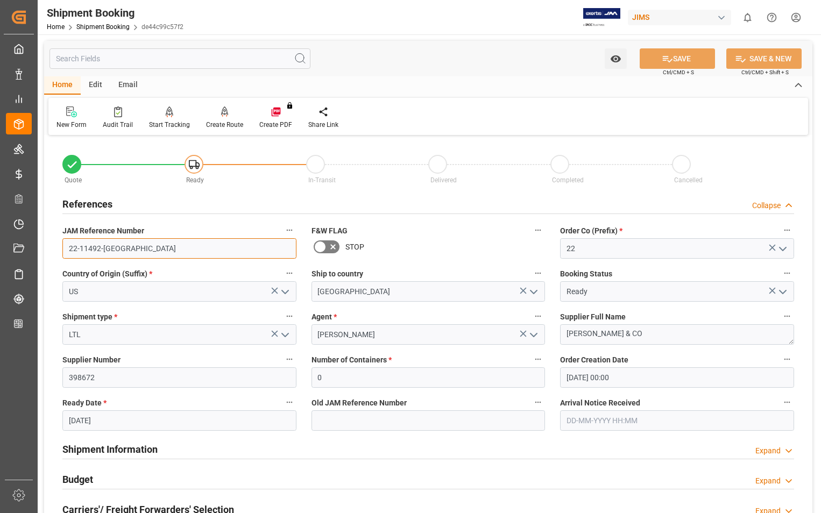
click at [67, 247] on input "22-11492-[GEOGRAPHIC_DATA]" at bounding box center [179, 248] width 234 height 20
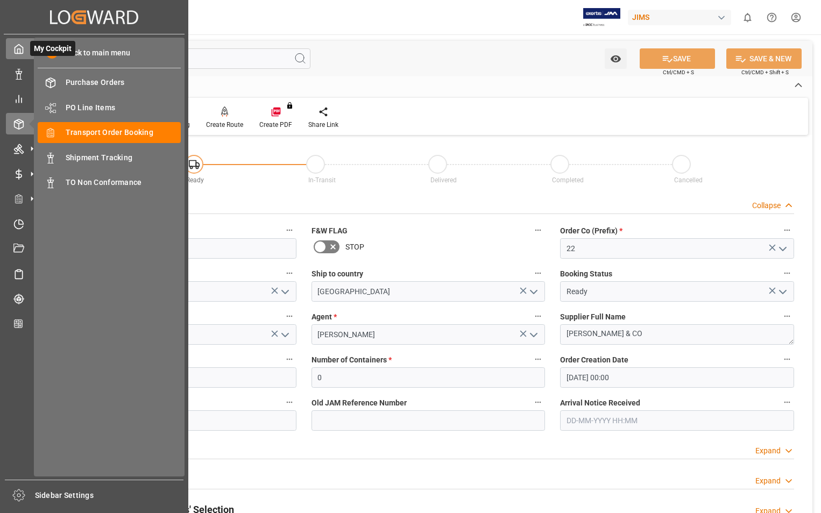
click at [20, 48] on icon at bounding box center [18, 49] width 11 height 11
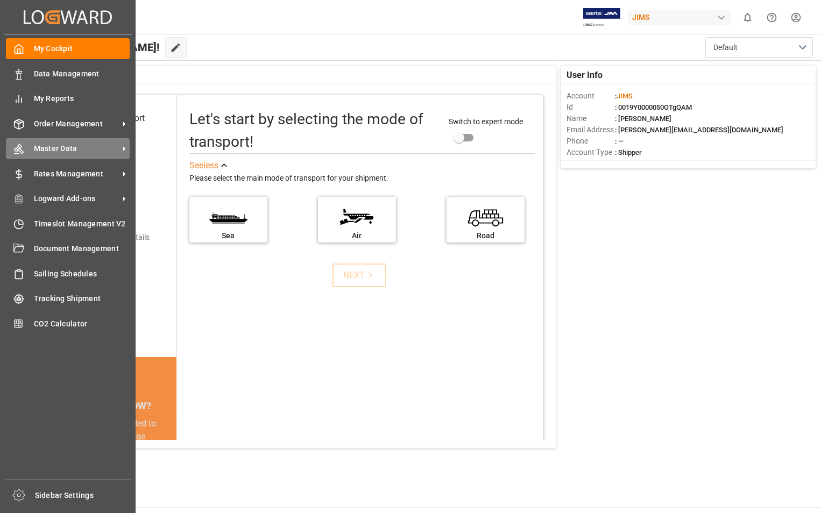
click at [76, 150] on span "Master Data" at bounding box center [76, 148] width 85 height 11
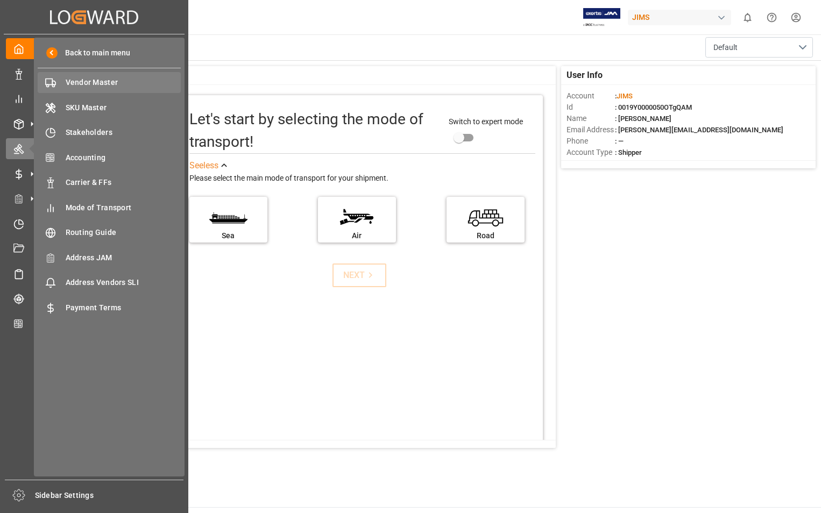
click at [91, 80] on span "Vendor Master" at bounding box center [124, 82] width 116 height 11
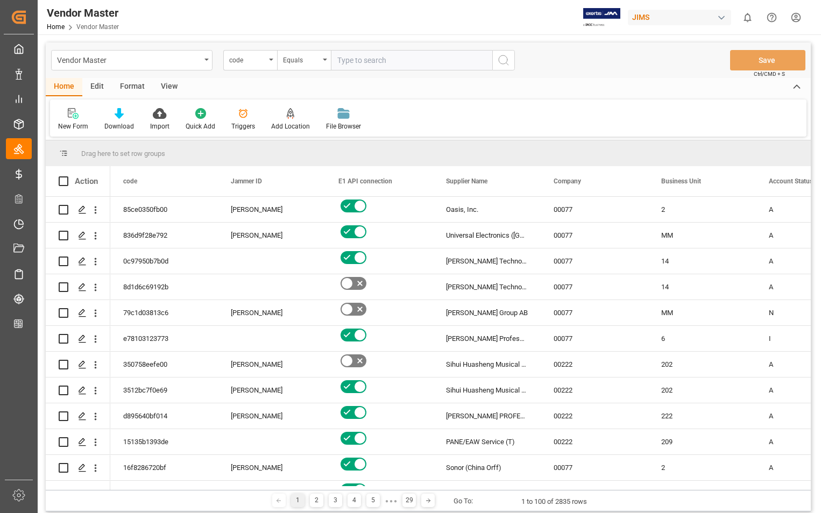
click at [165, 83] on div "View" at bounding box center [169, 87] width 33 height 18
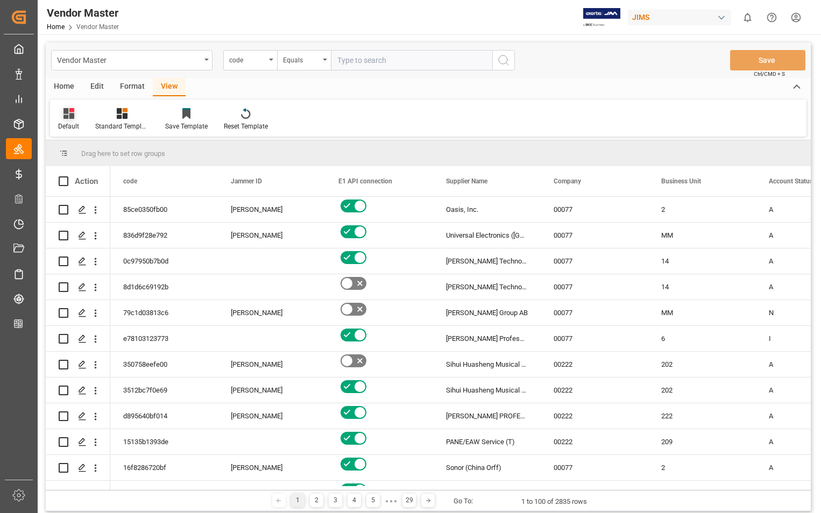
click at [68, 125] on div "Default" at bounding box center [68, 127] width 21 height 10
click at [87, 176] on div "Sophia setting" at bounding box center [111, 173] width 94 height 11
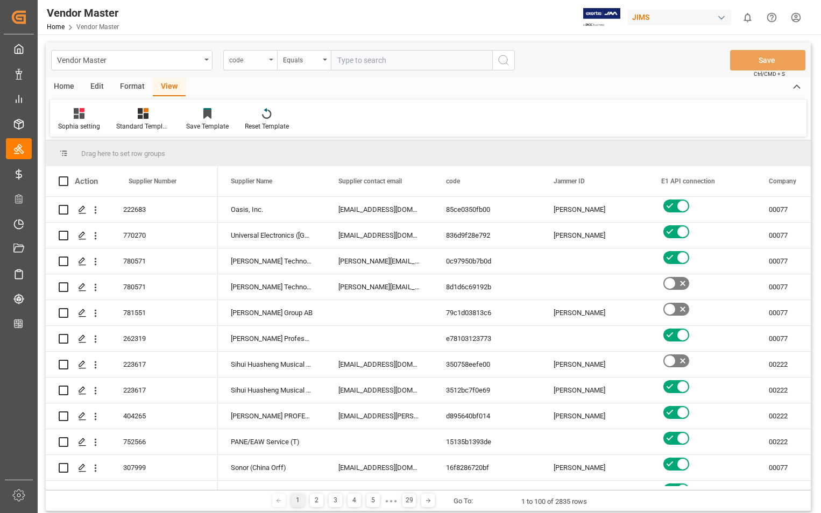
click at [269, 61] on div "code" at bounding box center [250, 60] width 54 height 20
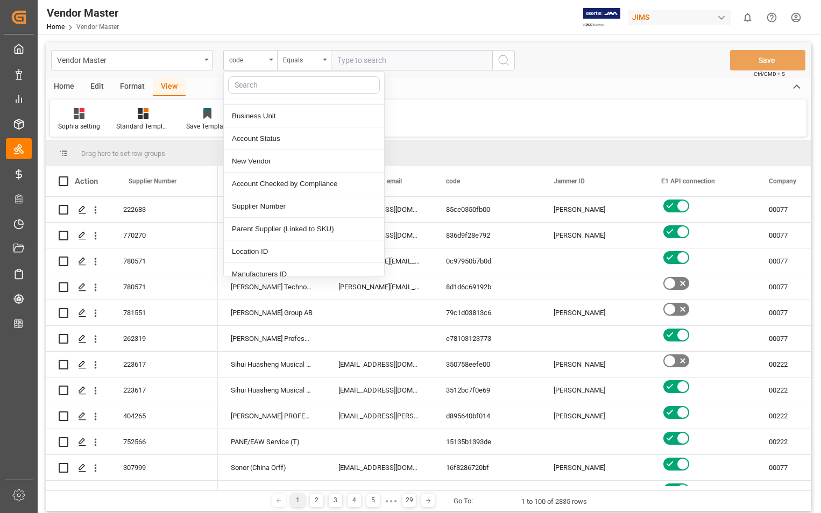
scroll to position [108, 0]
click at [256, 205] on div "Supplier Number" at bounding box center [304, 205] width 160 height 23
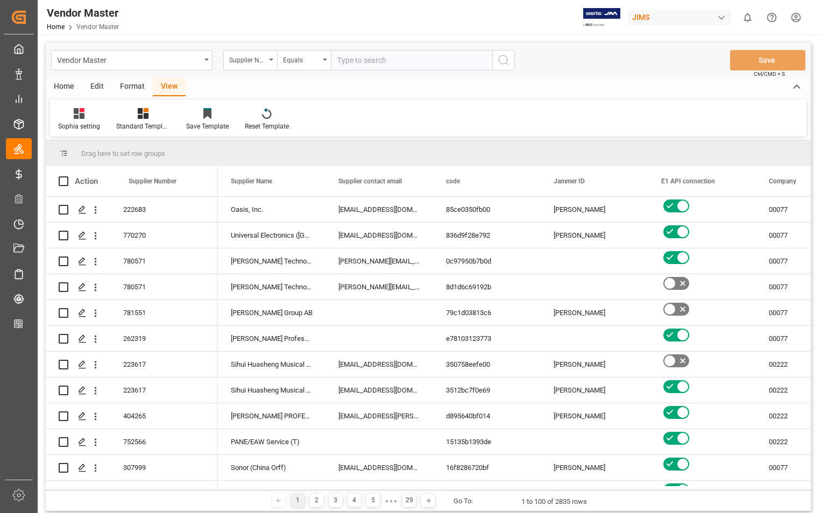
click at [410, 57] on input "text" at bounding box center [411, 60] width 161 height 20
paste input "734315"
type input "734315"
click at [503, 61] on icon "search button" at bounding box center [503, 60] width 13 height 13
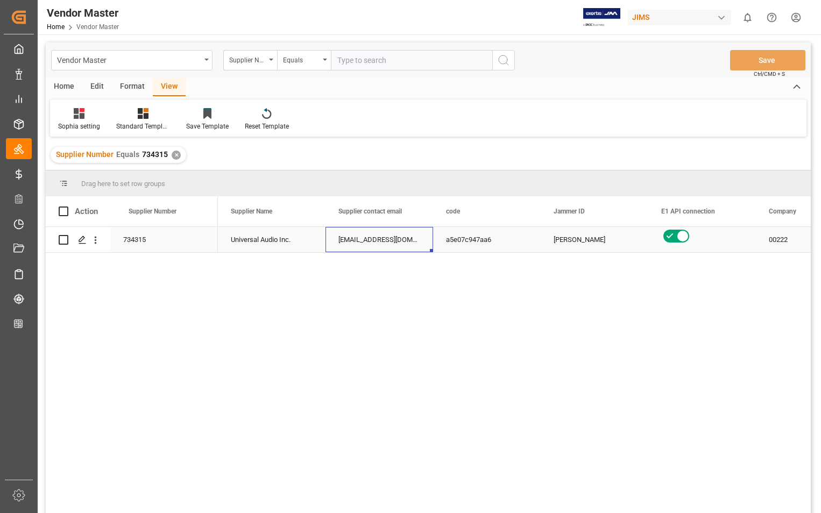
click at [371, 241] on div "[EMAIL_ADDRESS][DOMAIN_NAME]" at bounding box center [380, 239] width 108 height 25
